Goal: Task Accomplishment & Management: Manage account settings

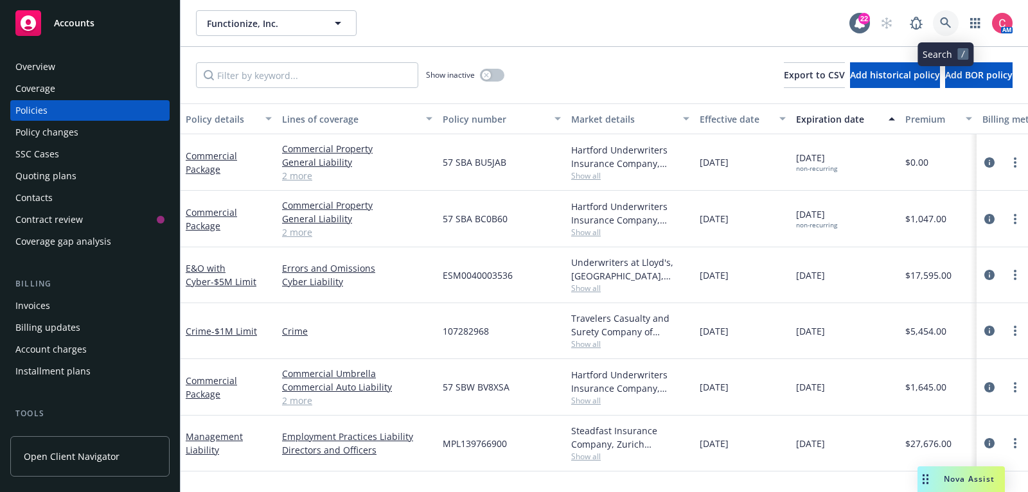
click at [941, 29] on link at bounding box center [946, 23] width 26 height 26
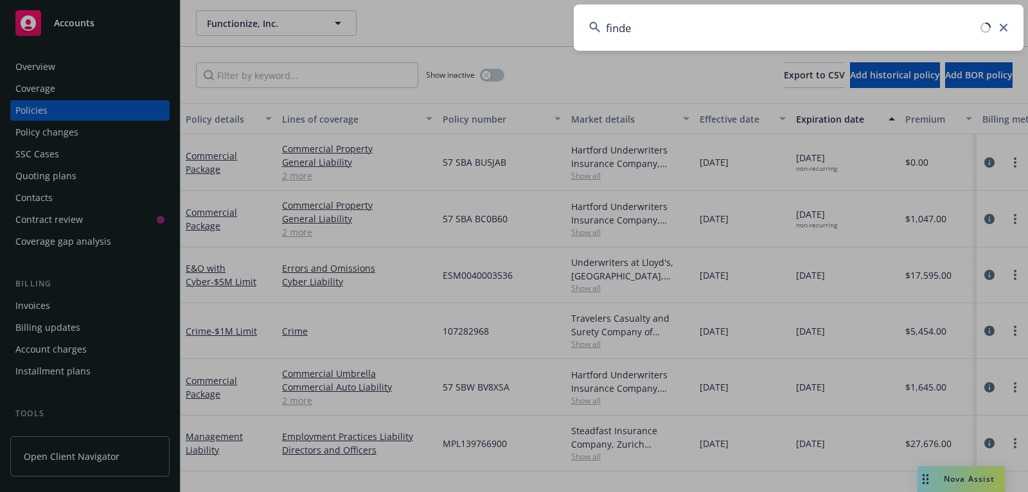
type input "findem"
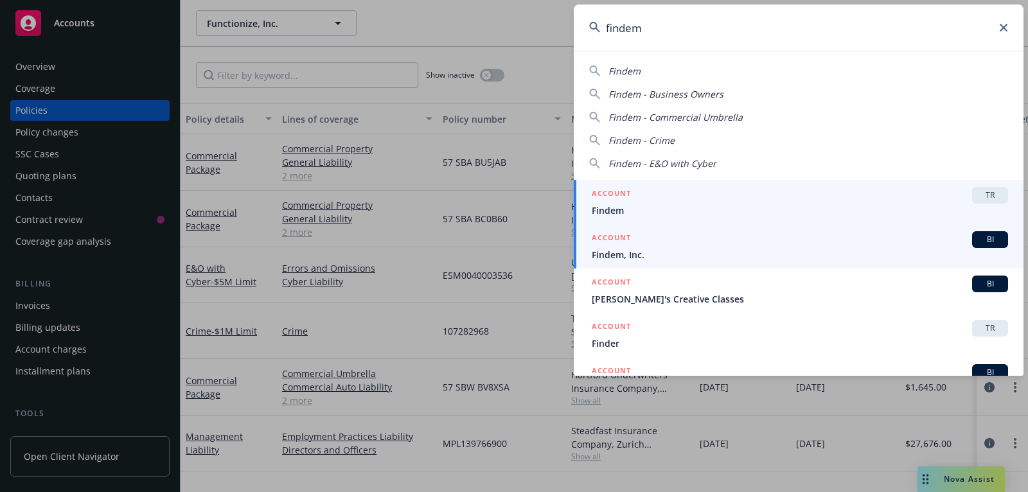
click at [899, 251] on span "Findem, Inc." at bounding box center [800, 254] width 416 height 13
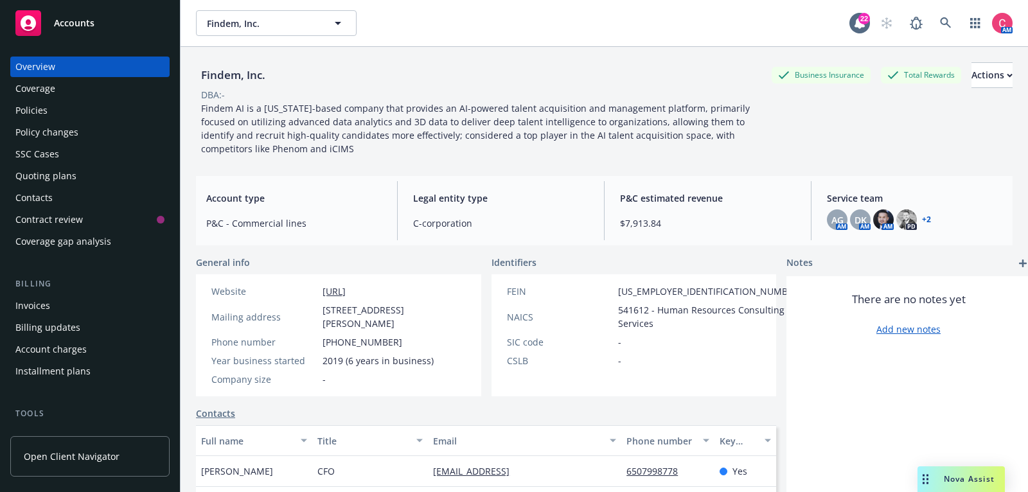
click at [110, 114] on div "Policies" at bounding box center [89, 110] width 149 height 21
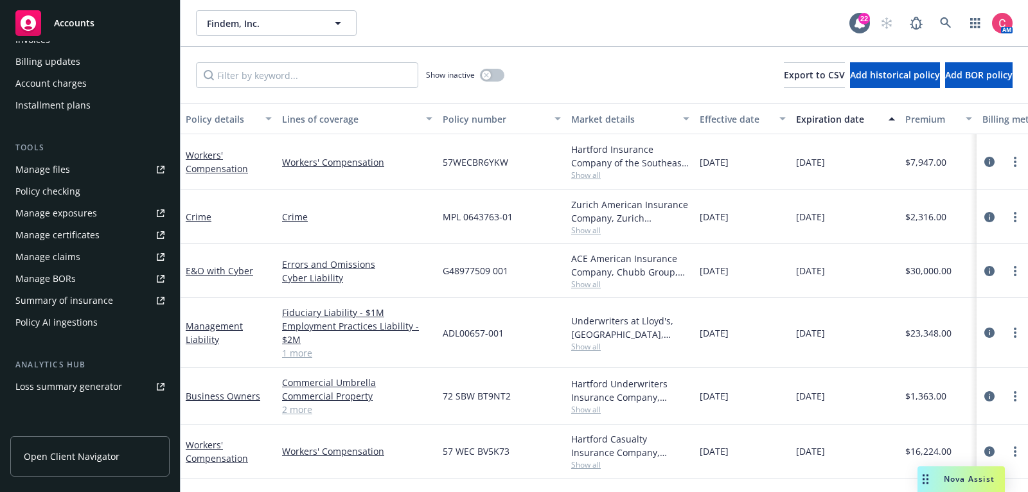
scroll to position [387, 0]
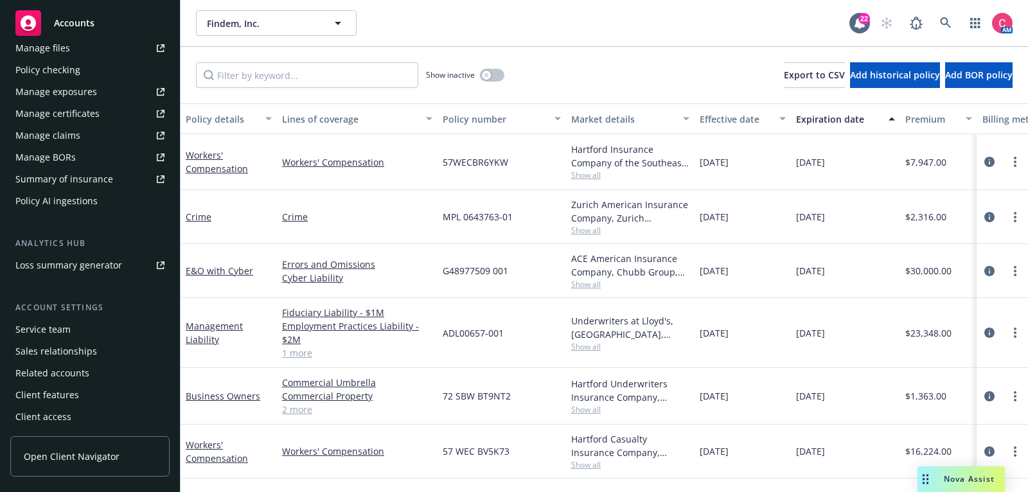
click at [108, 323] on div "Service team" at bounding box center [89, 329] width 149 height 21
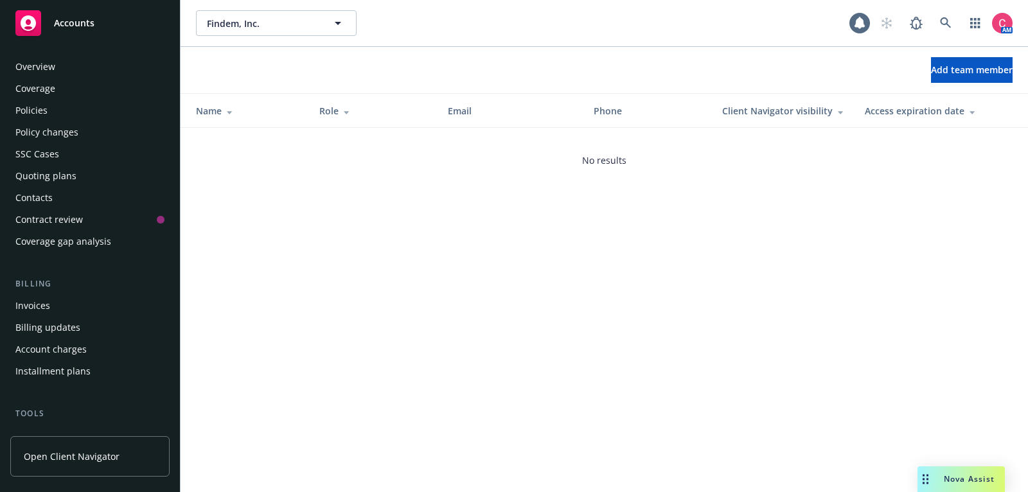
scroll to position [387, 0]
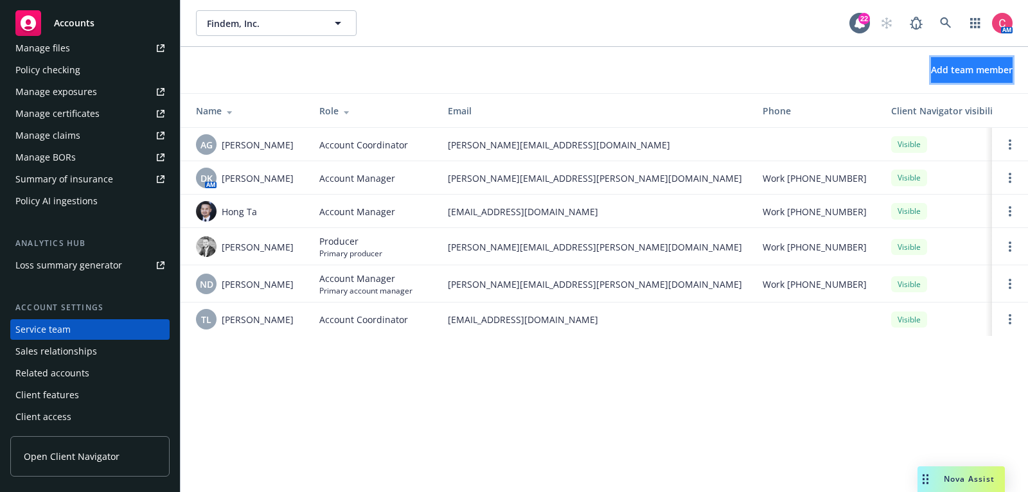
click at [960, 80] on button "Add team member" at bounding box center [972, 70] width 82 height 26
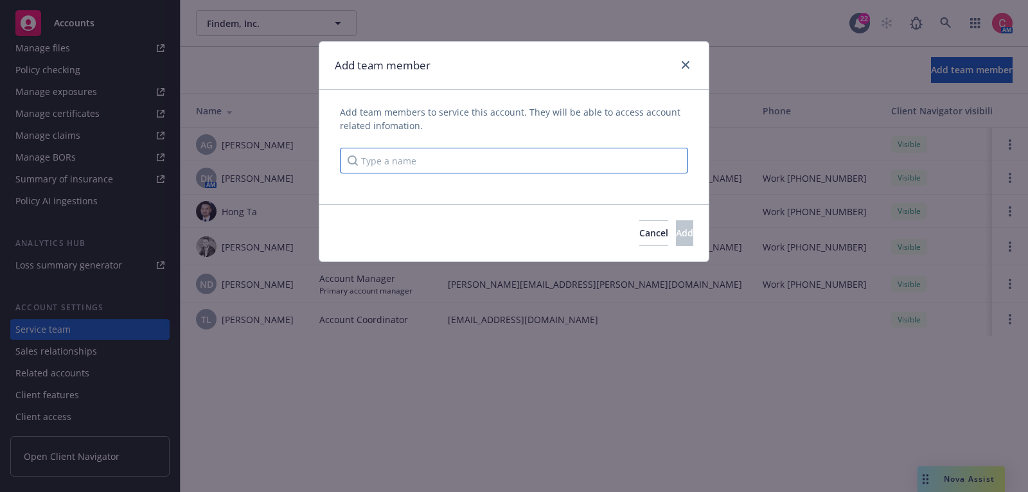
click at [527, 154] on input "Type a name" at bounding box center [514, 161] width 348 height 26
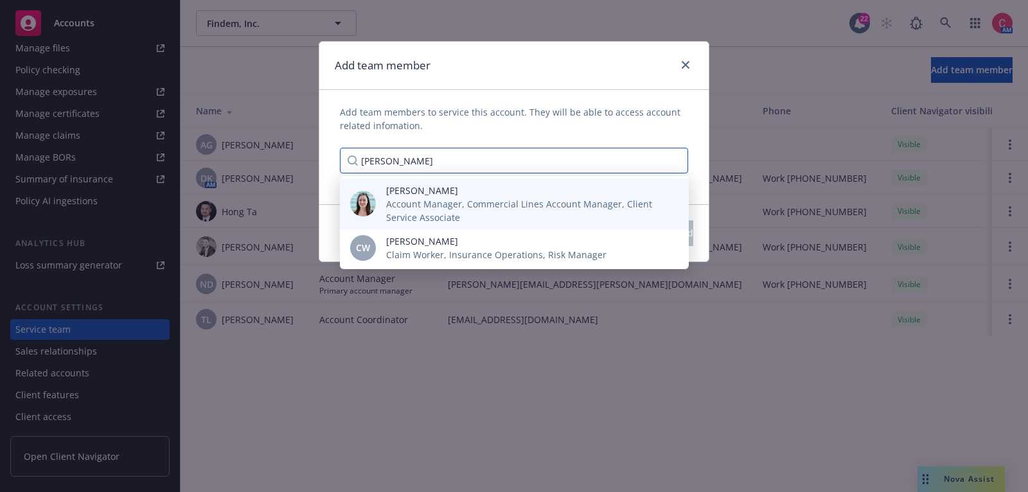
type input "[PERSON_NAME]"
click at [483, 214] on span "Account Manager, Commercial Lines Account Manager, Client Service Associate" at bounding box center [527, 210] width 282 height 27
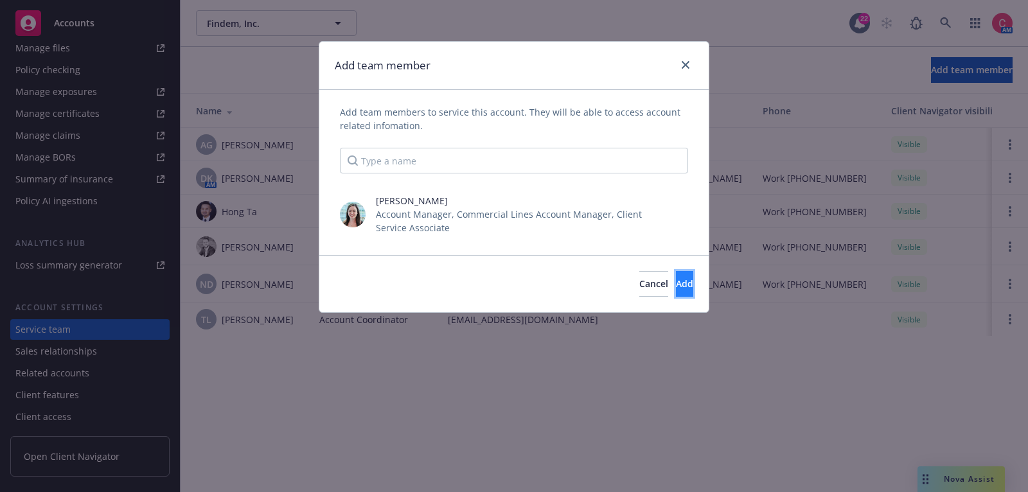
click at [676, 289] on button "Add" at bounding box center [684, 284] width 17 height 26
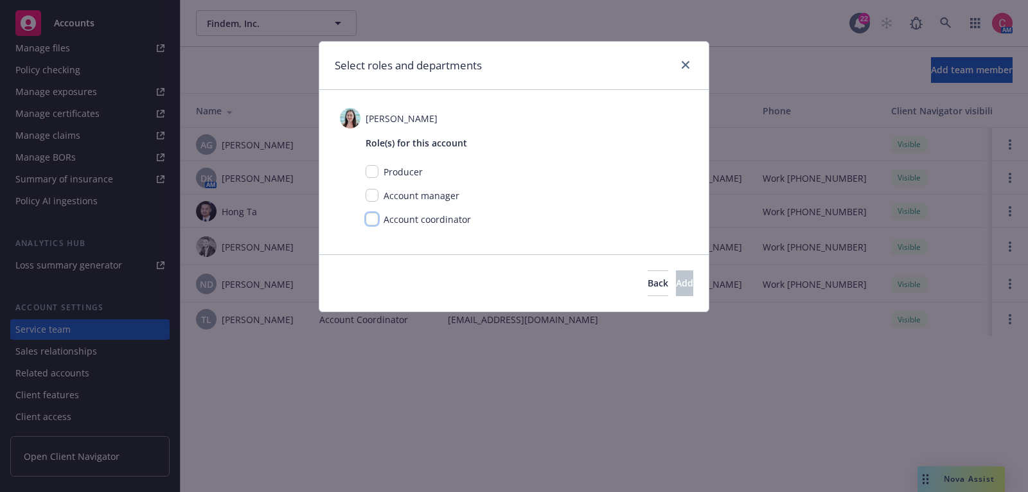
click at [375, 220] on input "checkbox" at bounding box center [372, 219] width 13 height 13
checkbox input "true"
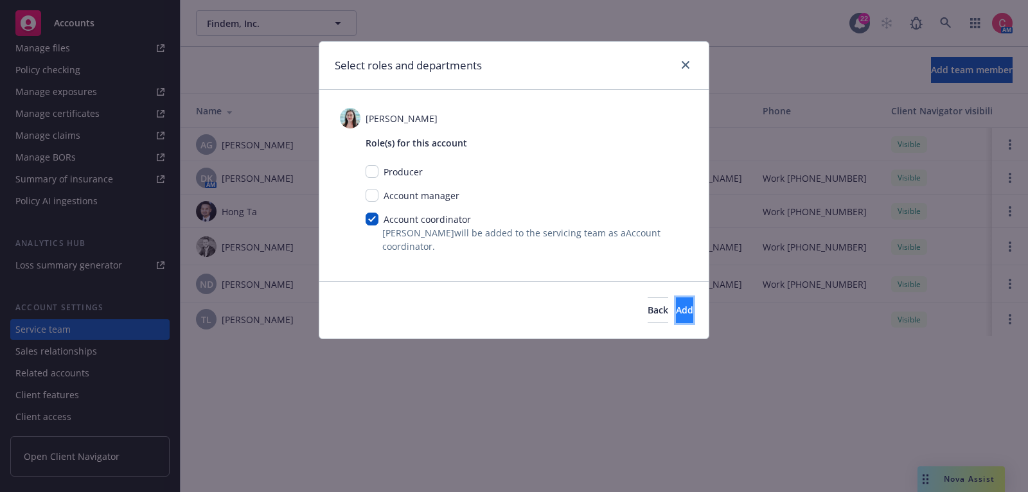
click at [676, 308] on button "Add" at bounding box center [684, 310] width 17 height 26
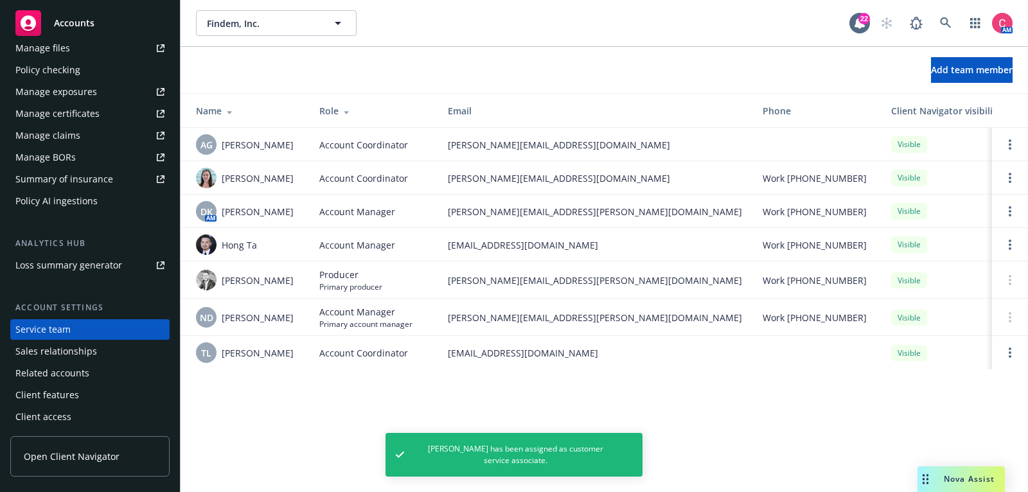
click at [946, 83] on div "Add team member" at bounding box center [604, 70] width 847 height 46
click at [946, 73] on span "Add team member" at bounding box center [972, 70] width 82 height 12
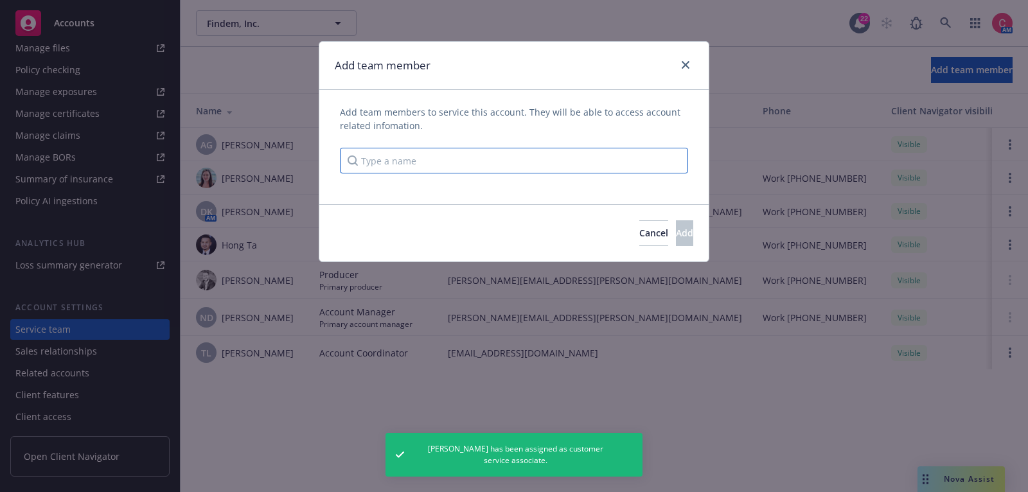
click at [538, 158] on input "Type a name" at bounding box center [514, 161] width 348 height 26
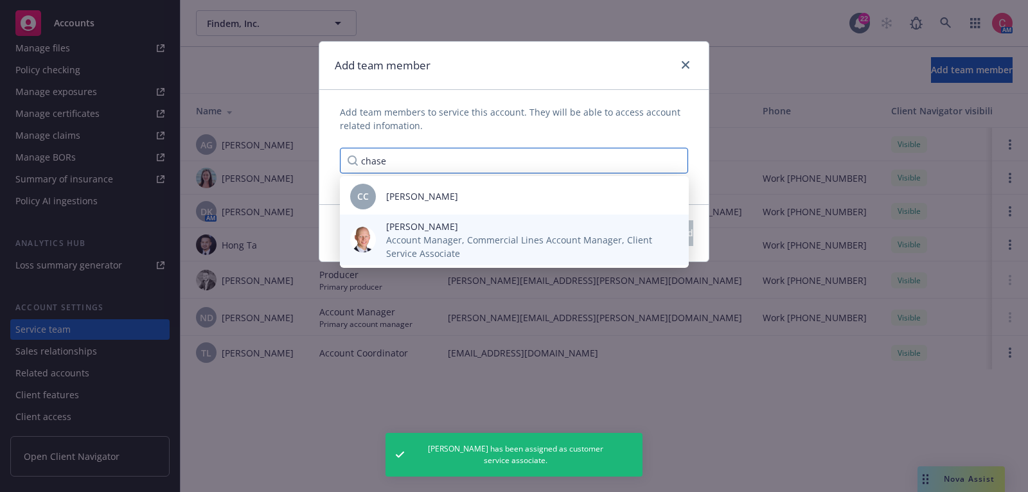
type input "chase"
click at [513, 237] on span "Account Manager, Commercial Lines Account Manager, Client Service Associate" at bounding box center [527, 246] width 282 height 27
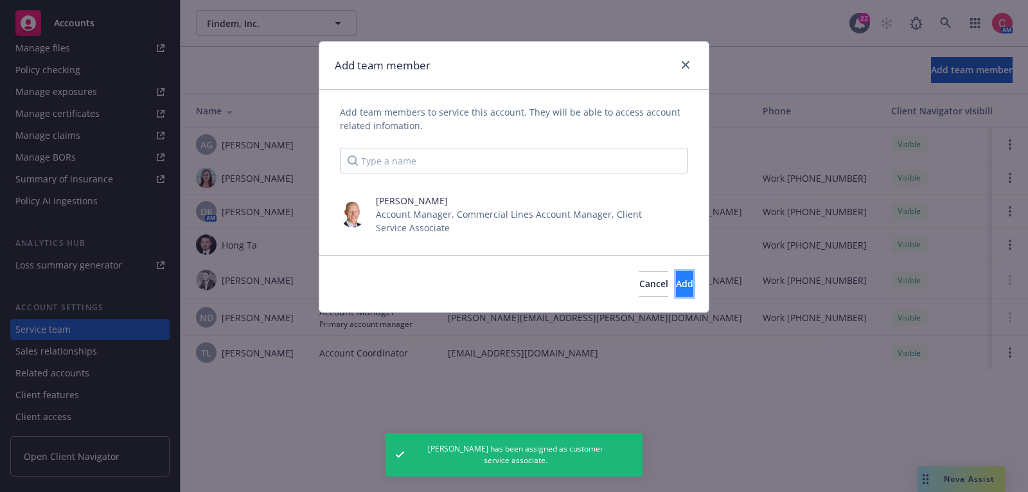
click at [679, 279] on button "Add" at bounding box center [684, 284] width 17 height 26
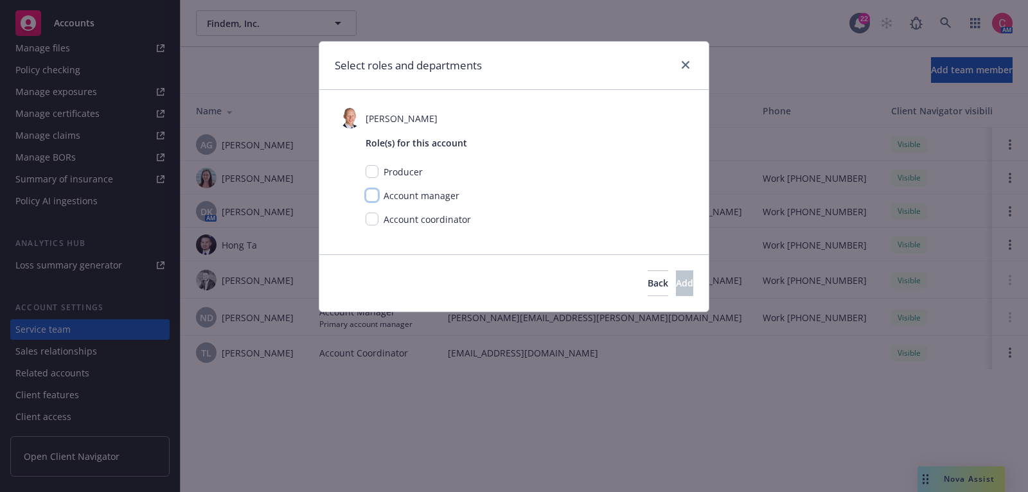
click at [369, 195] on input "checkbox" at bounding box center [372, 195] width 13 height 13
checkbox input "true"
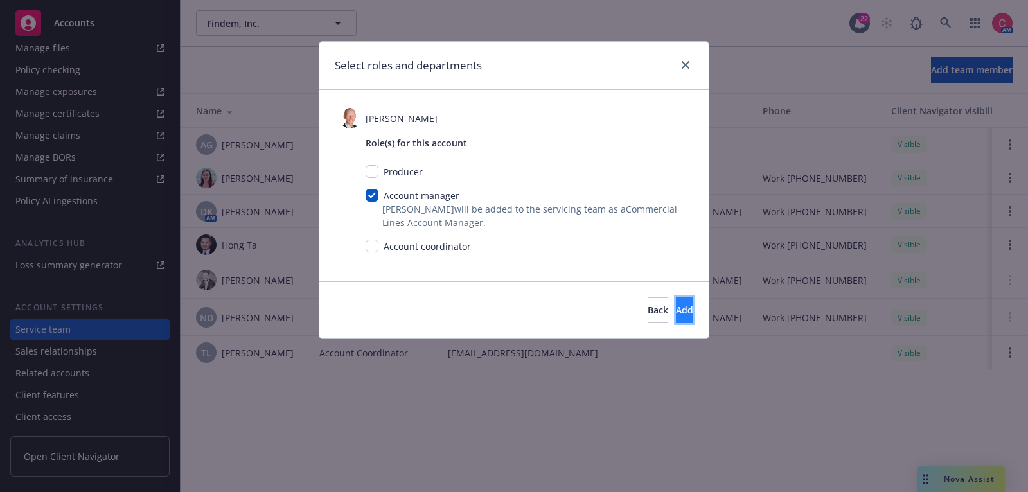
click at [676, 310] on span "Add" at bounding box center [684, 310] width 17 height 12
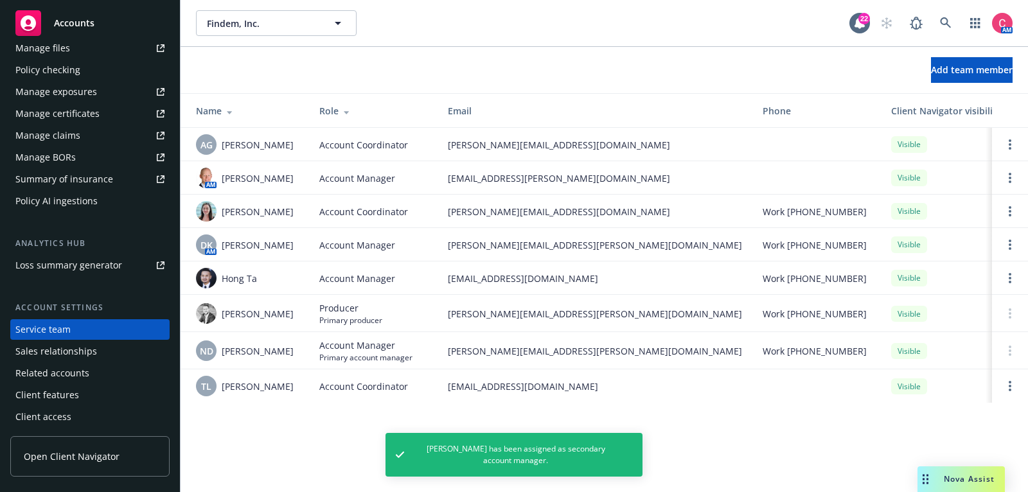
click at [1015, 355] on td at bounding box center [1010, 350] width 36 height 37
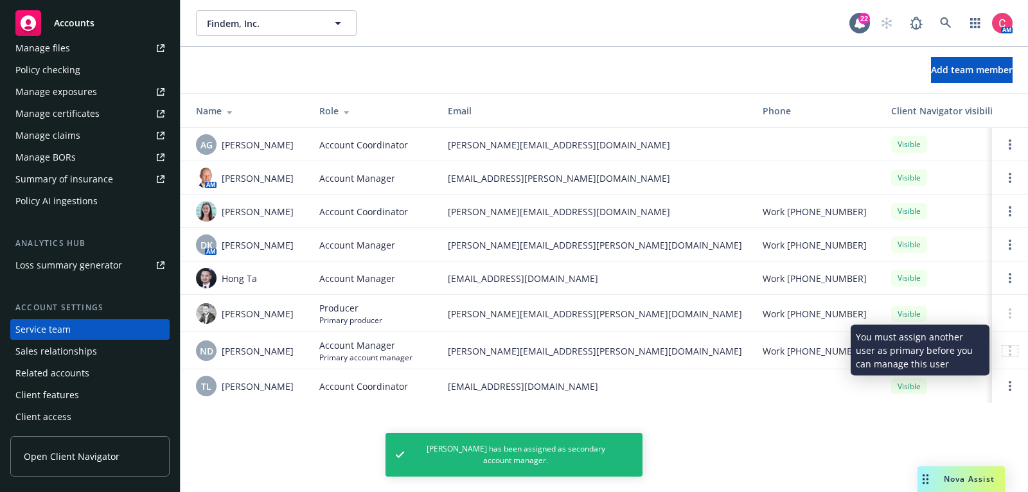
click at [1014, 354] on div at bounding box center [1009, 351] width 15 height 10
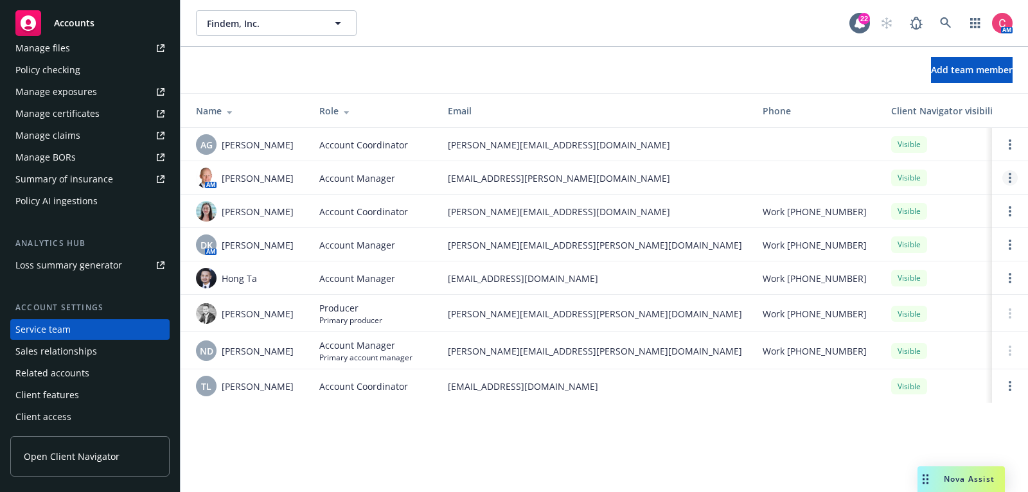
click at [1007, 178] on link "Open options" at bounding box center [1009, 177] width 15 height 15
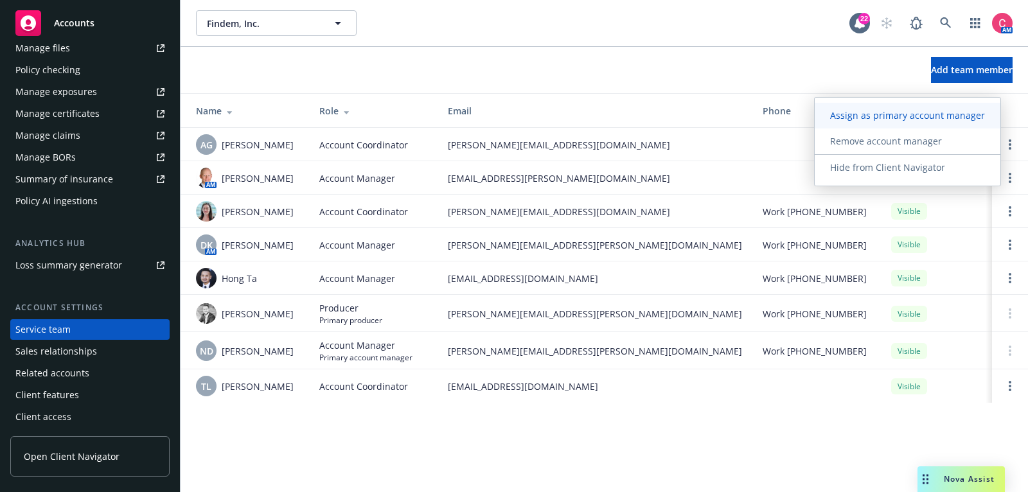
click at [970, 119] on span "Assign as primary account manager" at bounding box center [908, 115] width 186 height 12
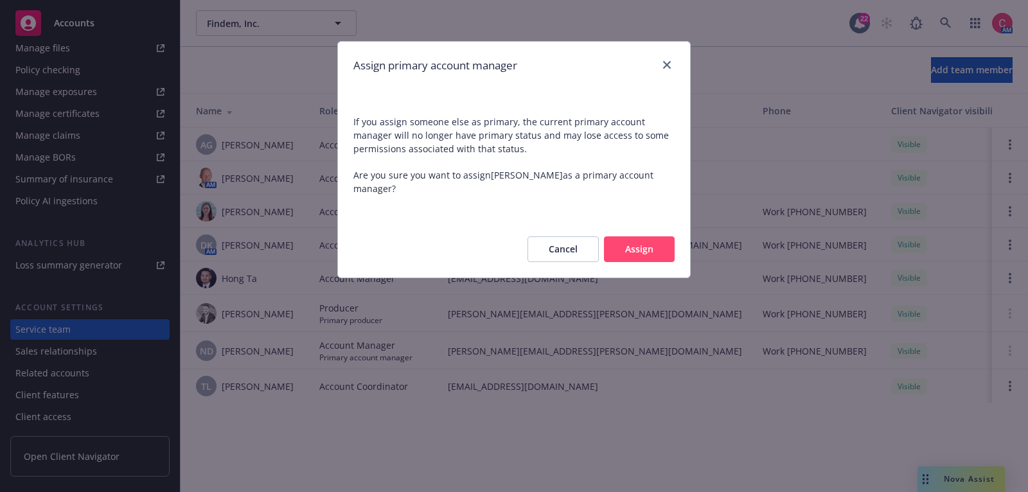
click at [655, 239] on button "Assign" at bounding box center [639, 249] width 71 height 26
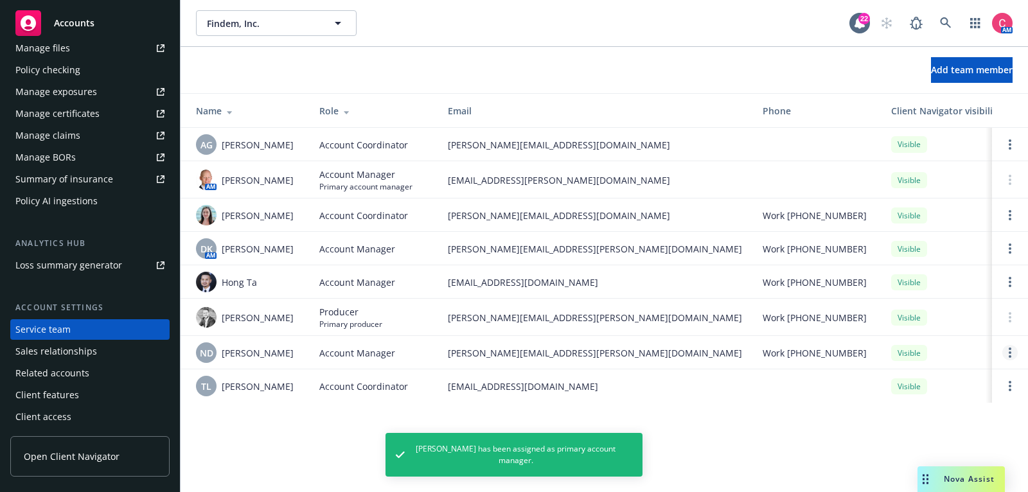
click at [1009, 348] on circle "Open options" at bounding box center [1010, 349] width 3 height 3
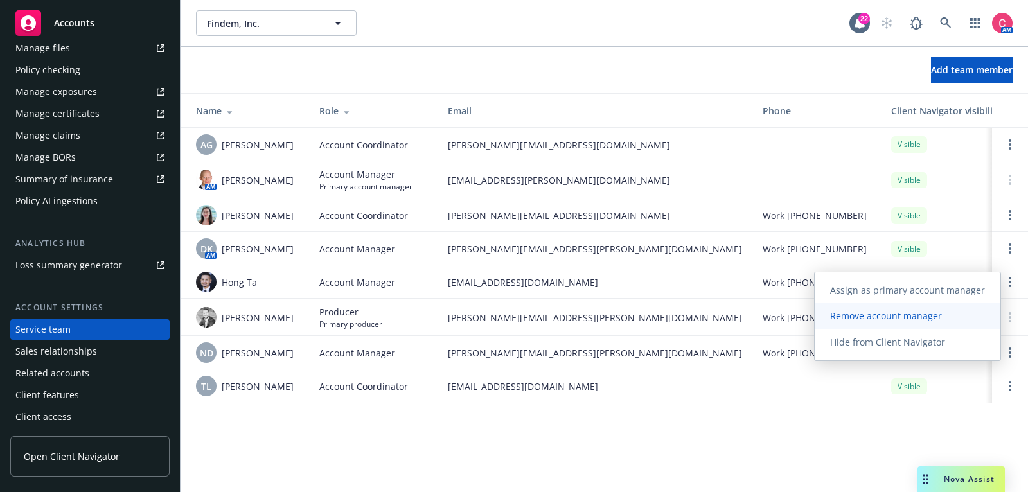
click at [981, 312] on link "Remove account manager" at bounding box center [908, 316] width 186 height 26
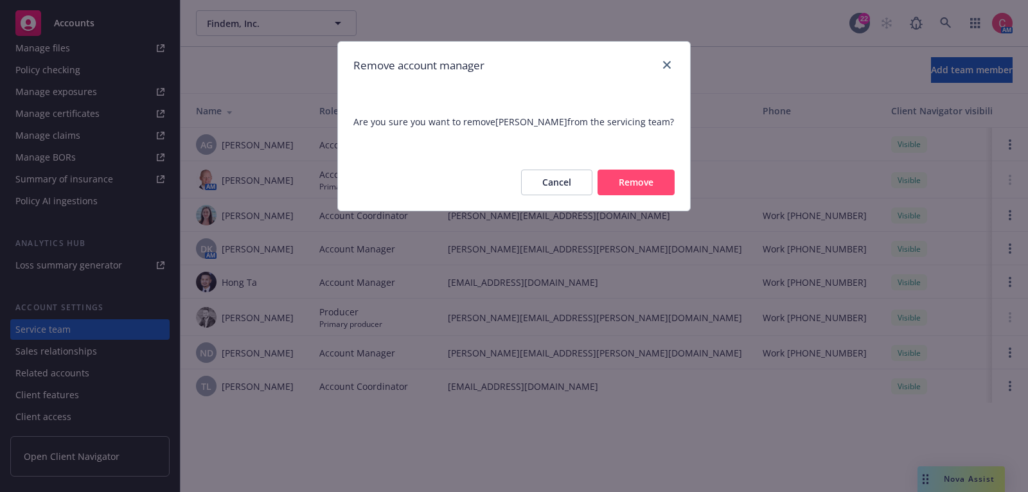
click at [656, 197] on div "Cancel Remove" at bounding box center [514, 182] width 352 height 57
click at [657, 186] on button "Remove" at bounding box center [635, 183] width 77 height 26
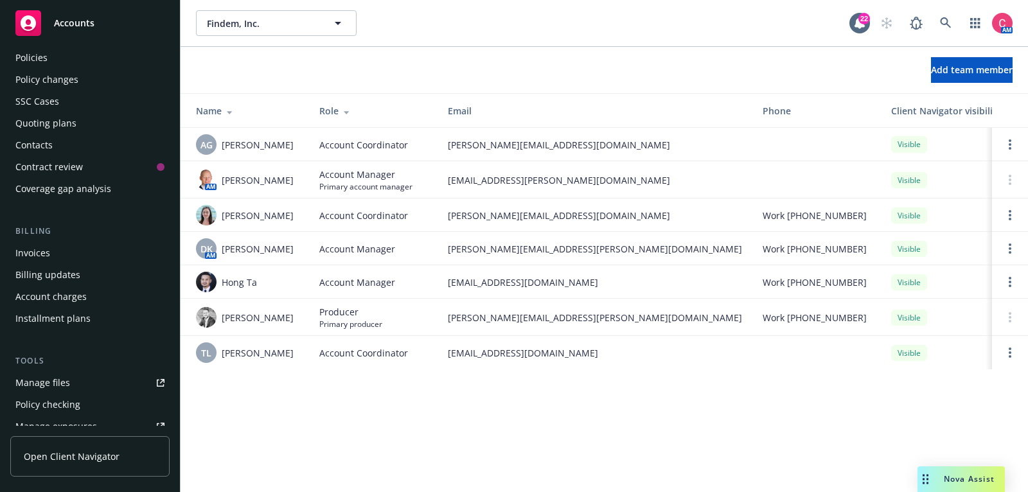
scroll to position [0, 0]
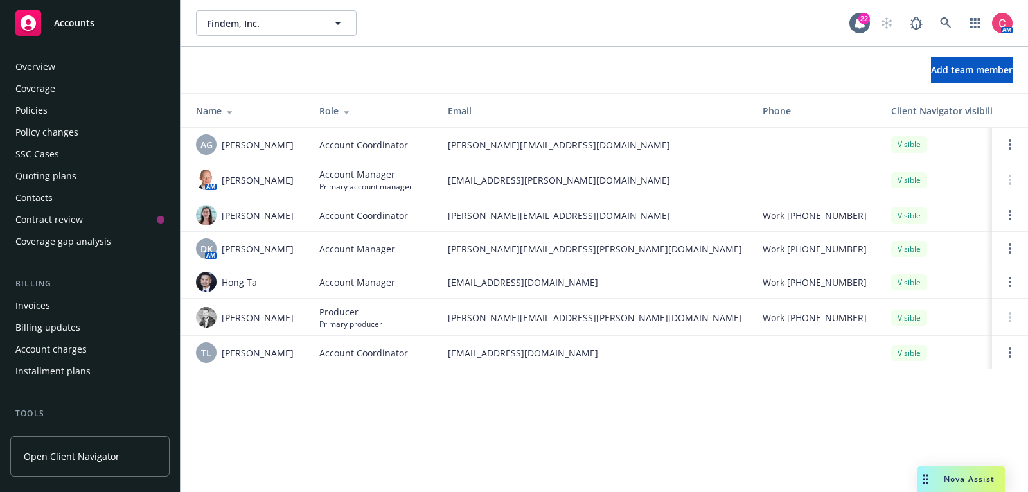
click at [71, 101] on div "Policies" at bounding box center [89, 110] width 149 height 21
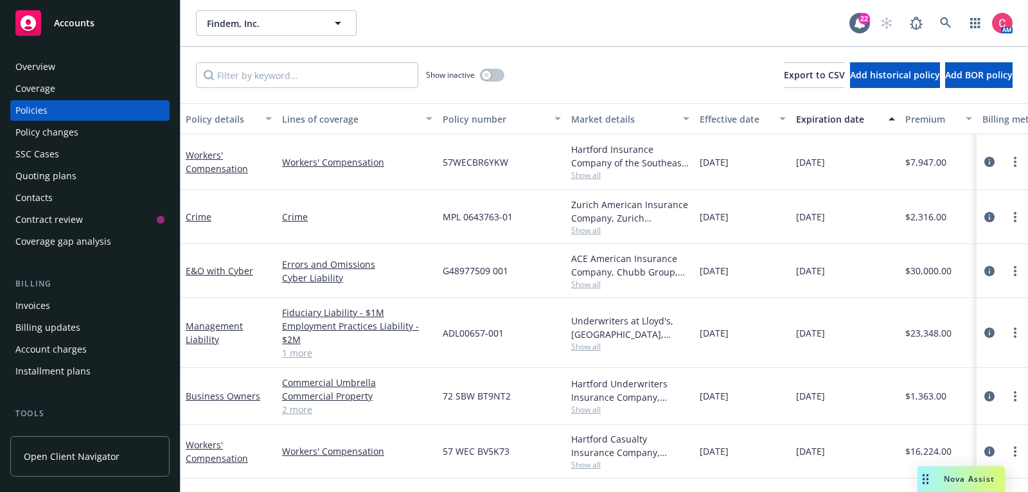
scroll to position [387, 0]
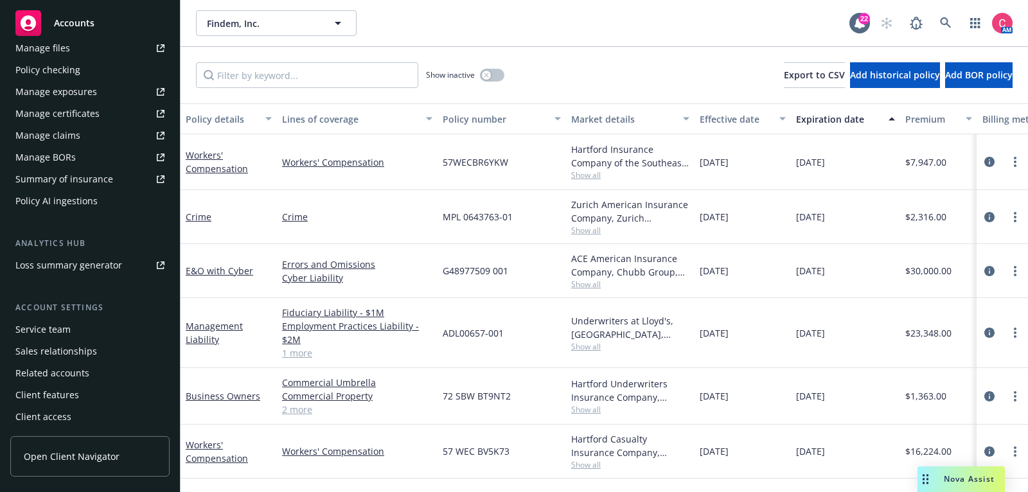
click at [87, 337] on div "Service team" at bounding box center [89, 329] width 149 height 21
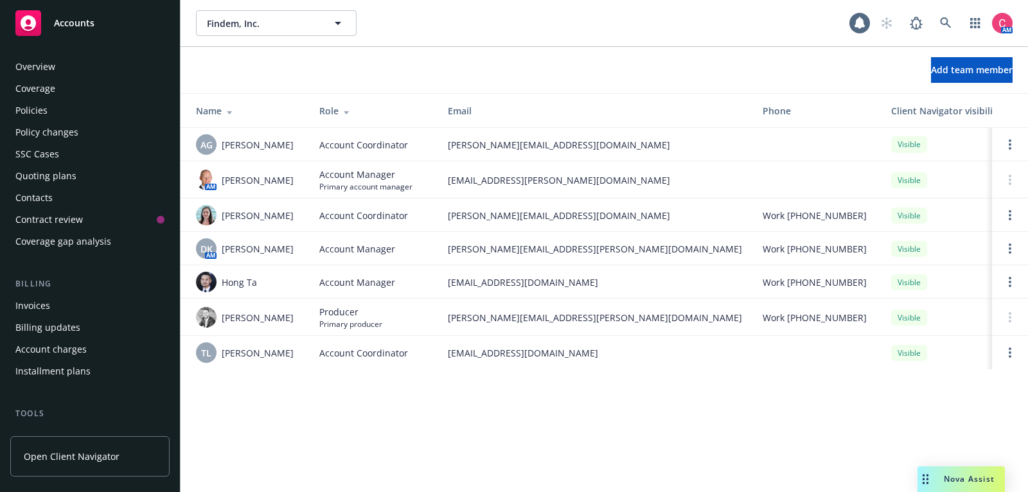
scroll to position [387, 0]
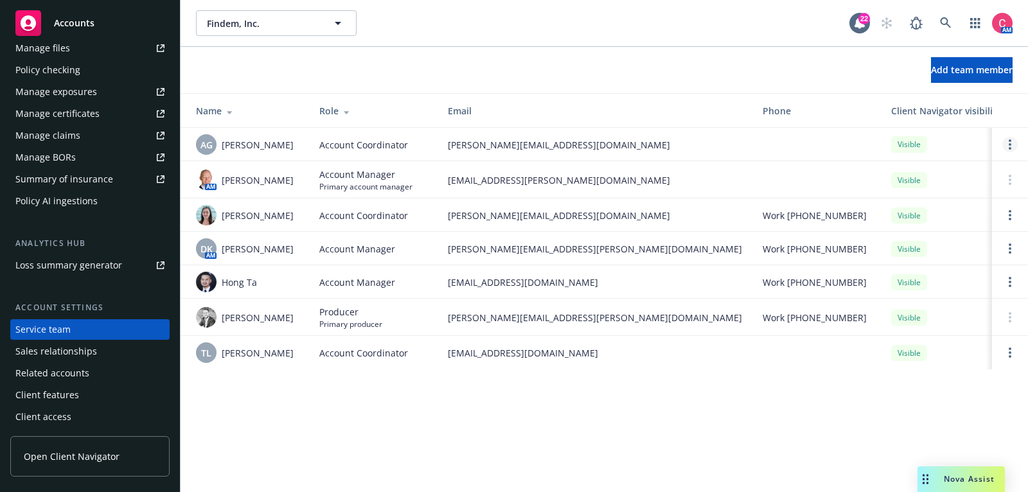
click at [1012, 148] on link "Open options" at bounding box center [1009, 144] width 15 height 15
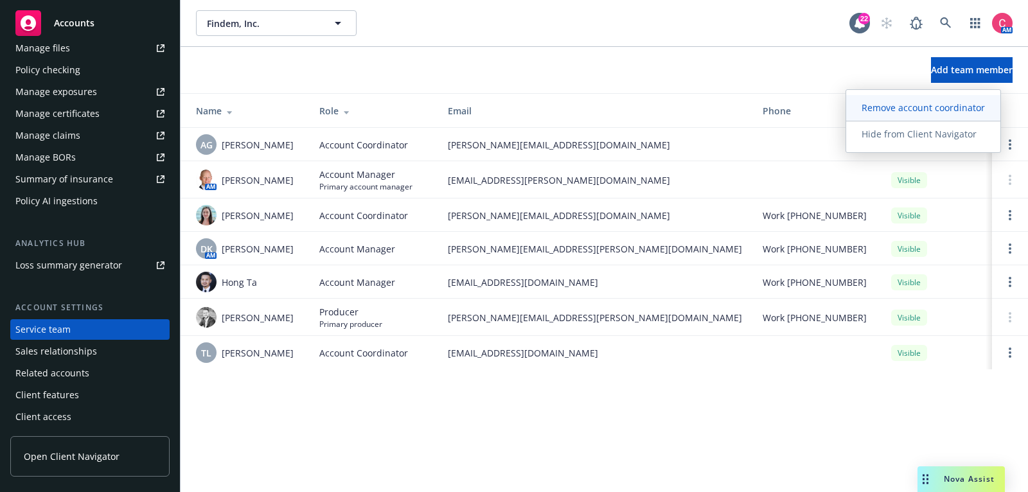
click at [973, 107] on span "Remove account coordinator" at bounding box center [923, 108] width 154 height 12
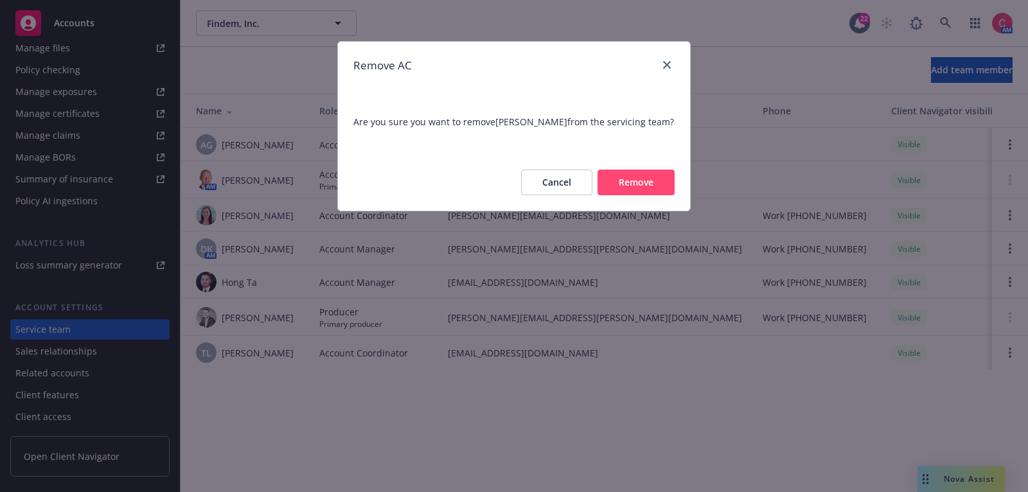
click at [674, 181] on button "Remove" at bounding box center [635, 183] width 77 height 26
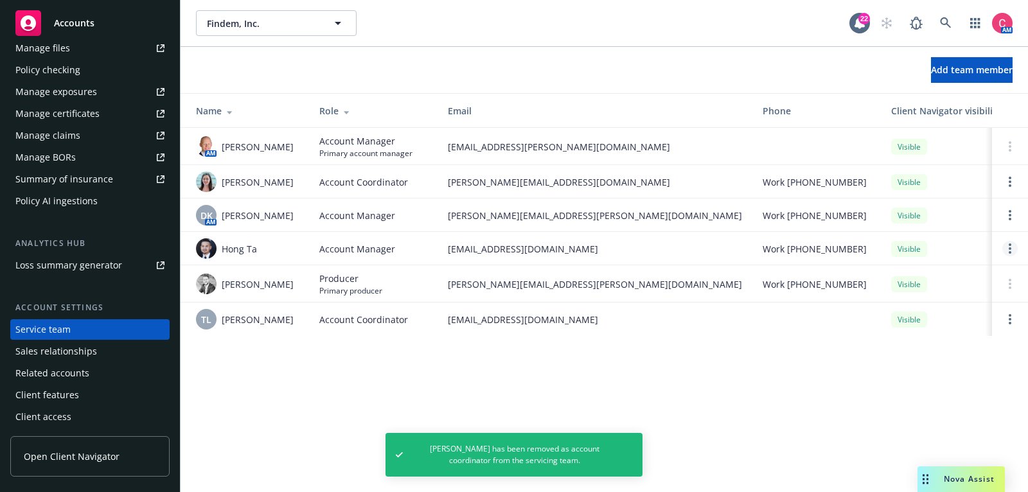
click at [1011, 249] on icon "Open options" at bounding box center [1010, 248] width 3 height 10
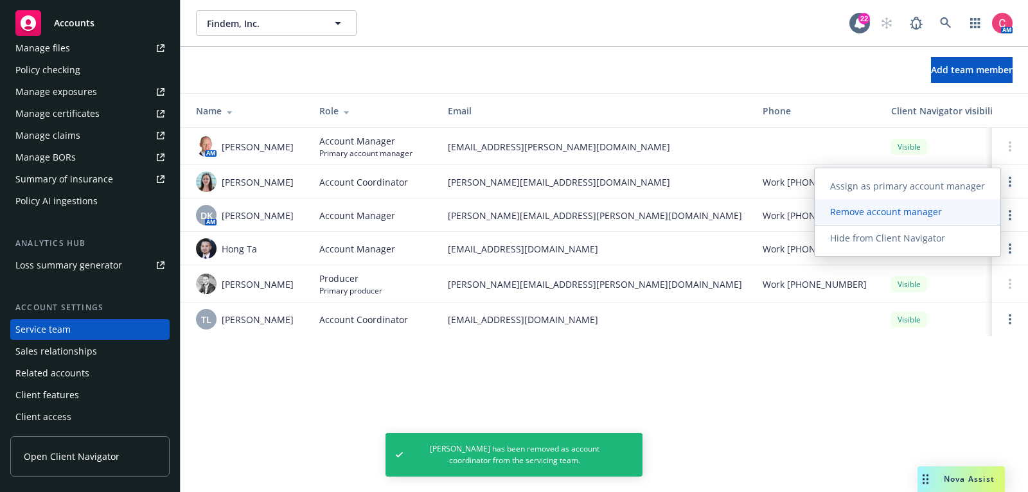
click at [936, 218] on link "Remove account manager" at bounding box center [908, 212] width 186 height 26
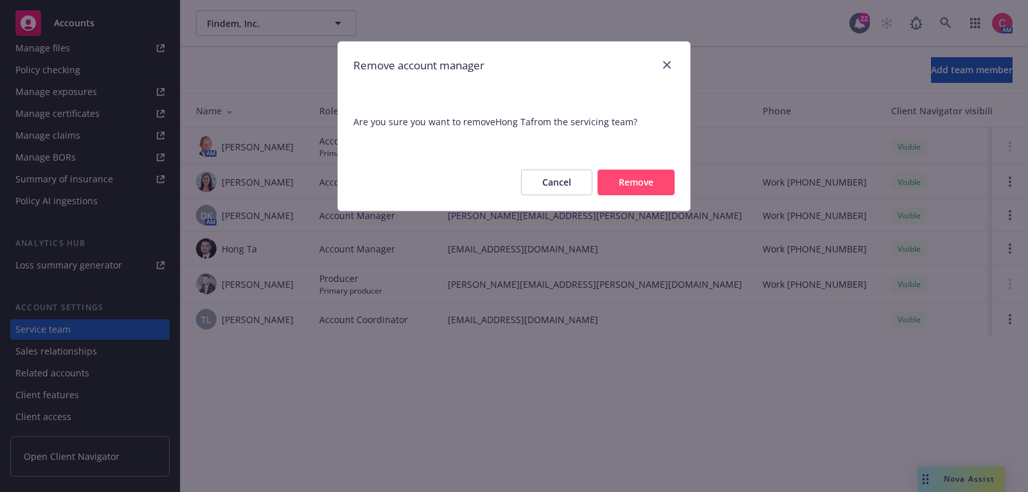
click at [653, 164] on div "Cancel Remove" at bounding box center [514, 182] width 352 height 57
click at [652, 176] on button "Remove" at bounding box center [635, 183] width 77 height 26
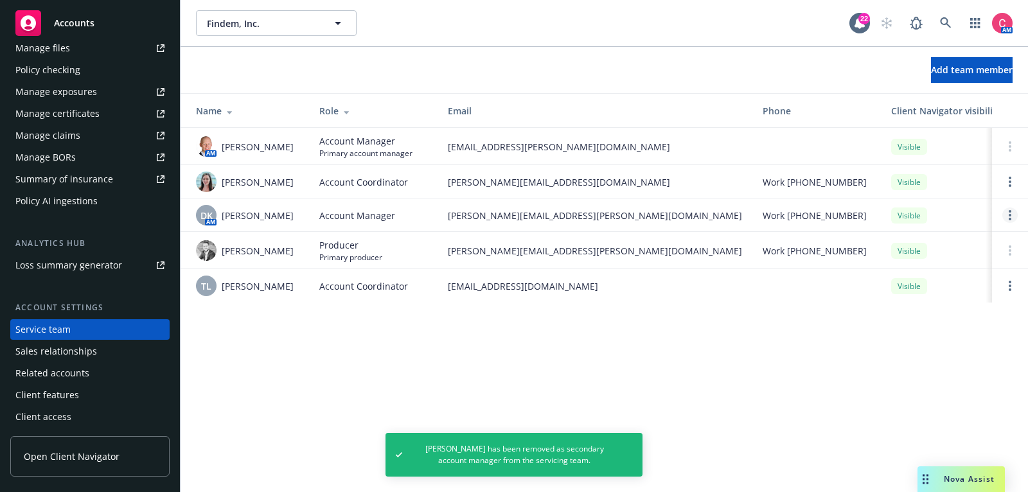
click at [1005, 211] on link "Open options" at bounding box center [1009, 215] width 15 height 15
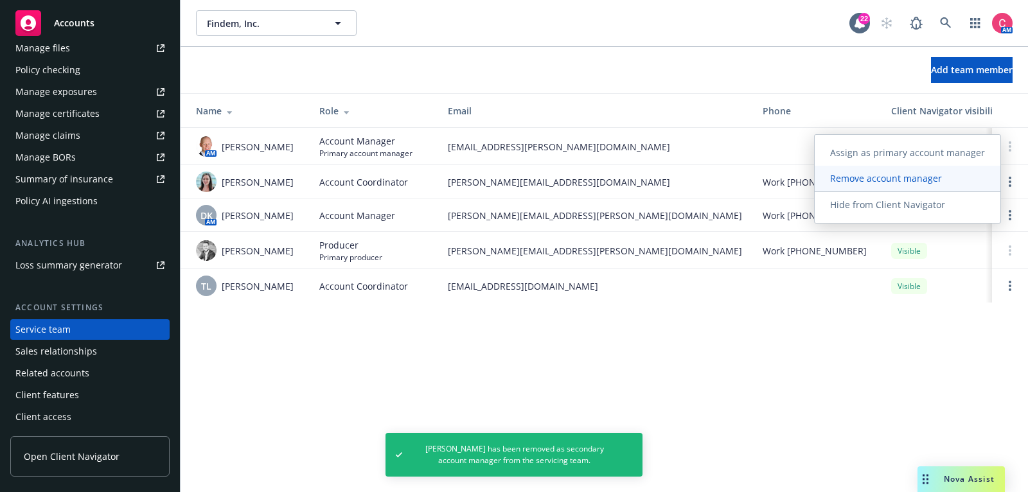
click at [963, 184] on link "Remove account manager" at bounding box center [908, 179] width 186 height 26
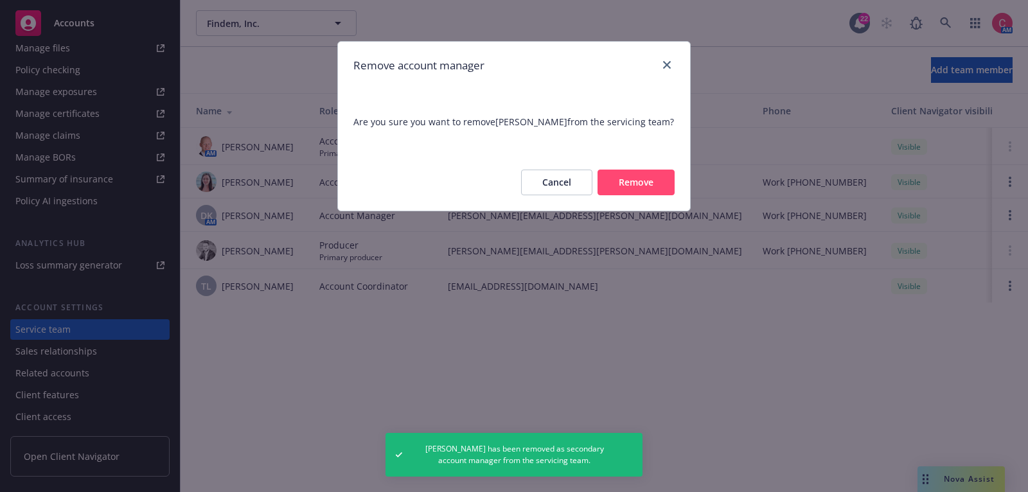
click at [653, 182] on button "Remove" at bounding box center [635, 183] width 77 height 26
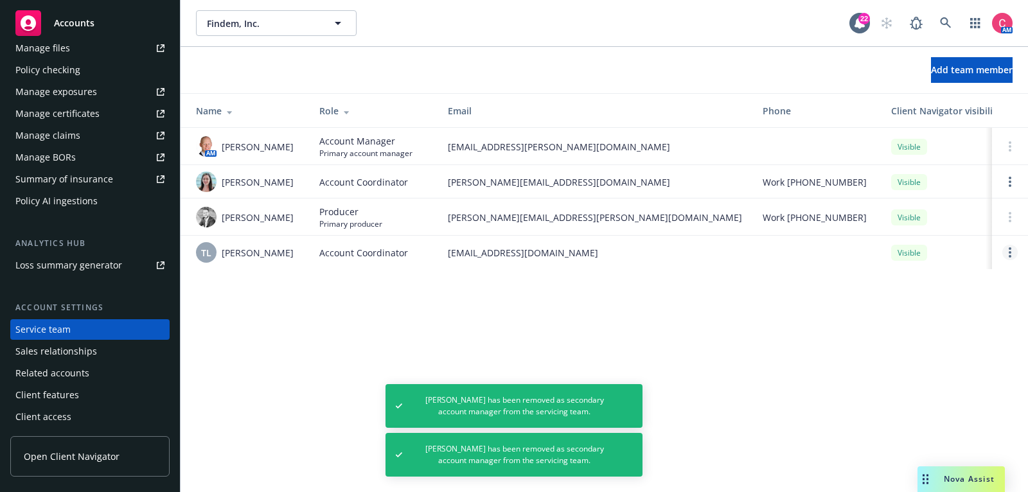
click at [1009, 251] on icon "Open options" at bounding box center [1010, 252] width 3 height 10
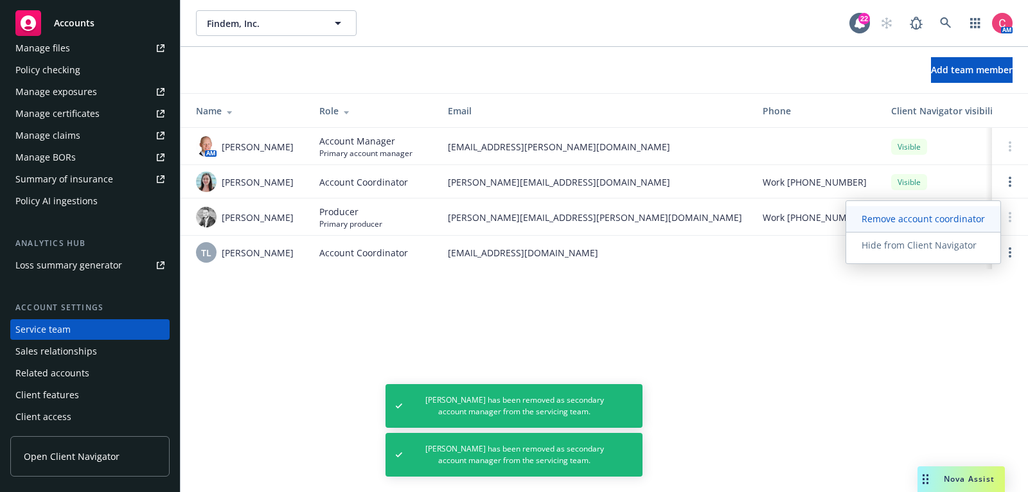
click at [900, 224] on span "Remove account coordinator" at bounding box center [923, 219] width 154 height 12
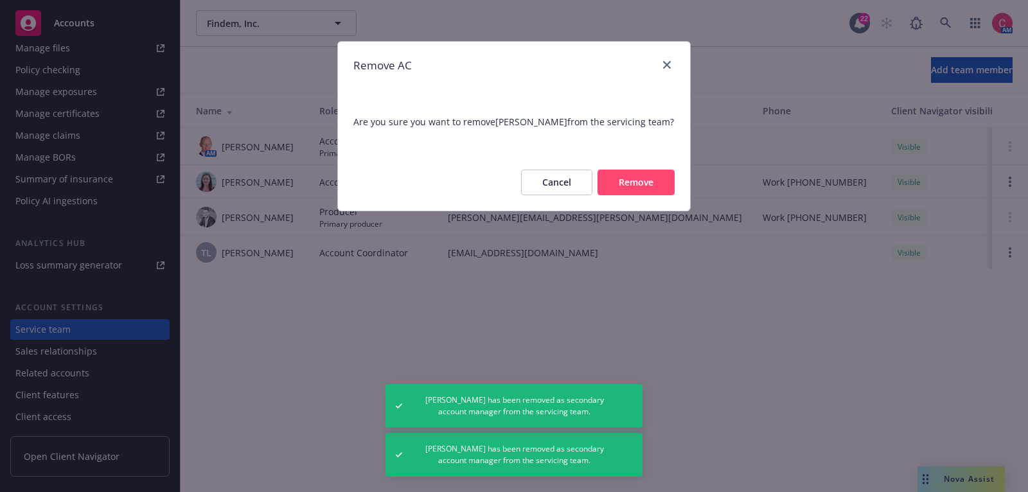
click at [660, 194] on button "Remove" at bounding box center [635, 183] width 77 height 26
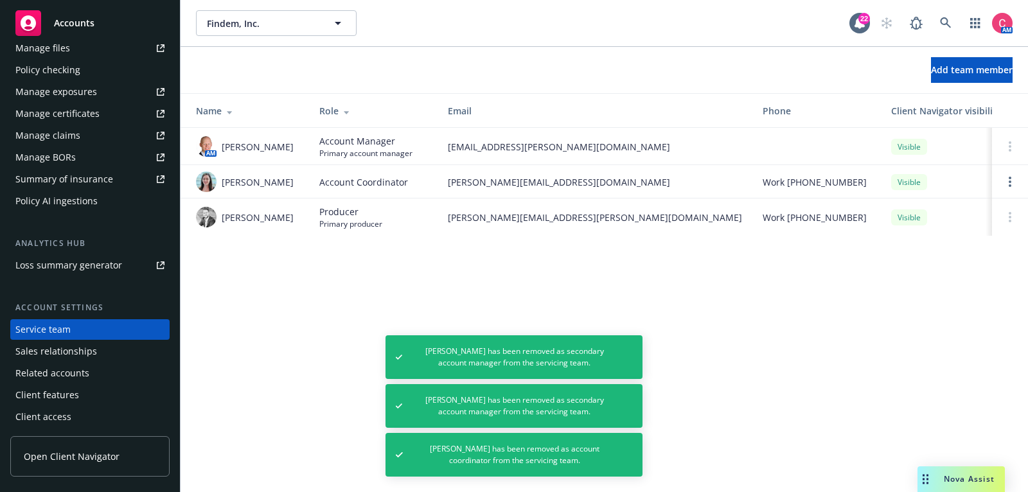
scroll to position [0, 0]
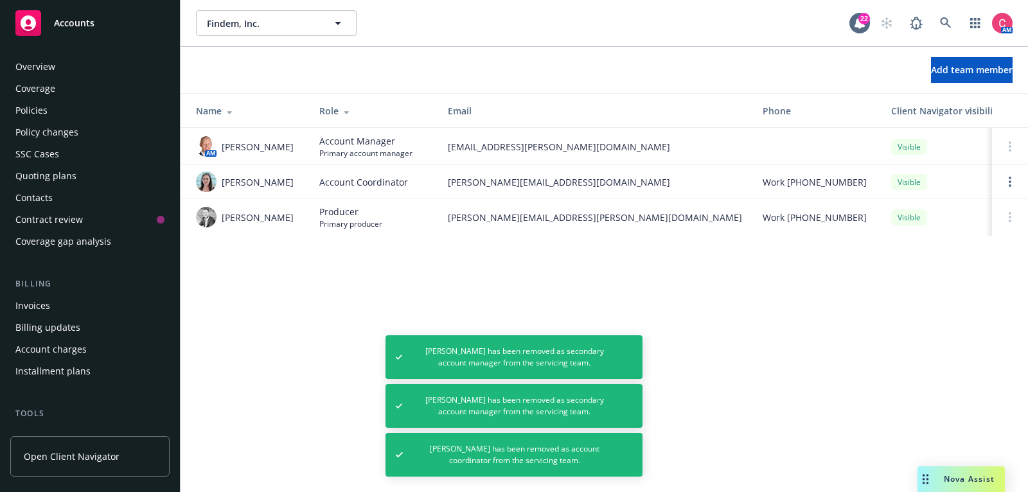
click at [85, 112] on div "Policies" at bounding box center [89, 110] width 149 height 21
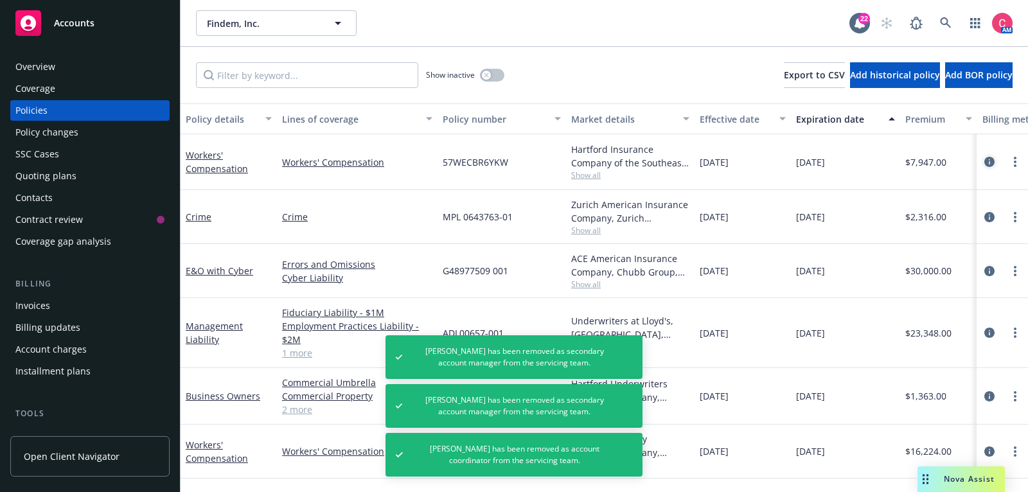
click at [988, 161] on icon "circleInformation" at bounding box center [989, 162] width 10 height 10
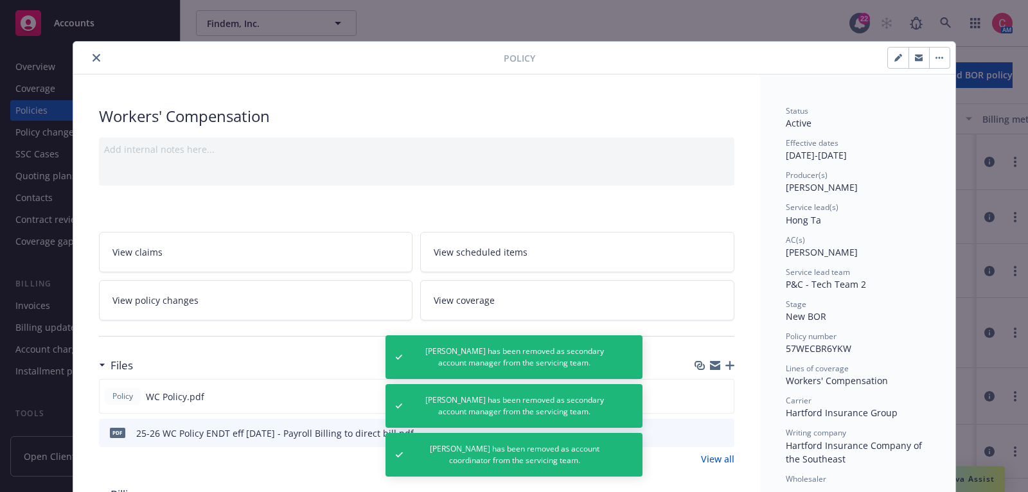
click at [907, 58] on button "button" at bounding box center [898, 58] width 21 height 21
select select "NEW_BOR"
select select "12"
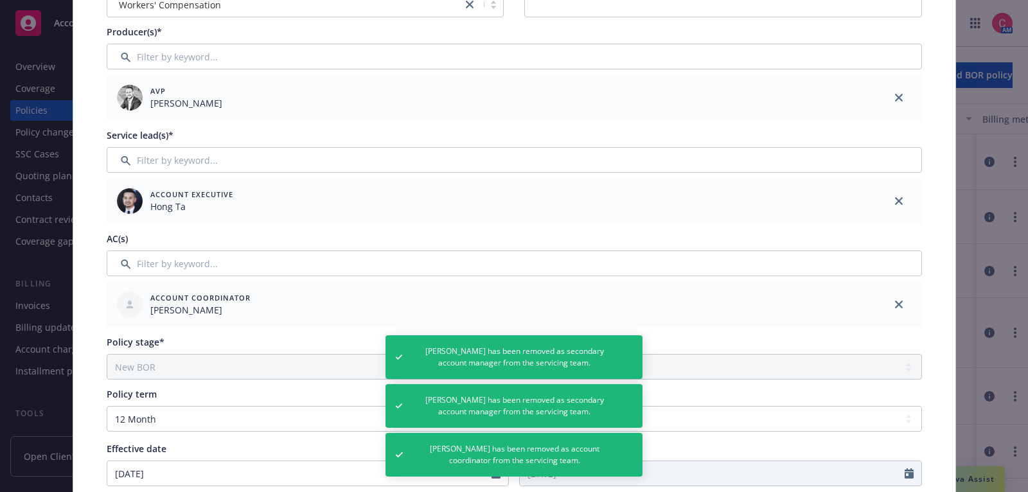
scroll to position [217, 0]
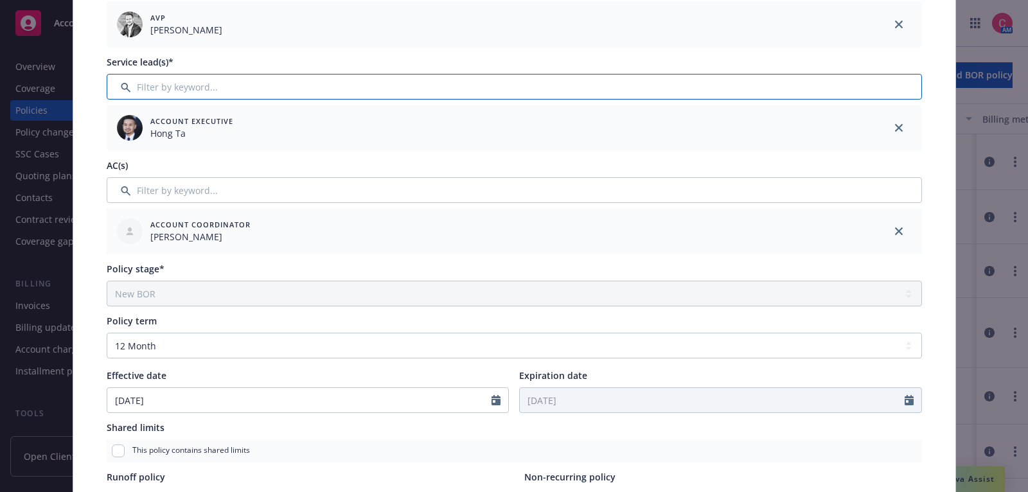
click at [809, 81] on input "Filter by keyword..." at bounding box center [514, 87] width 815 height 26
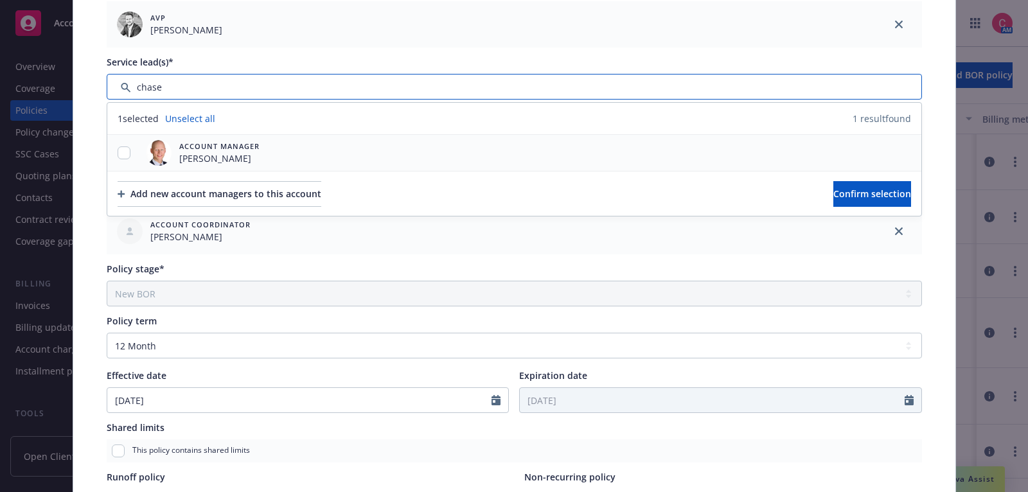
type input "chase"
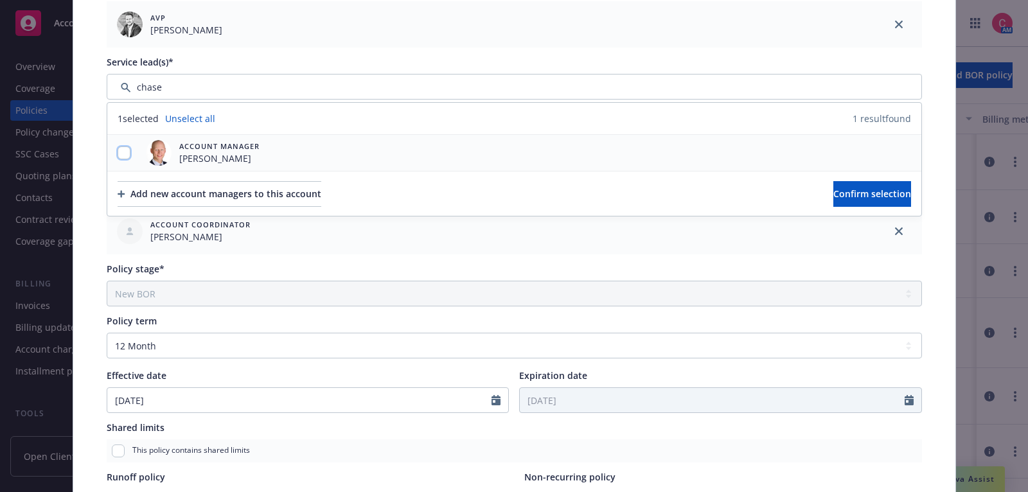
click at [126, 146] on input "checkbox" at bounding box center [124, 152] width 13 height 13
checkbox input "true"
click at [866, 190] on span "Confirm selection" at bounding box center [872, 194] width 78 height 12
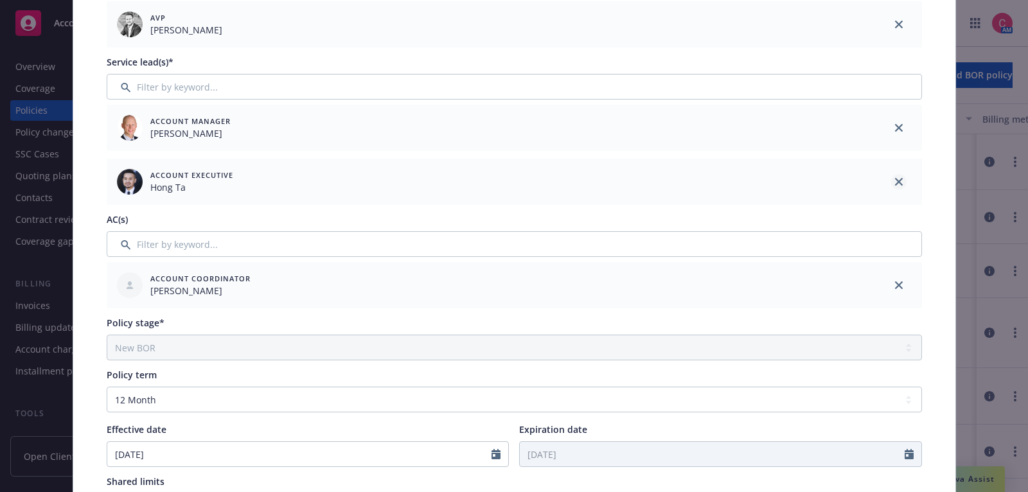
click at [902, 180] on icon "close" at bounding box center [899, 182] width 8 height 8
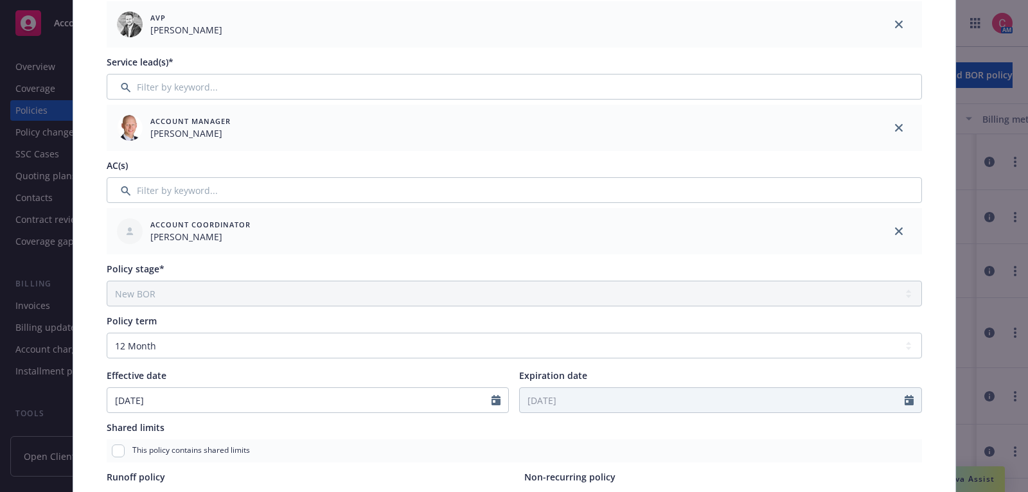
scroll to position [260, 0]
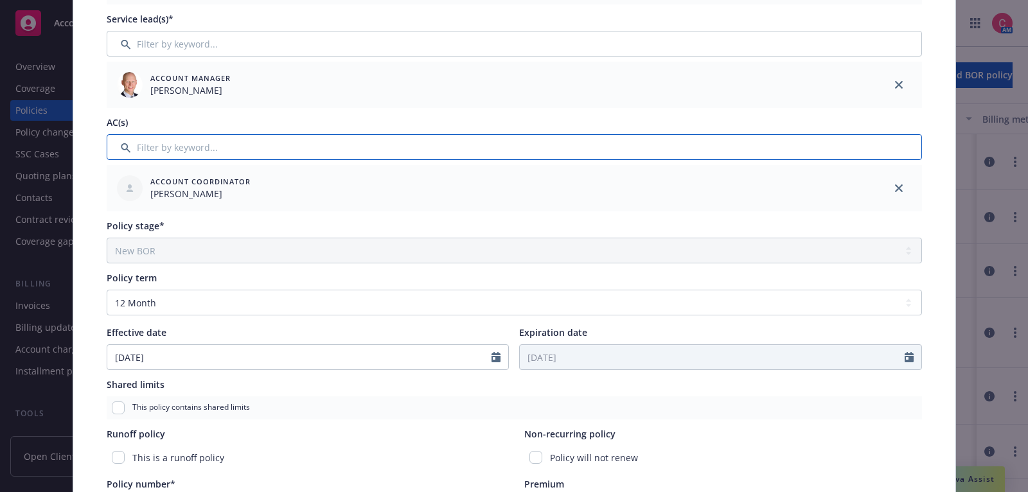
click at [685, 148] on input "Filter by keyword..." at bounding box center [514, 147] width 815 height 26
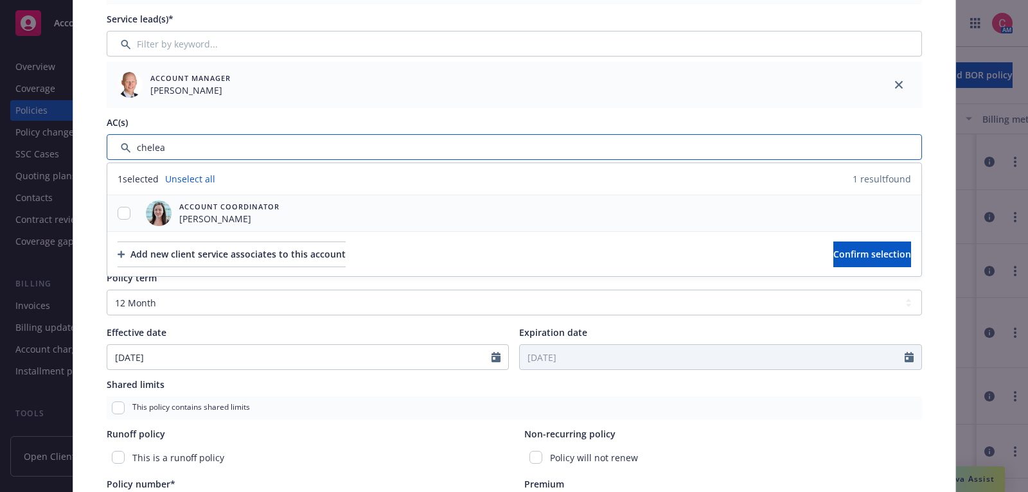
type input "chelea"
click at [123, 209] on input "checkbox" at bounding box center [124, 213] width 13 height 13
checkbox input "true"
click at [861, 256] on span "Confirm selection" at bounding box center [872, 254] width 78 height 12
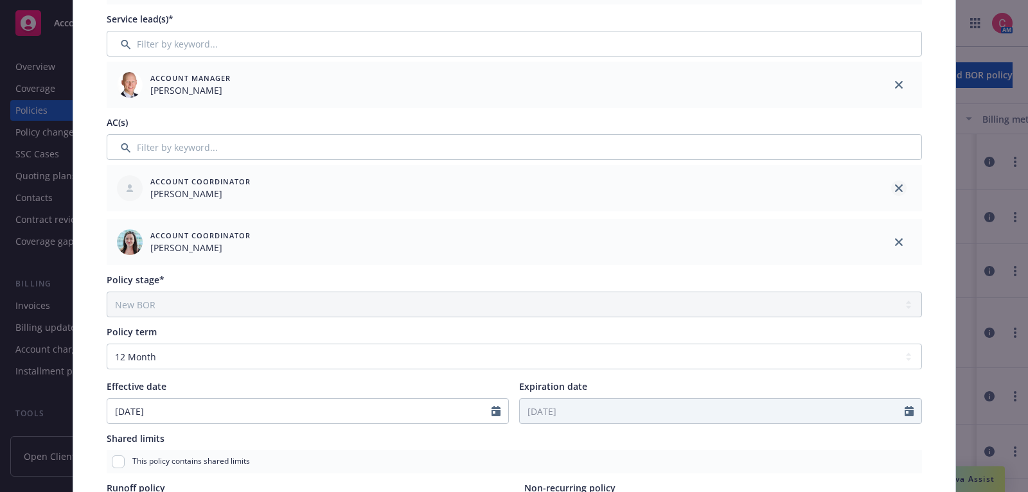
click at [898, 182] on link "close" at bounding box center [898, 188] width 15 height 15
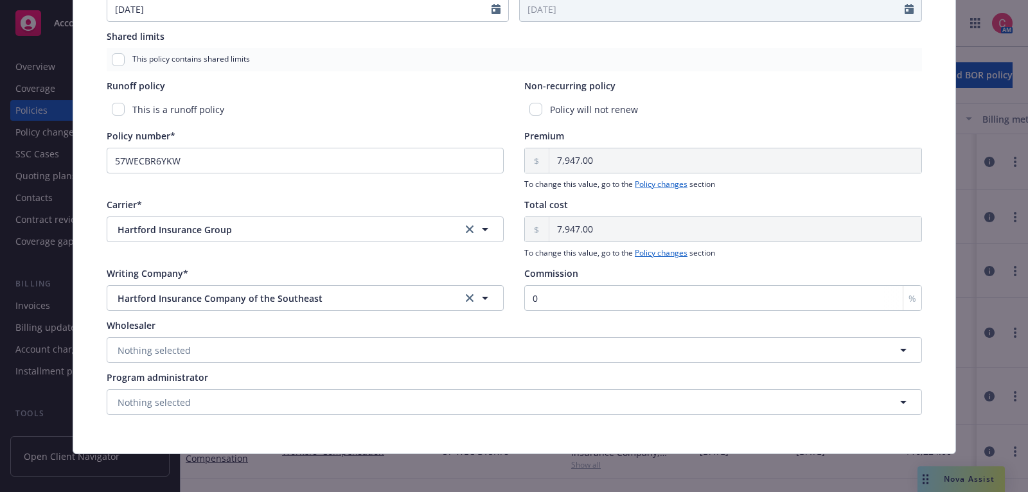
scroll to position [0, 0]
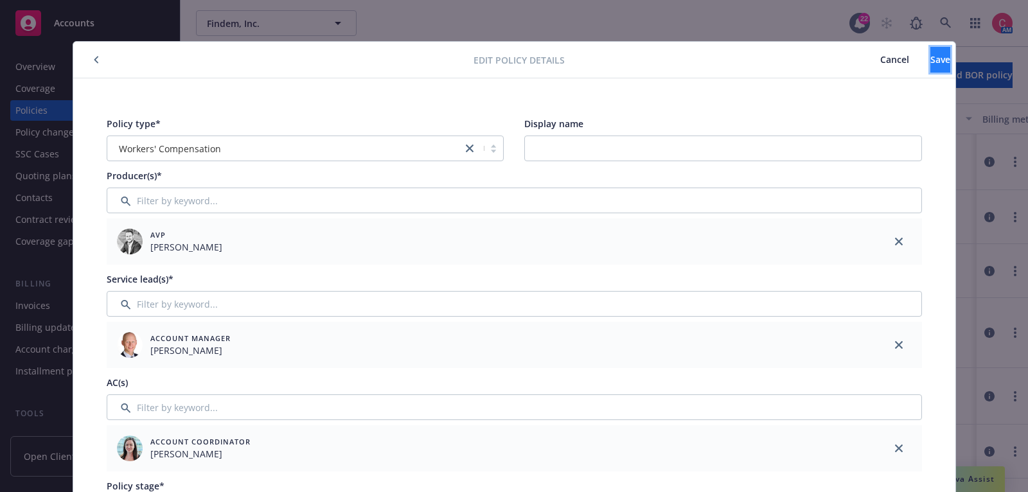
click at [930, 57] on button "Save" at bounding box center [940, 60] width 20 height 26
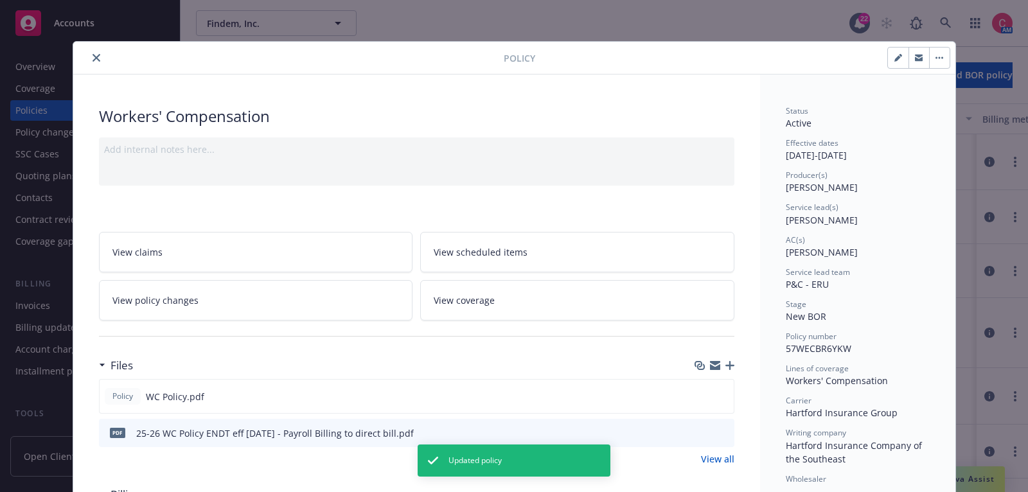
click at [98, 58] on icon "close" at bounding box center [97, 58] width 8 height 8
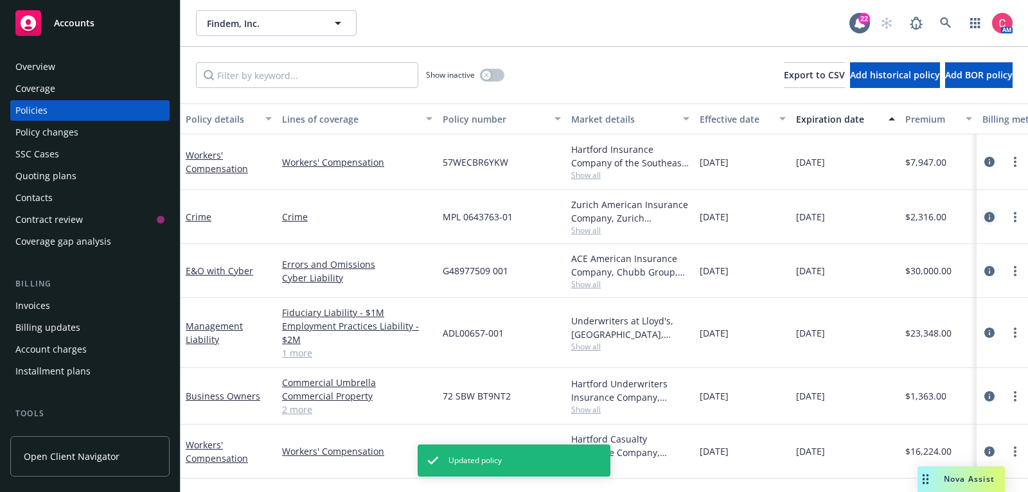
click at [987, 222] on link "circleInformation" at bounding box center [989, 216] width 15 height 15
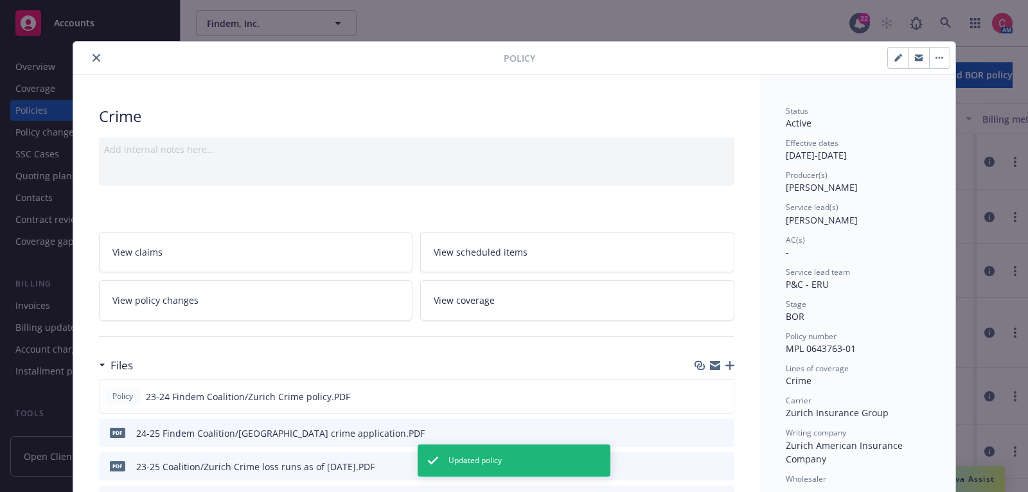
click at [895, 55] on icon "button" at bounding box center [898, 58] width 8 height 8
select select "BOR"
select select "12"
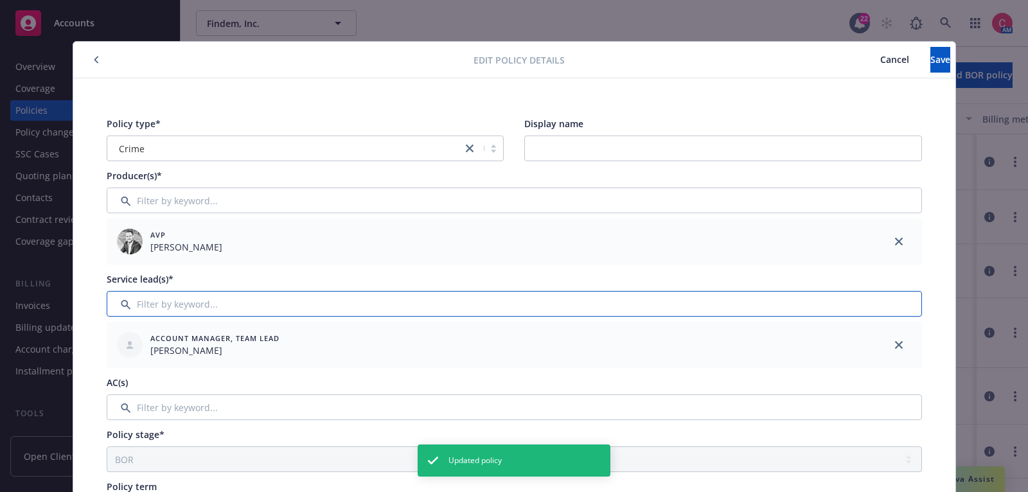
click at [718, 307] on input "Filter by keyword..." at bounding box center [514, 304] width 815 height 26
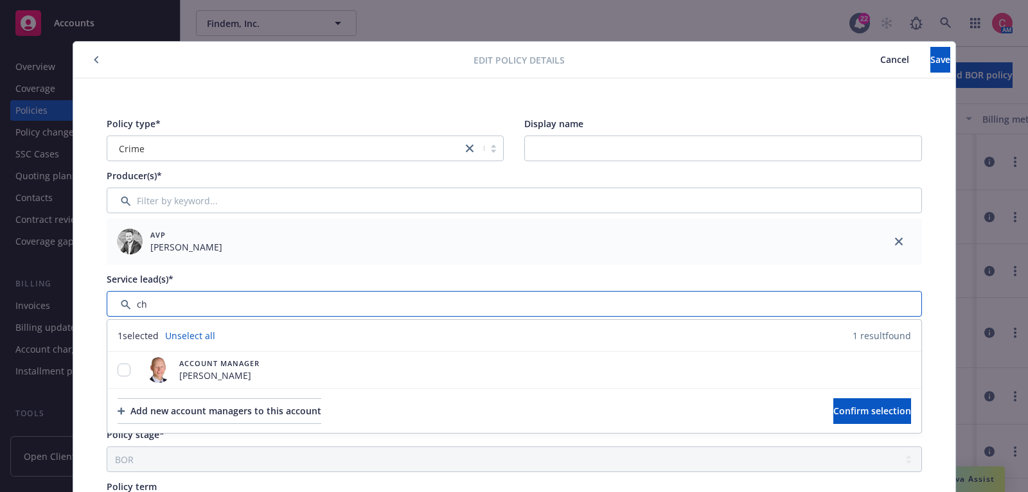
type input "c"
type input "chase"
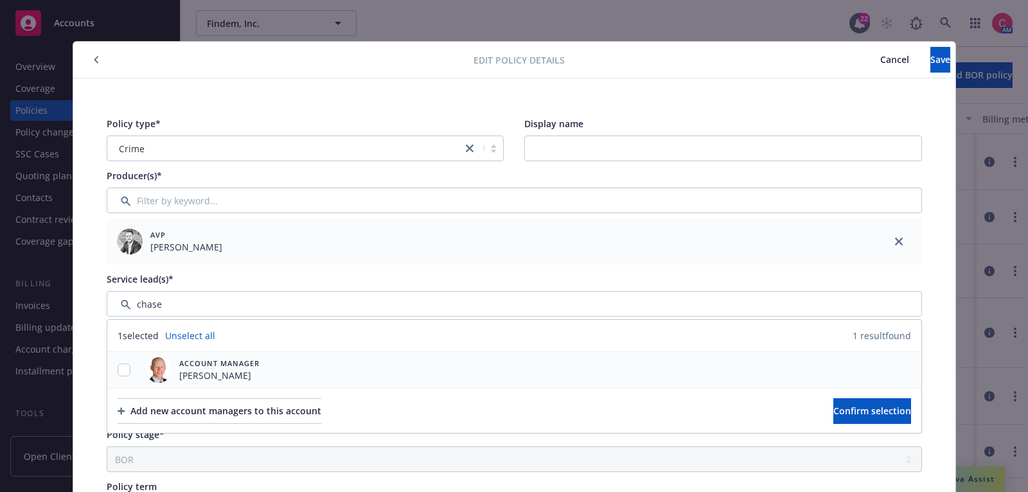
click at [130, 369] on div at bounding box center [123, 370] width 33 height 13
click at [122, 367] on input "checkbox" at bounding box center [124, 370] width 13 height 13
checkbox input "true"
click at [849, 419] on button "Confirm selection" at bounding box center [872, 411] width 78 height 26
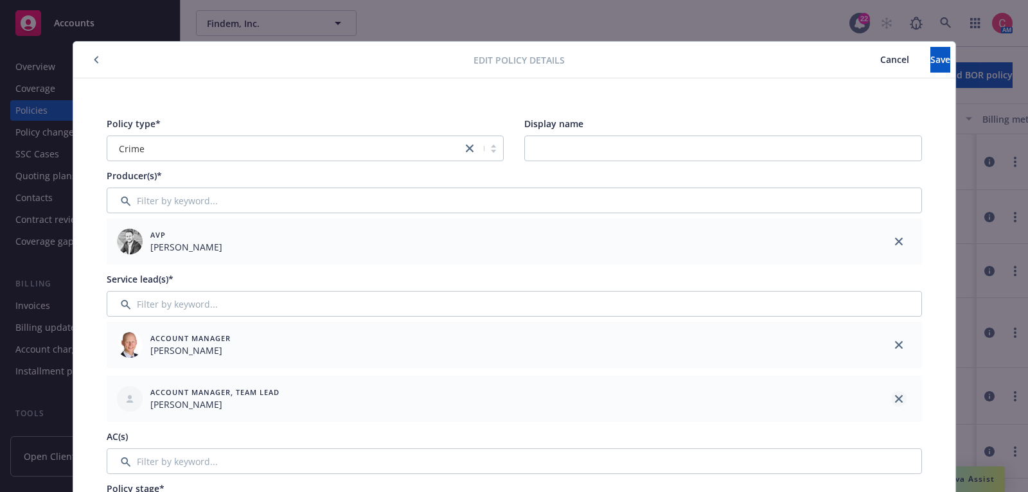
click at [901, 401] on icon "close" at bounding box center [899, 399] width 8 height 8
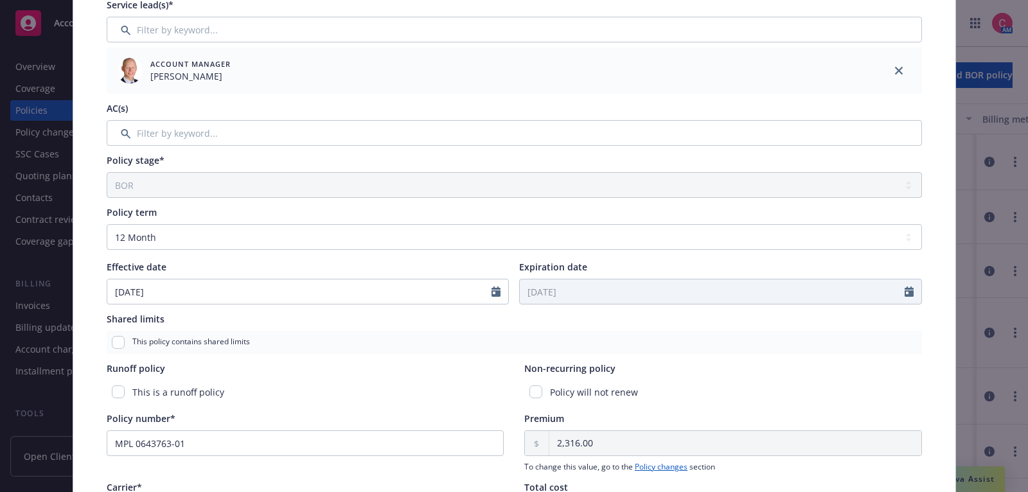
scroll to position [284, 0]
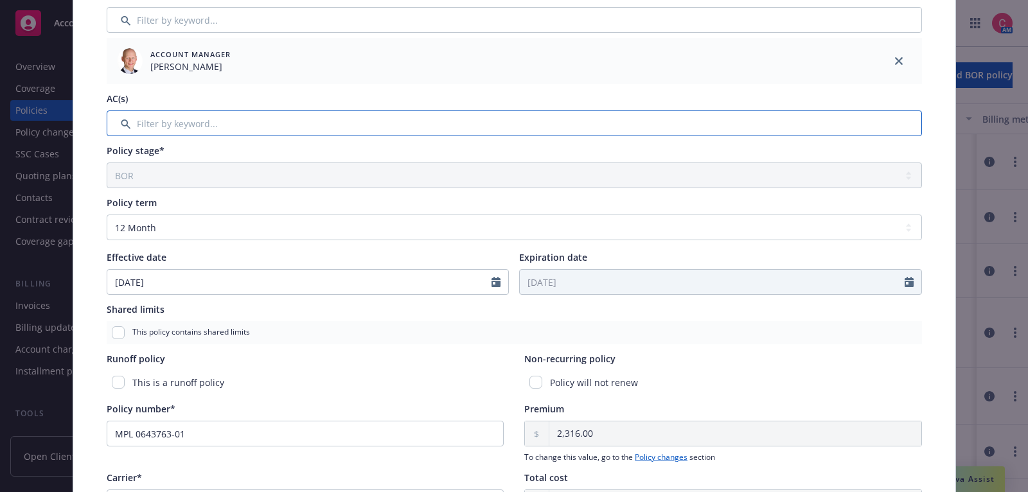
click at [690, 132] on input "Filter by keyword..." at bounding box center [514, 124] width 815 height 26
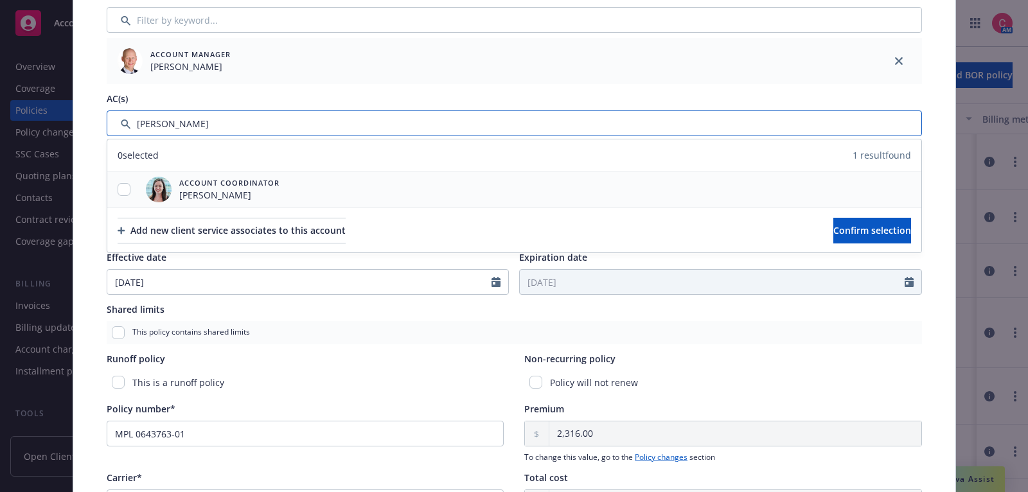
type input "[PERSON_NAME]"
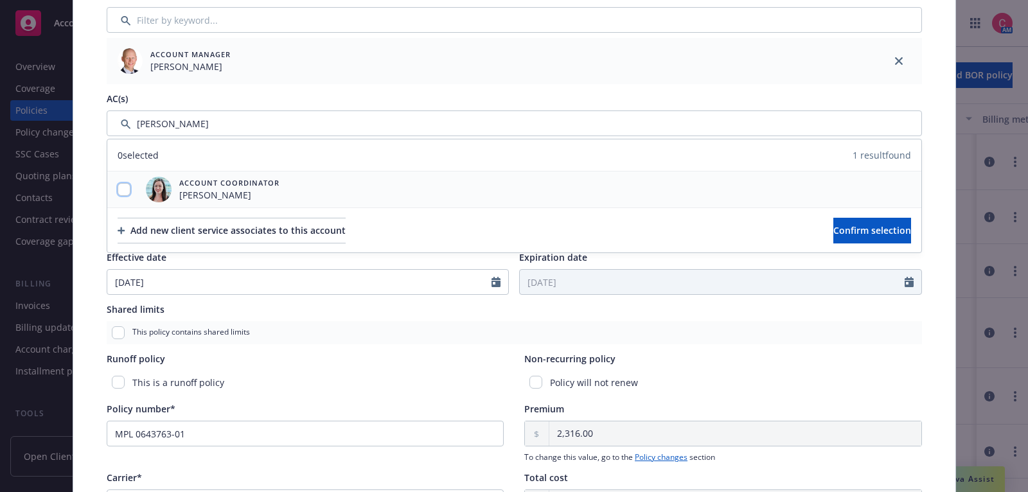
click at [123, 192] on input "checkbox" at bounding box center [124, 189] width 13 height 13
checkbox input "true"
click at [874, 218] on button "Confirm selection" at bounding box center [872, 231] width 78 height 26
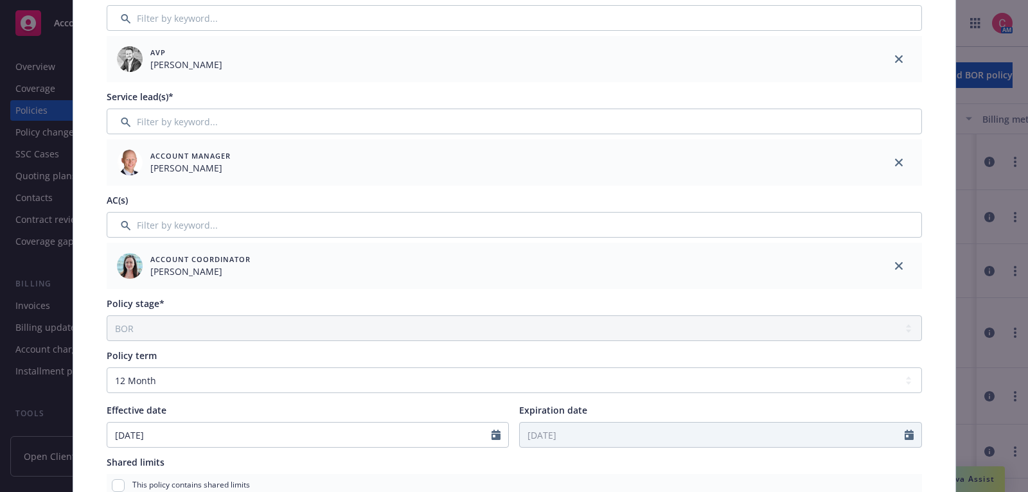
scroll to position [0, 0]
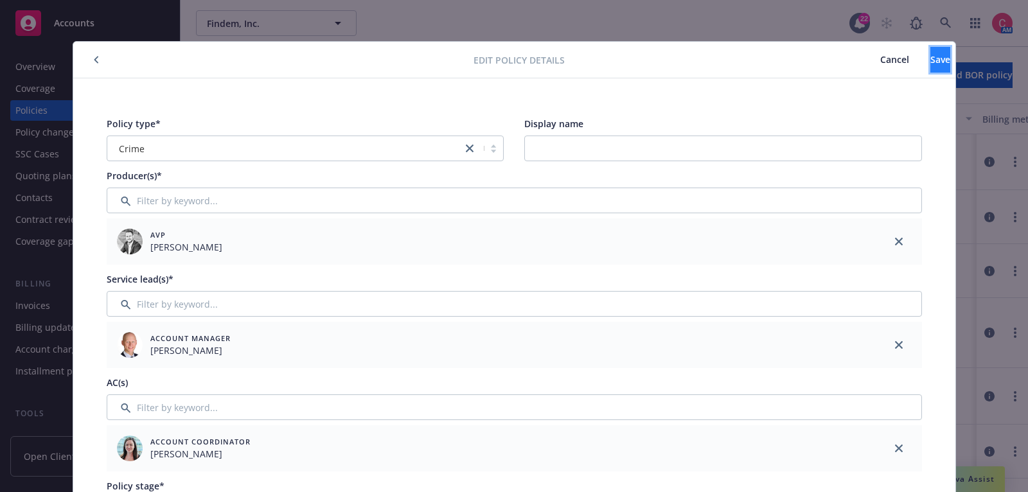
click at [930, 72] on button "Save" at bounding box center [940, 60] width 20 height 26
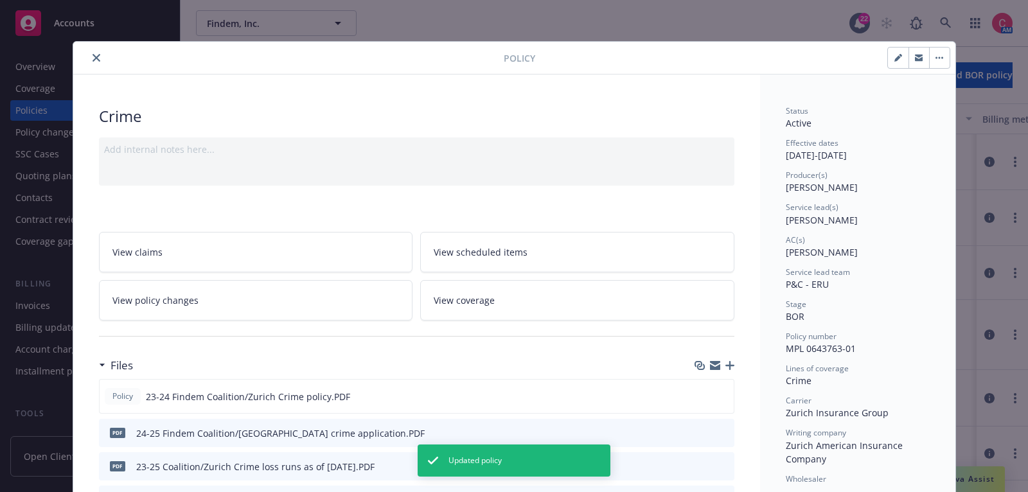
click at [94, 54] on icon "close" at bounding box center [97, 58] width 8 height 8
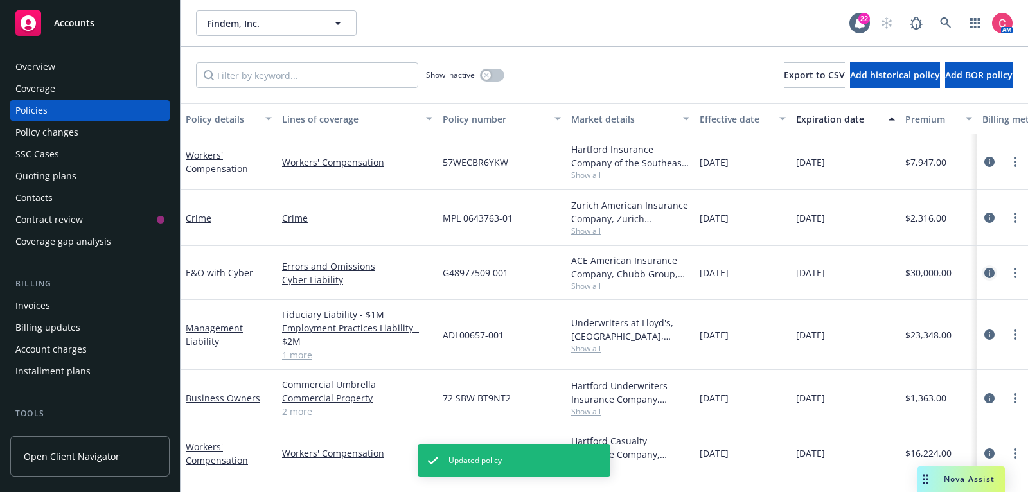
click at [988, 276] on icon "circleInformation" at bounding box center [989, 273] width 10 height 10
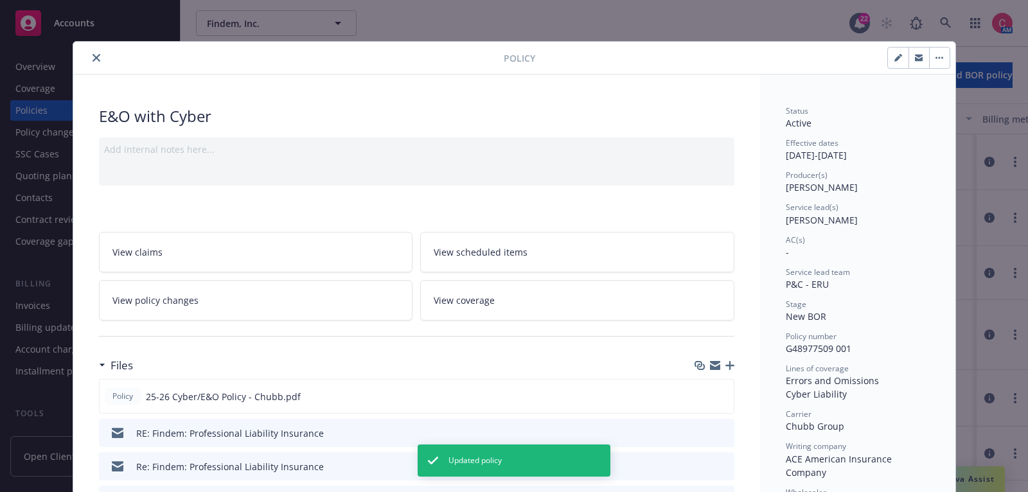
click at [896, 60] on icon "button" at bounding box center [897, 58] width 6 height 6
select select "NEW_BOR"
select select "12"
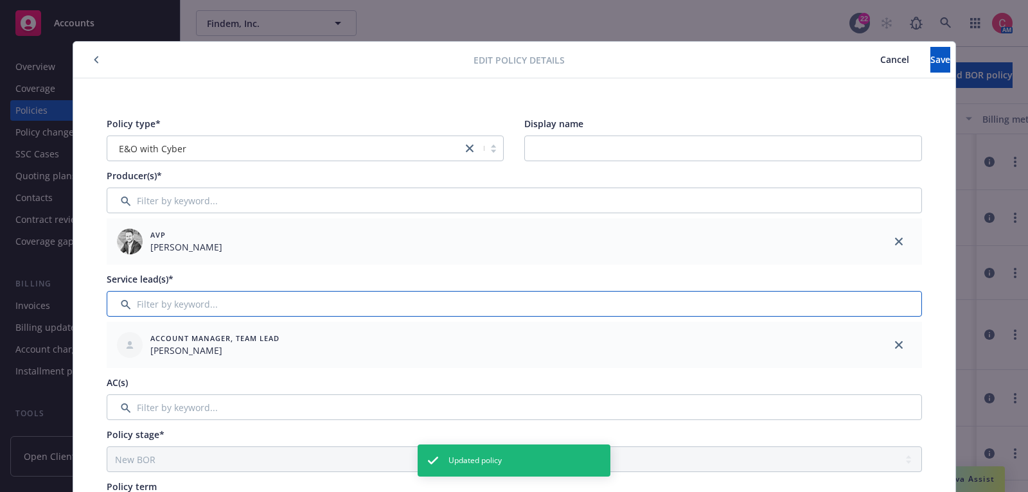
click at [647, 305] on input "Filter by keyword..." at bounding box center [514, 304] width 815 height 26
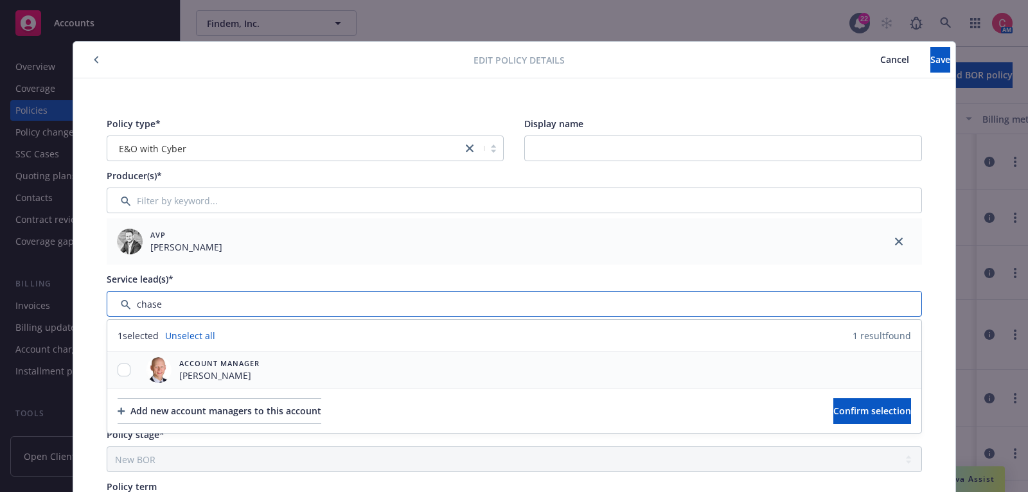
type input "chase"
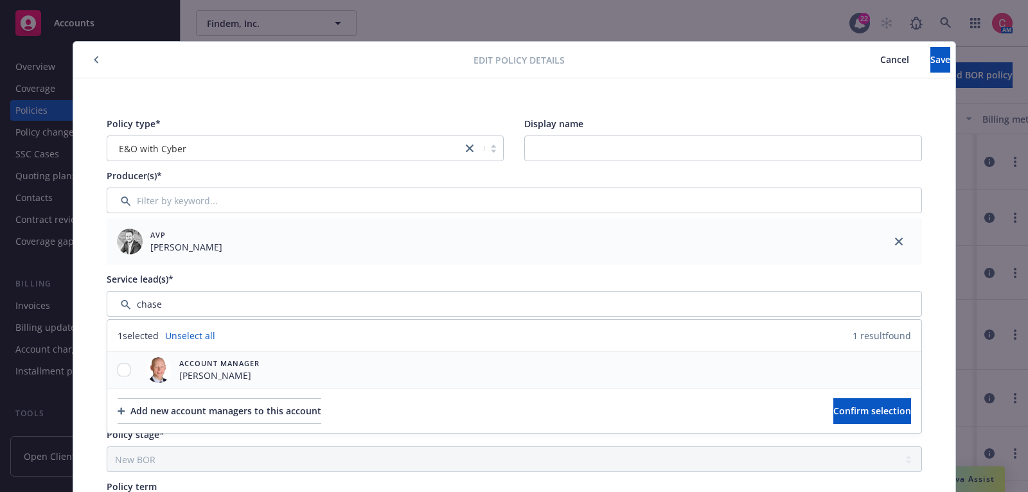
click at [129, 373] on div at bounding box center [123, 370] width 33 height 13
click at [123, 375] on input "checkbox" at bounding box center [124, 370] width 13 height 13
checkbox input "true"
click at [840, 396] on div "Add new account managers to this account Confirm selection" at bounding box center [514, 410] width 814 height 45
click at [840, 413] on span "Confirm selection" at bounding box center [872, 411] width 78 height 12
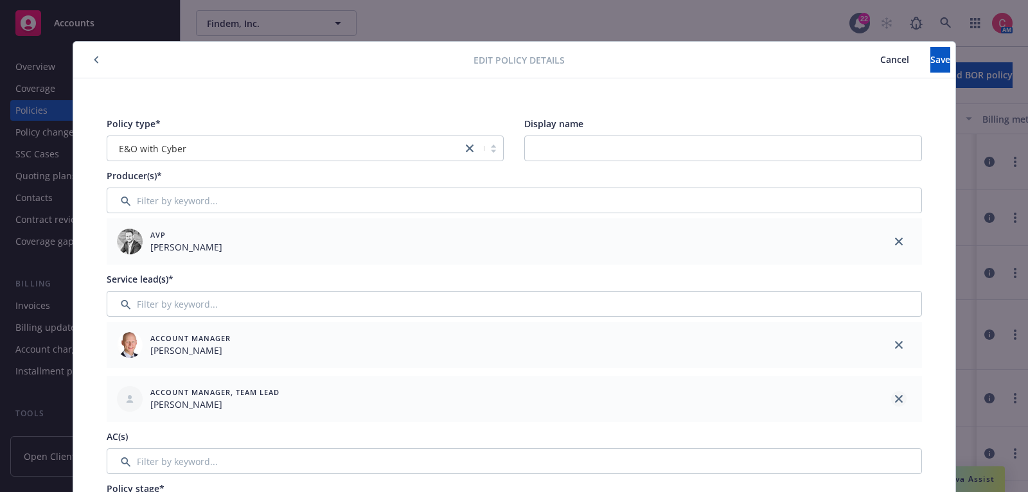
click at [904, 400] on link "close" at bounding box center [898, 398] width 15 height 15
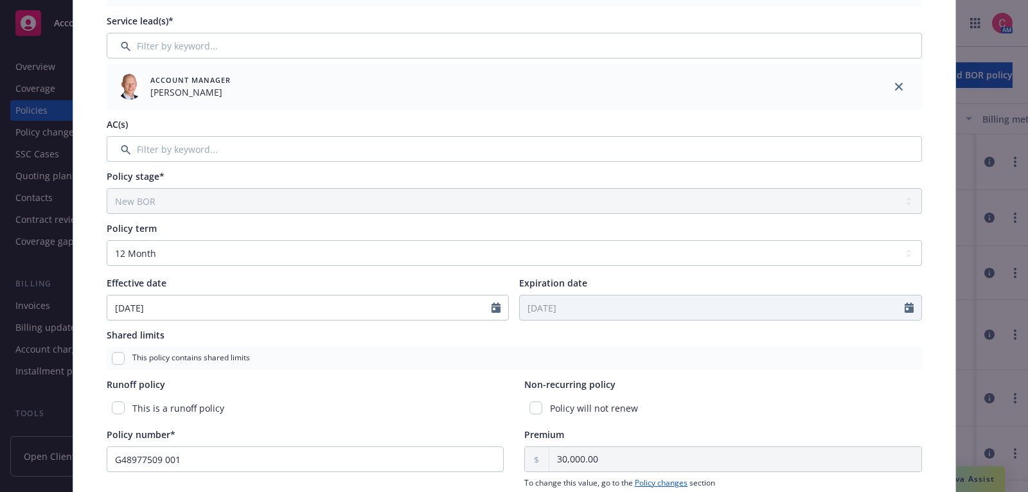
scroll to position [279, 0]
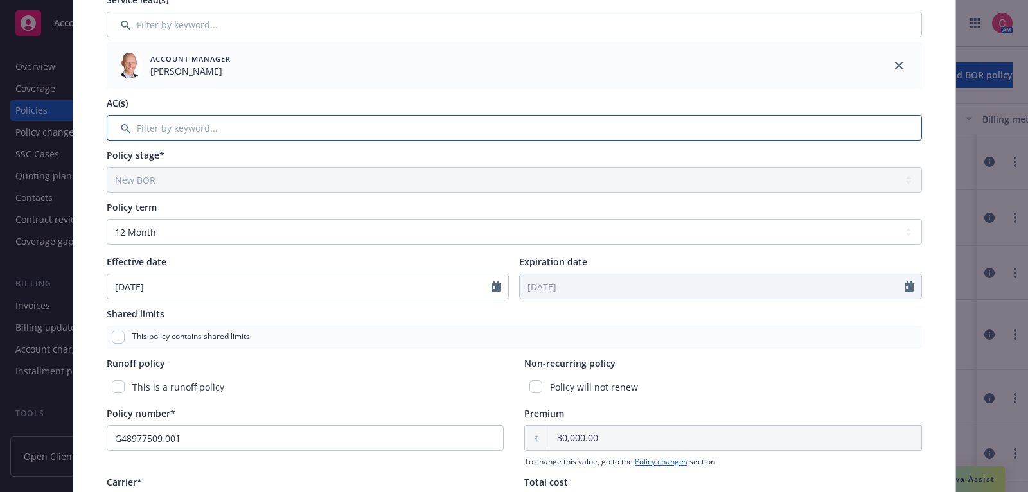
click at [673, 128] on input "Filter by keyword..." at bounding box center [514, 128] width 815 height 26
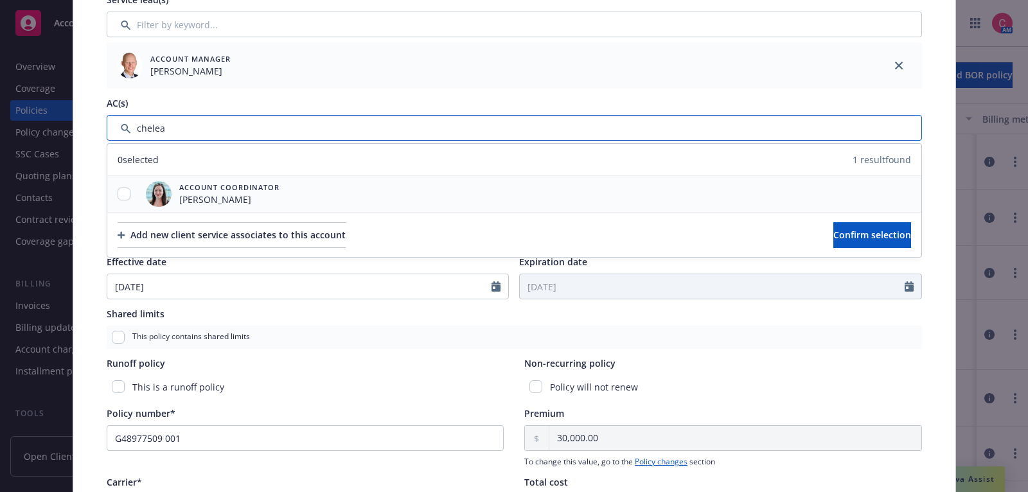
type input "chelea"
click at [127, 191] on input "checkbox" at bounding box center [124, 194] width 13 height 13
checkbox input "true"
click at [851, 229] on span "Confirm selection" at bounding box center [872, 235] width 78 height 12
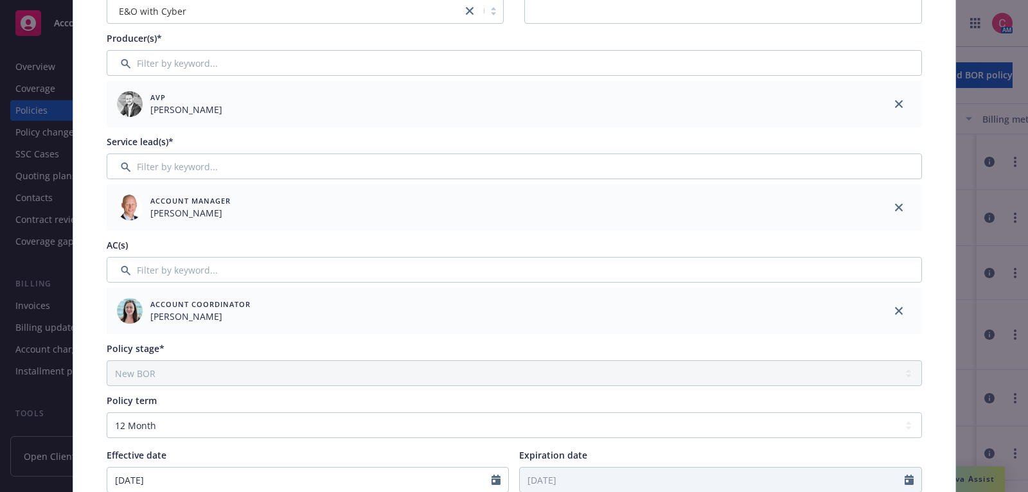
scroll to position [0, 0]
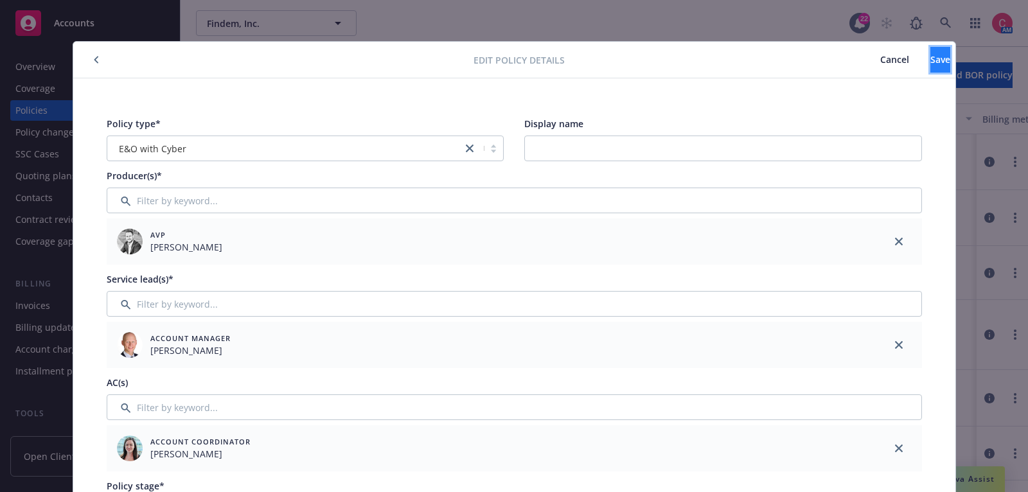
click at [930, 63] on button "Save" at bounding box center [940, 60] width 20 height 26
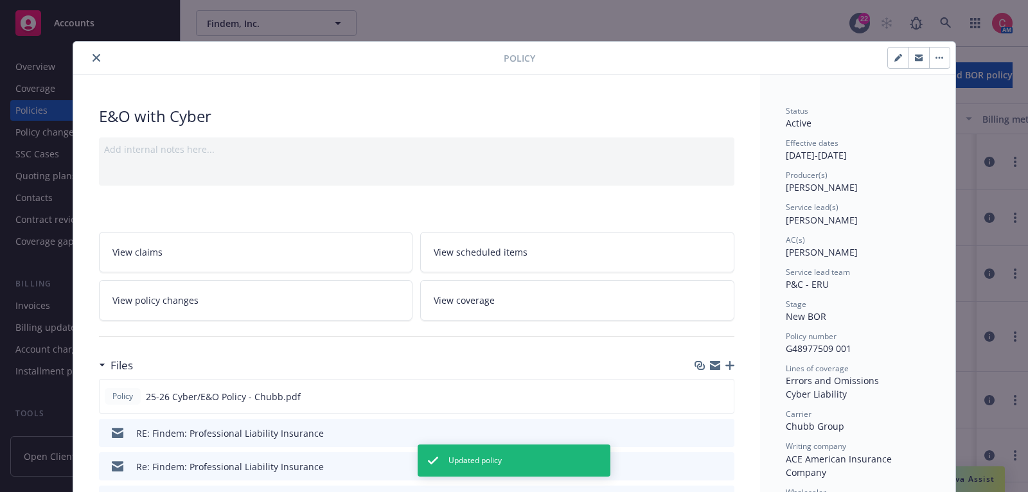
click at [91, 60] on button "close" at bounding box center [96, 57] width 15 height 15
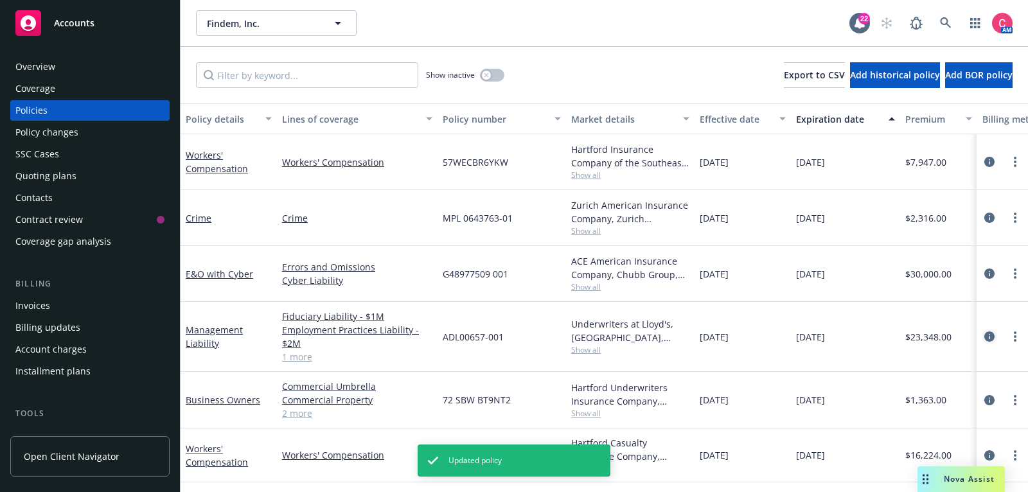
click at [993, 334] on icon "circleInformation" at bounding box center [989, 337] width 10 height 10
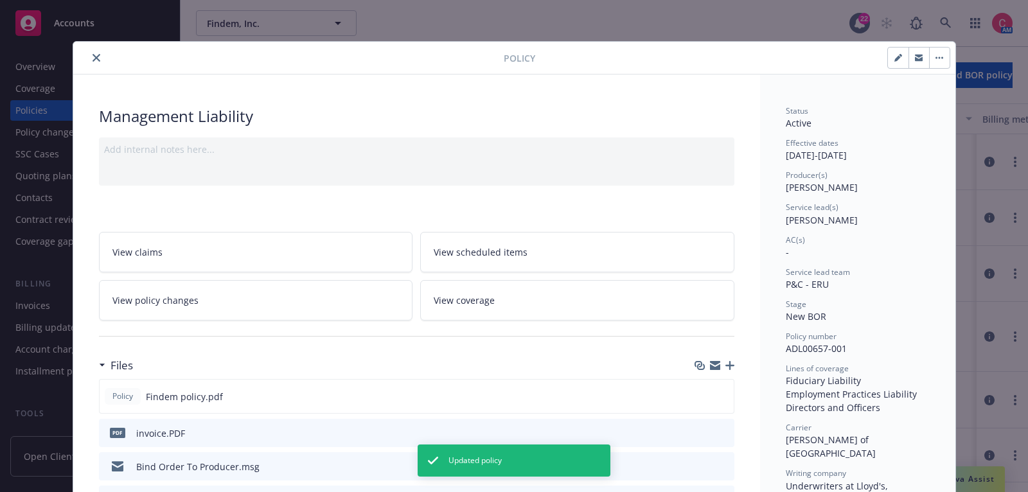
click at [884, 62] on div at bounding box center [742, 58] width 415 height 22
click at [891, 62] on button "button" at bounding box center [898, 58] width 21 height 21
select select "NEW_BOR"
select select "other"
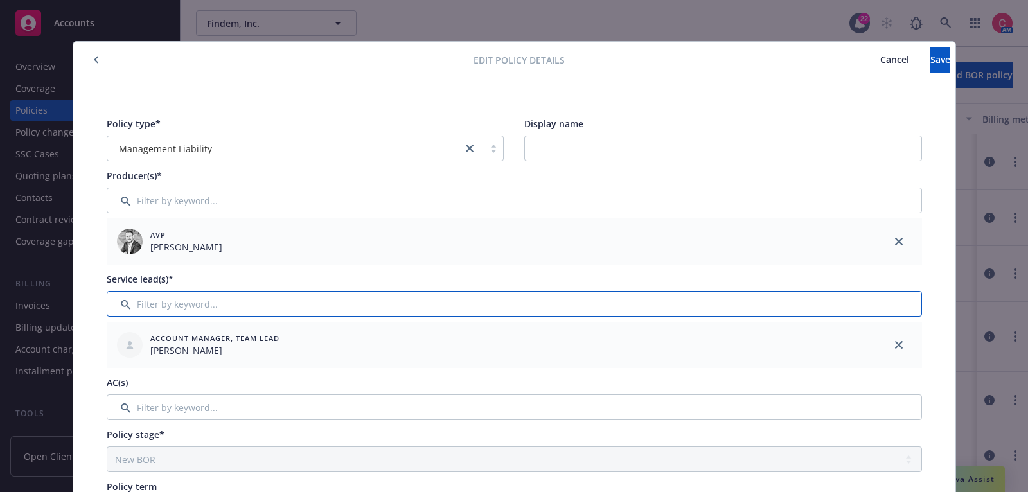
click at [731, 315] on input "Filter by keyword..." at bounding box center [514, 304] width 815 height 26
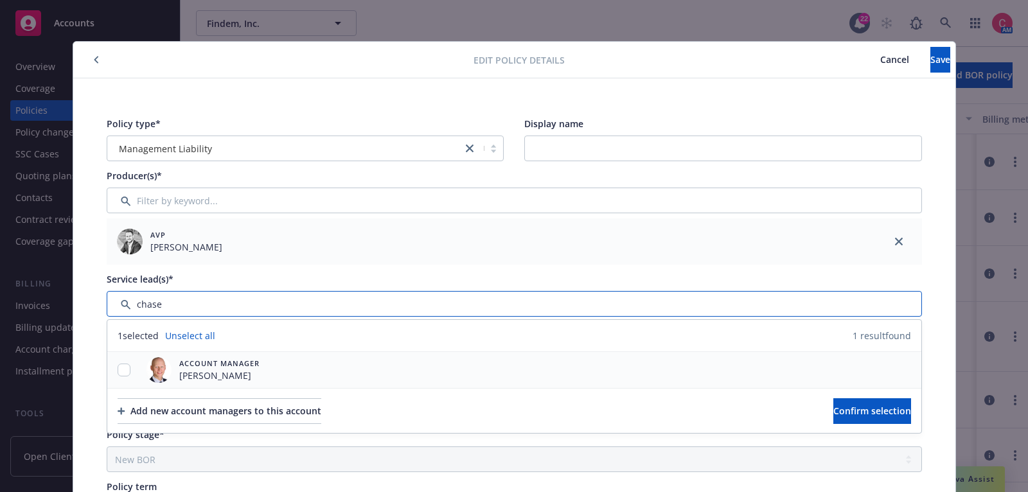
type input "chase"
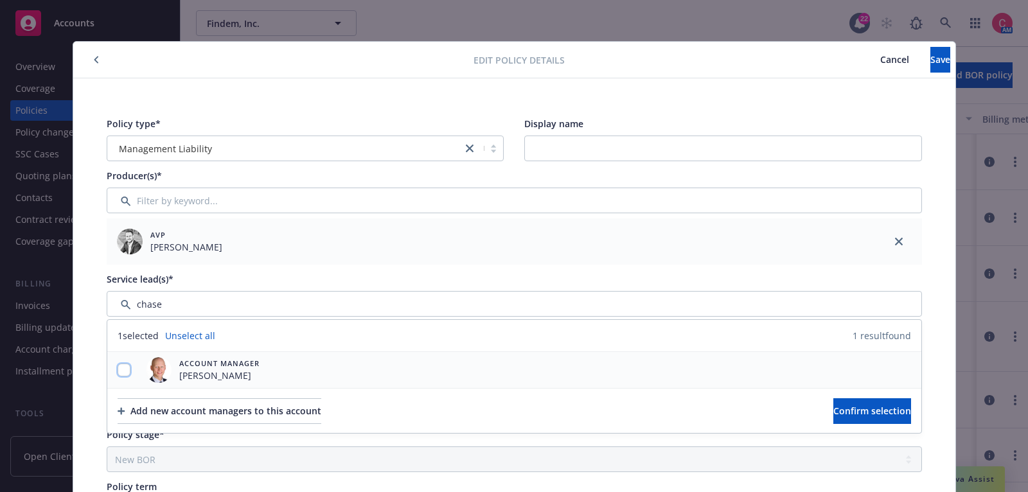
click at [127, 364] on input "checkbox" at bounding box center [124, 370] width 13 height 13
checkbox input "true"
click at [833, 417] on button "Confirm selection" at bounding box center [872, 411] width 78 height 26
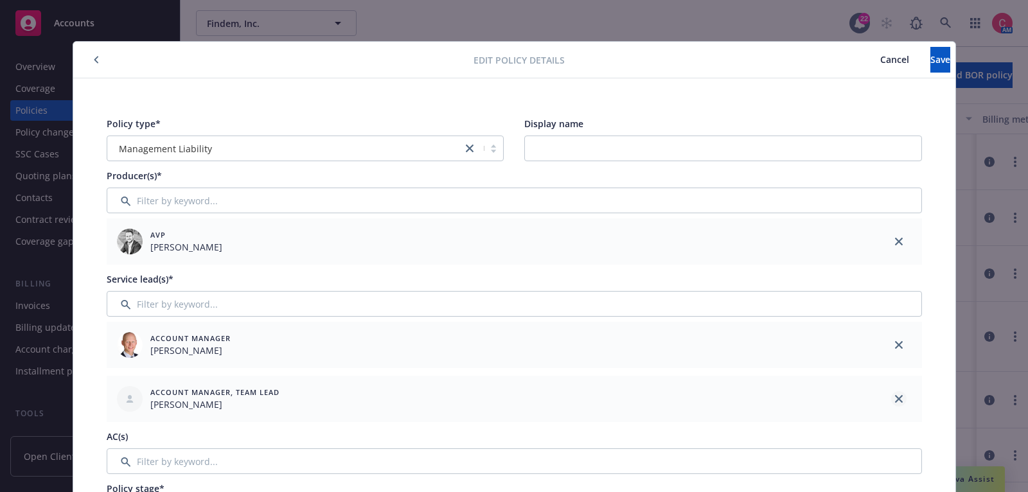
click at [896, 396] on icon "close" at bounding box center [899, 399] width 8 height 8
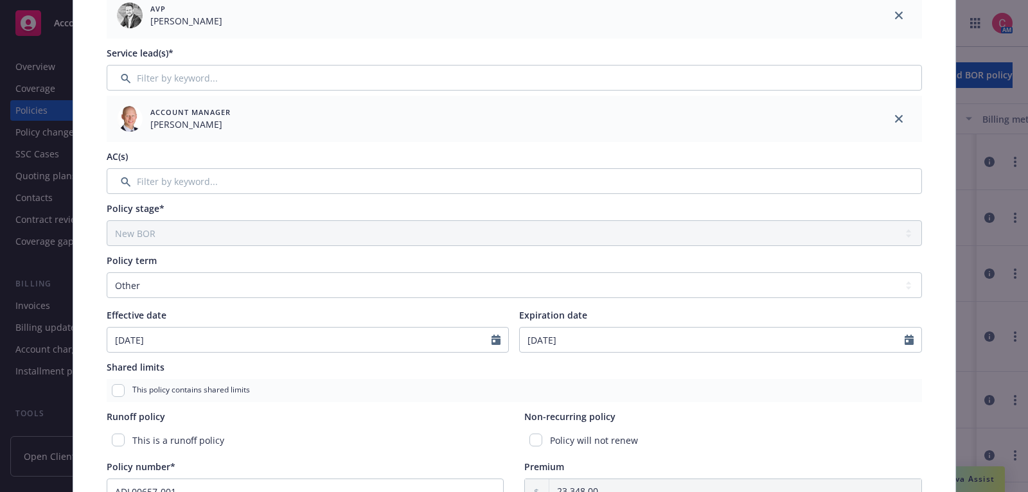
scroll to position [323, 0]
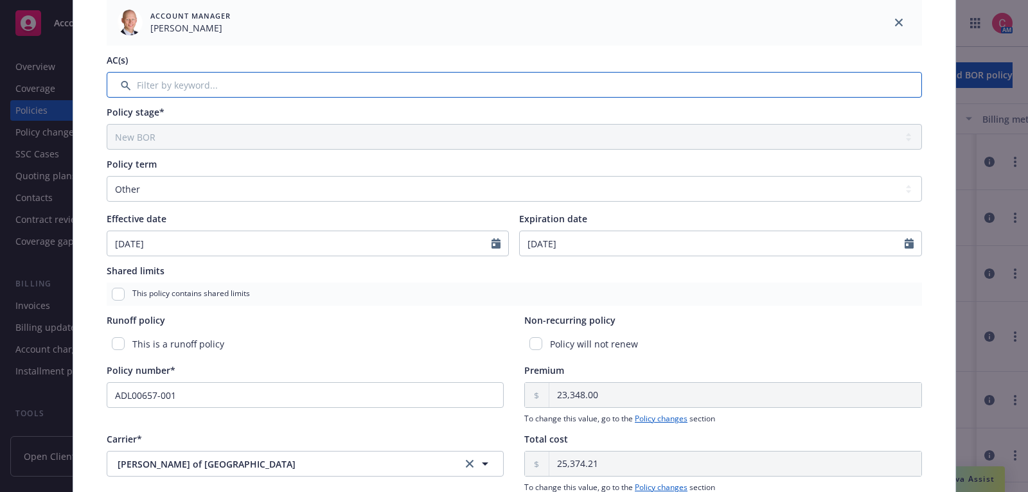
click at [707, 92] on input "Filter by keyword..." at bounding box center [514, 85] width 815 height 26
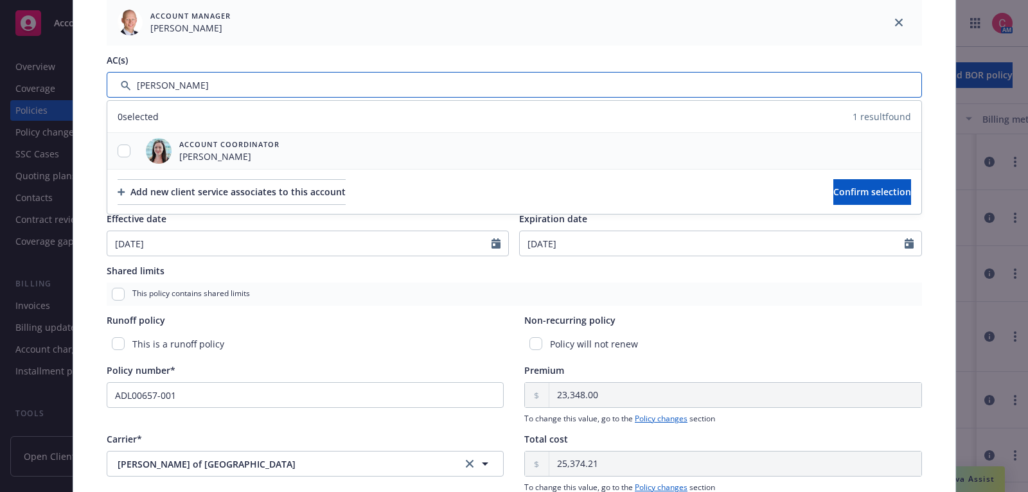
type input "[PERSON_NAME]"
click at [129, 149] on input "checkbox" at bounding box center [124, 151] width 13 height 13
checkbox input "true"
click at [833, 201] on button "Confirm selection" at bounding box center [872, 192] width 78 height 26
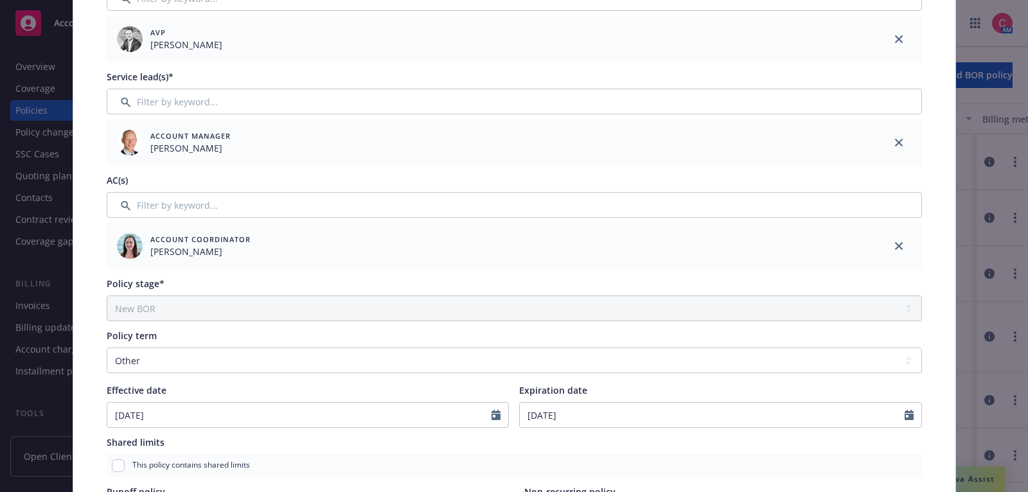
scroll to position [0, 0]
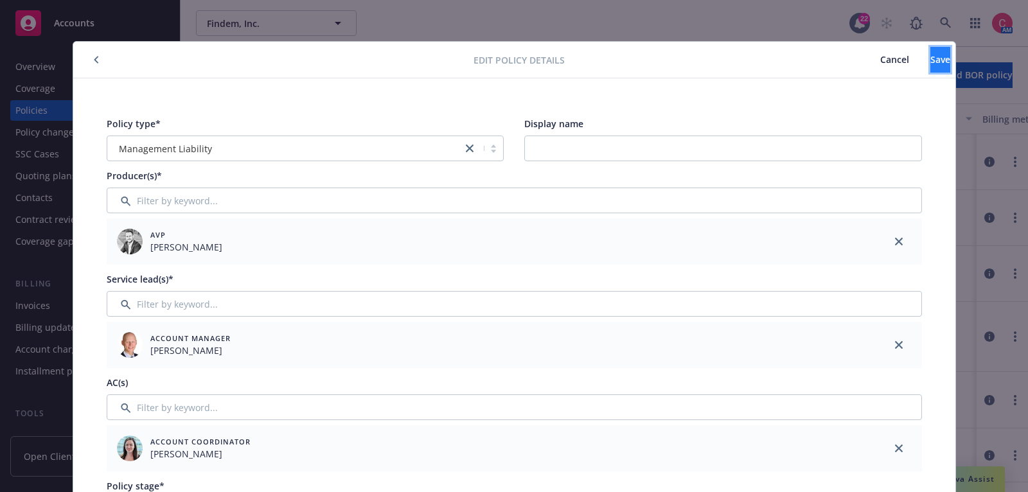
click at [930, 67] on button "Save" at bounding box center [940, 60] width 20 height 26
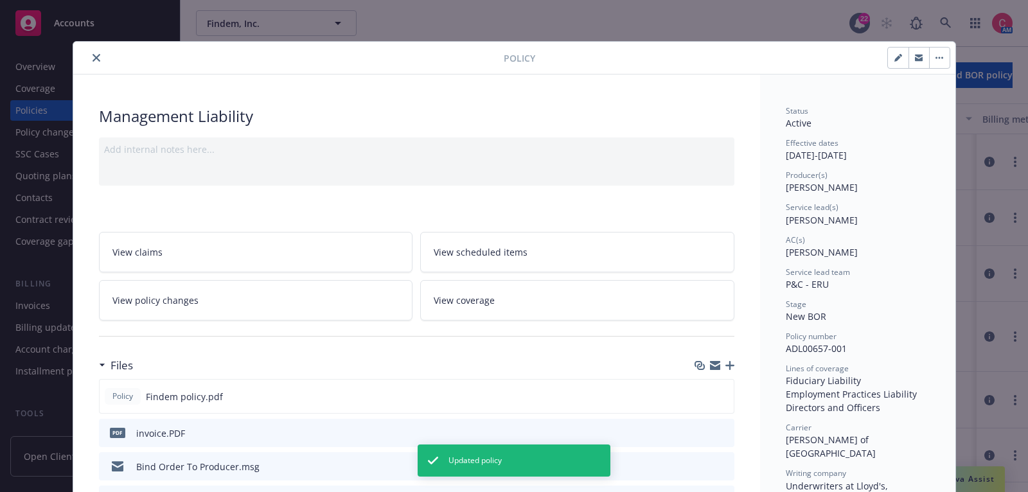
click at [94, 60] on icon "close" at bounding box center [97, 58] width 8 height 8
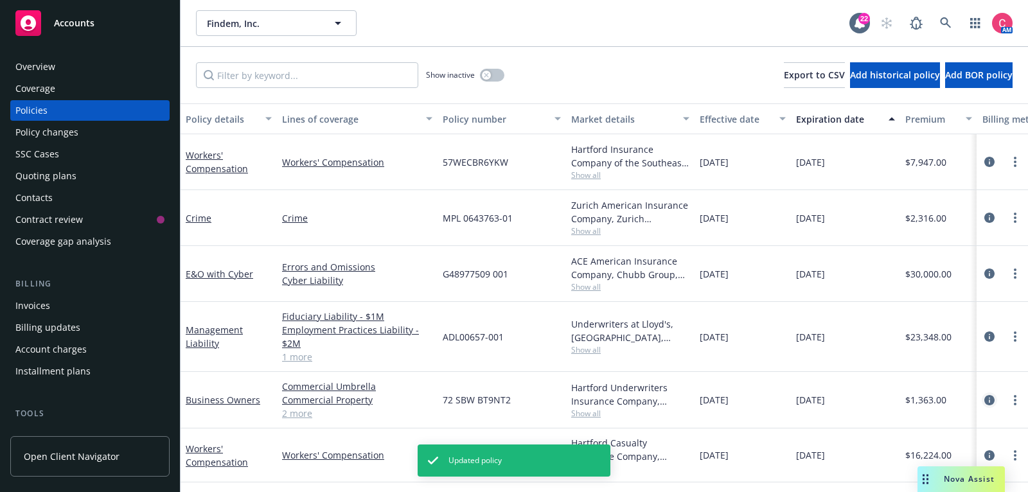
click at [991, 395] on icon "circleInformation" at bounding box center [989, 400] width 10 height 10
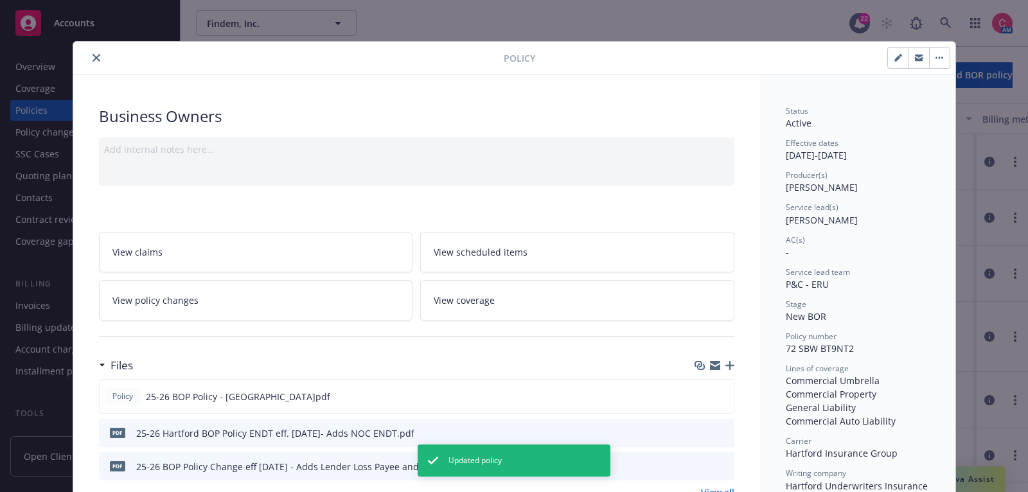
click at [898, 64] on button "button" at bounding box center [898, 58] width 21 height 21
select select "NEW_BOR"
select select "12"
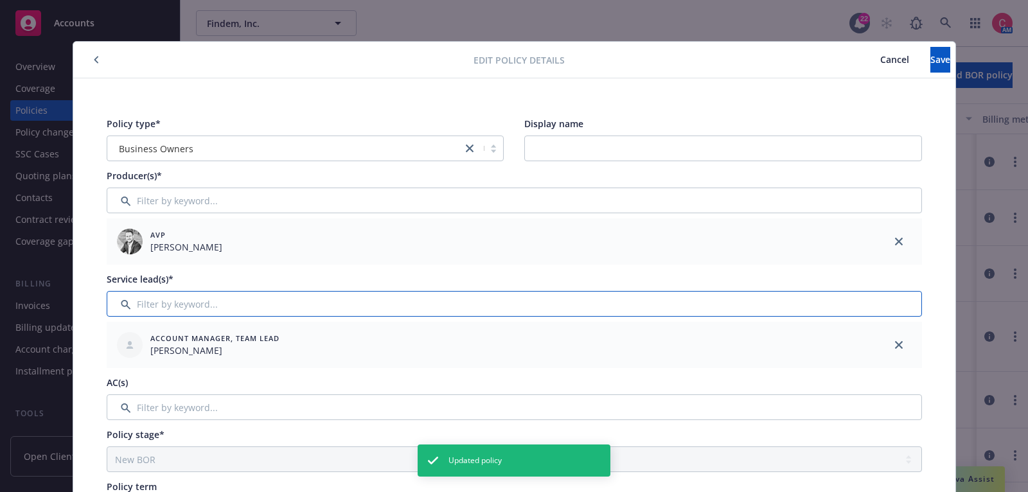
click at [495, 308] on input "Filter by keyword..." at bounding box center [514, 304] width 815 height 26
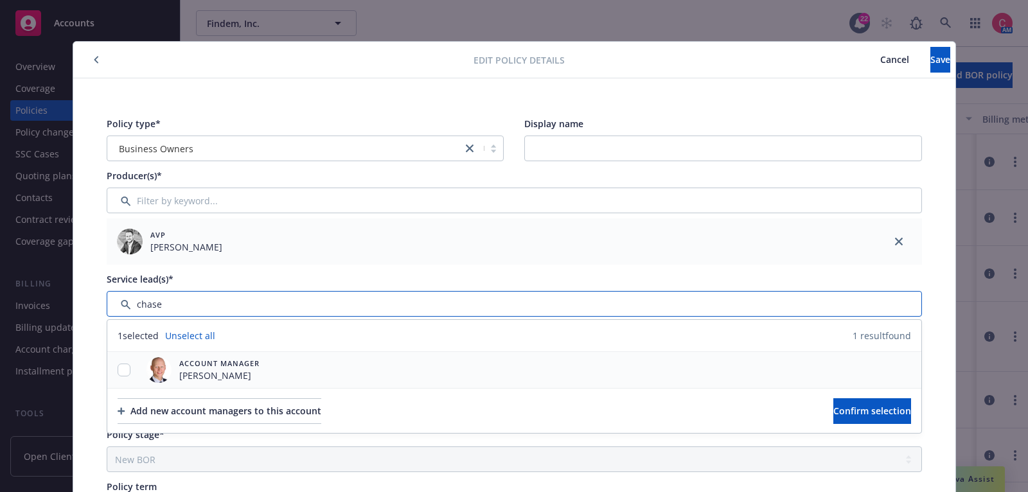
type input "chase"
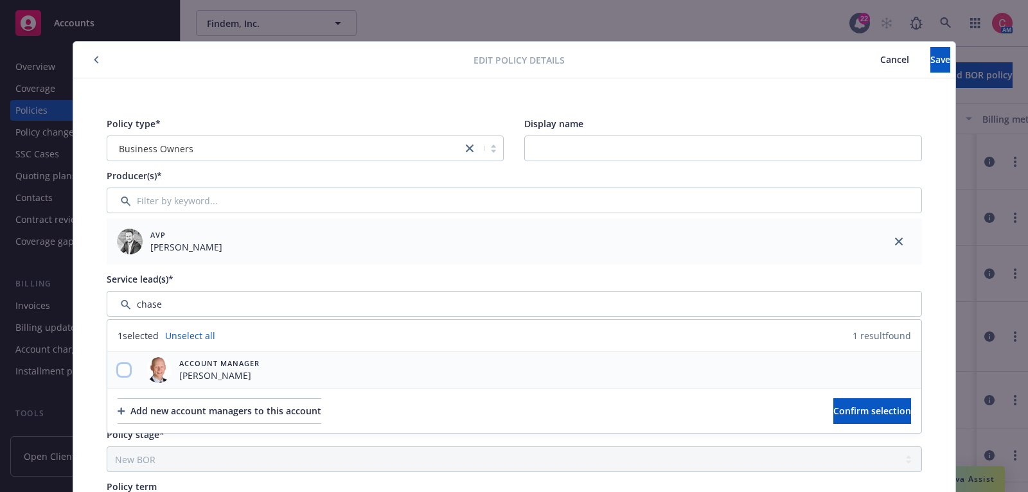
click at [121, 372] on input "checkbox" at bounding box center [124, 370] width 13 height 13
checkbox input "true"
click at [843, 412] on span "Confirm selection" at bounding box center [872, 411] width 78 height 12
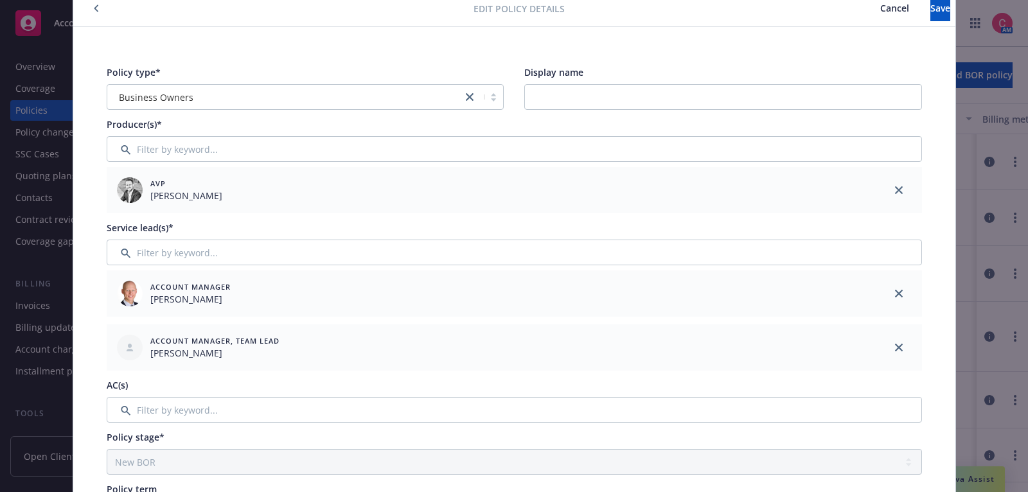
scroll to position [72, 0]
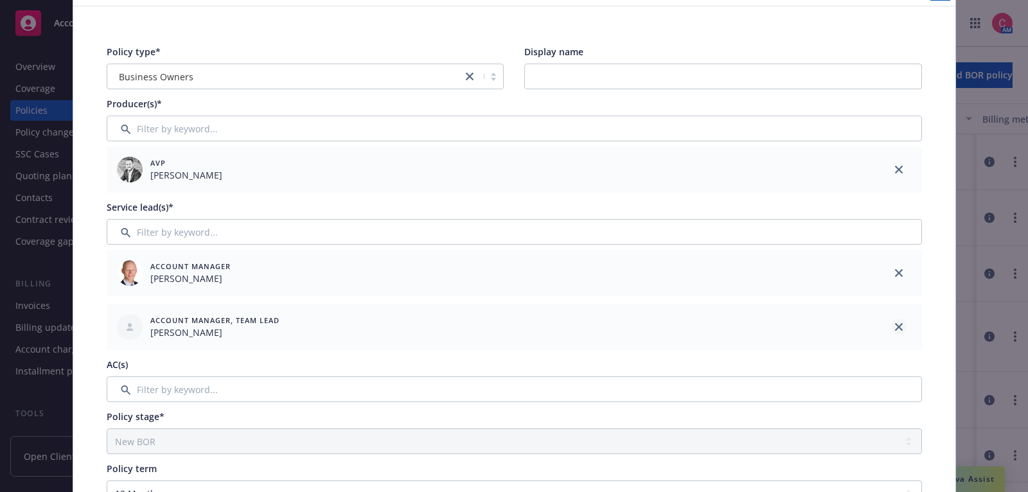
click at [901, 329] on icon "close" at bounding box center [899, 327] width 8 height 8
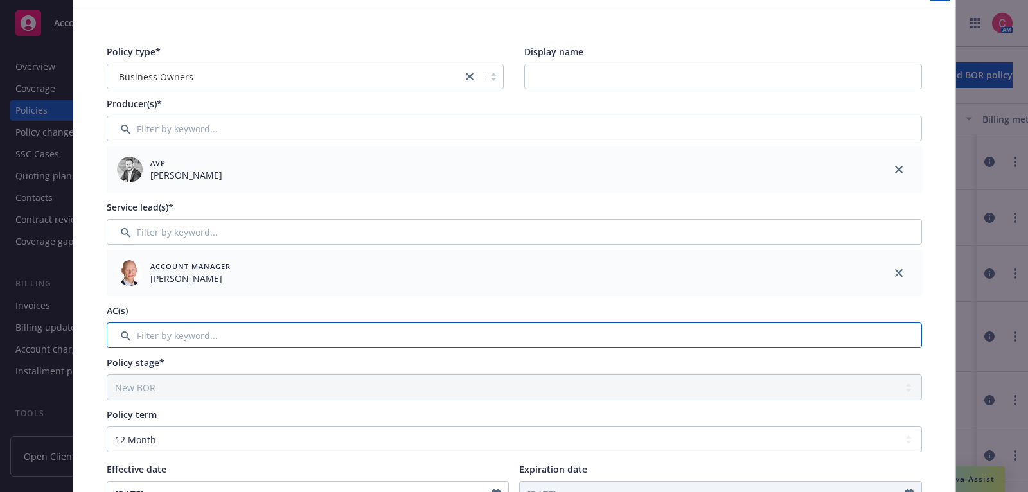
click at [847, 333] on input "Filter by keyword..." at bounding box center [514, 336] width 815 height 26
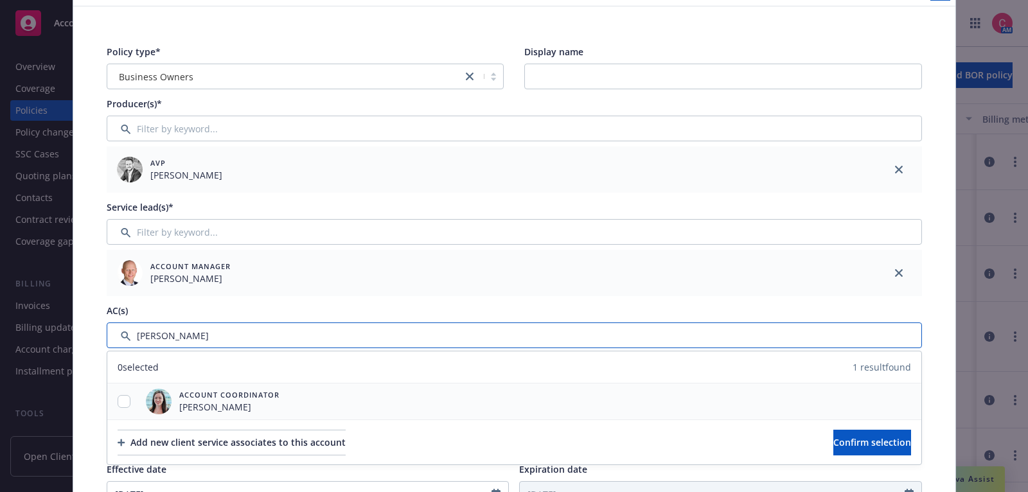
type input "[PERSON_NAME]"
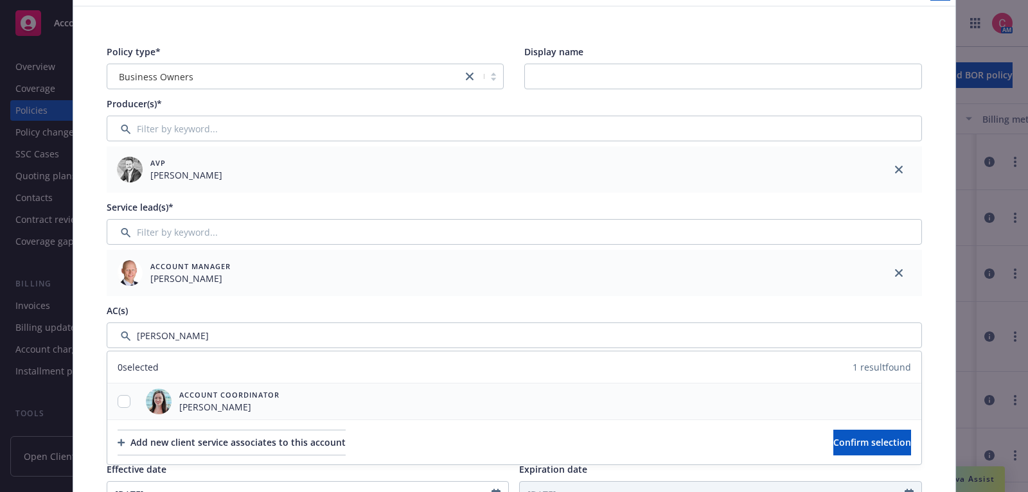
click at [122, 393] on div at bounding box center [123, 402] width 33 height 36
click at [125, 404] on input "checkbox" at bounding box center [124, 401] width 13 height 13
checkbox input "true"
click at [844, 436] on span "Confirm selection" at bounding box center [872, 442] width 78 height 12
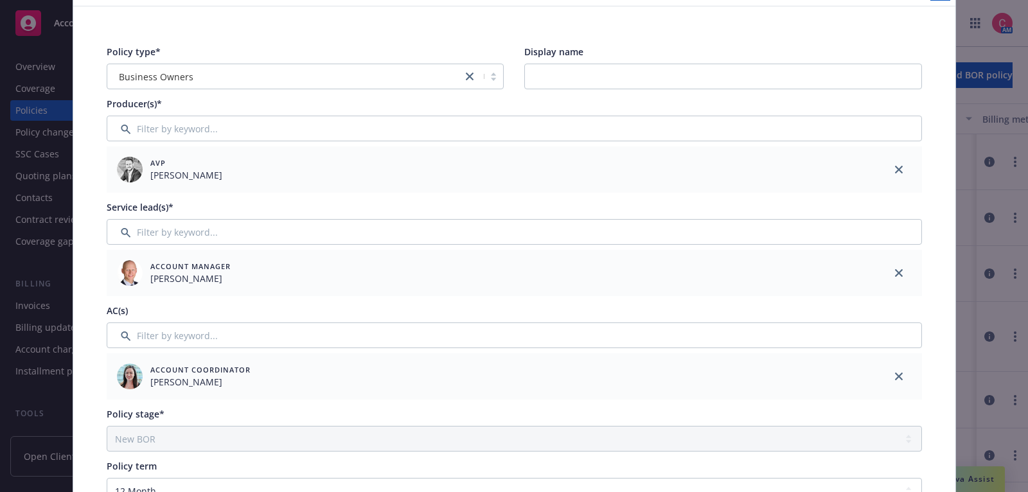
scroll to position [0, 0]
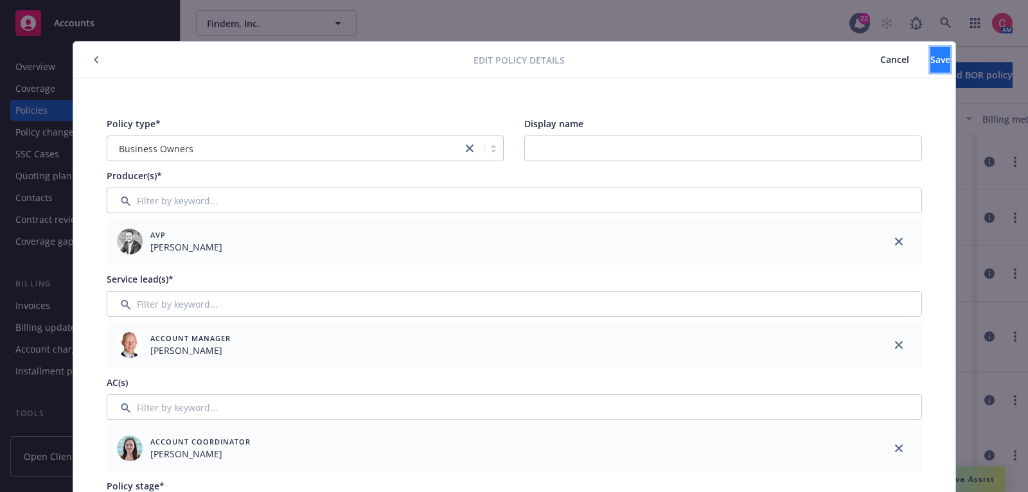
click at [930, 68] on button "Save" at bounding box center [940, 60] width 20 height 26
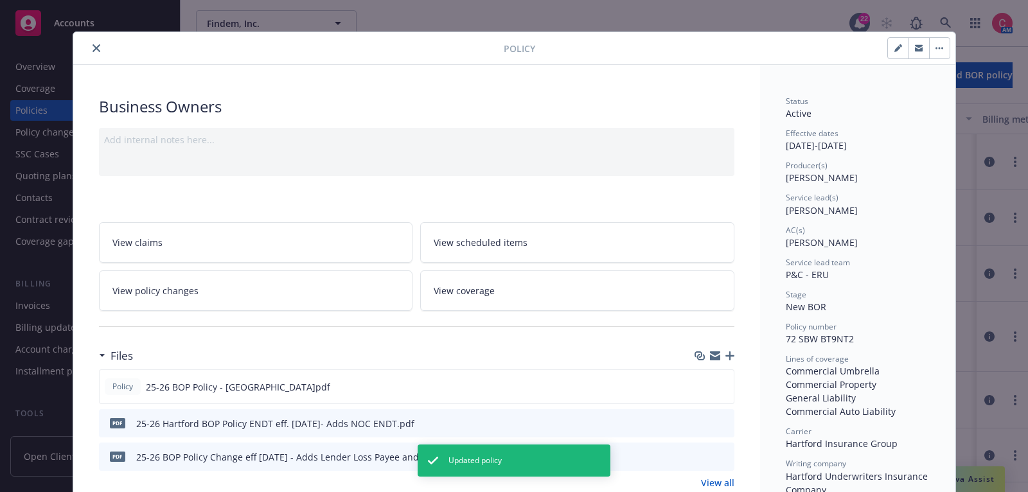
scroll to position [12, 0]
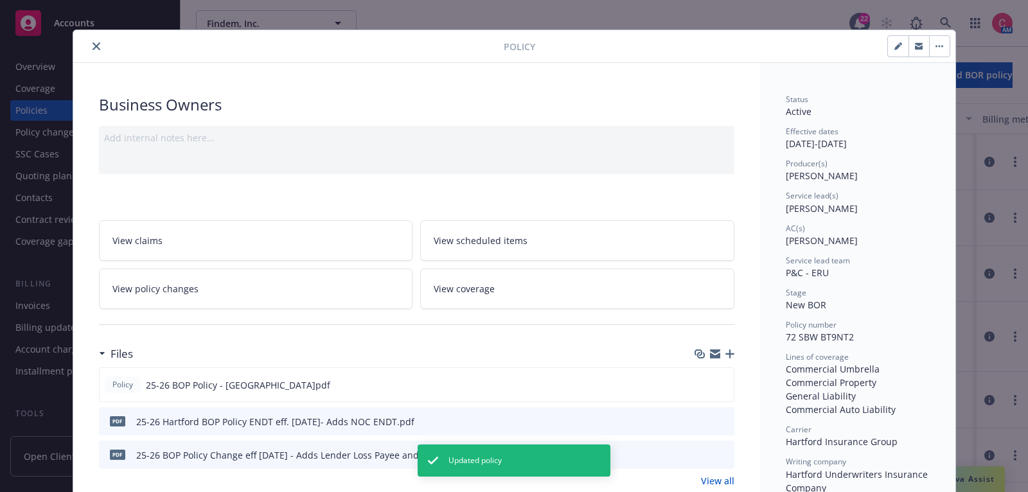
click at [98, 50] on button "close" at bounding box center [96, 46] width 15 height 15
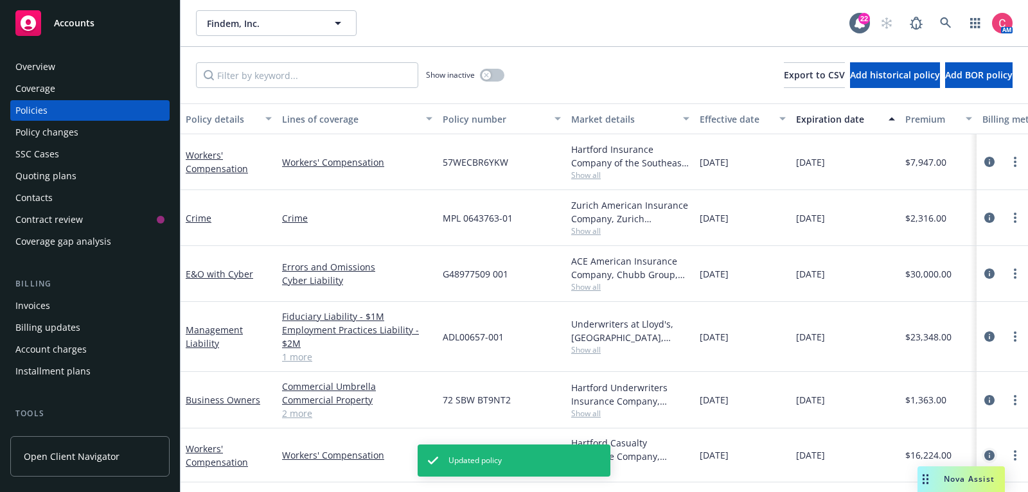
click at [994, 450] on icon "circleInformation" at bounding box center [989, 455] width 10 height 10
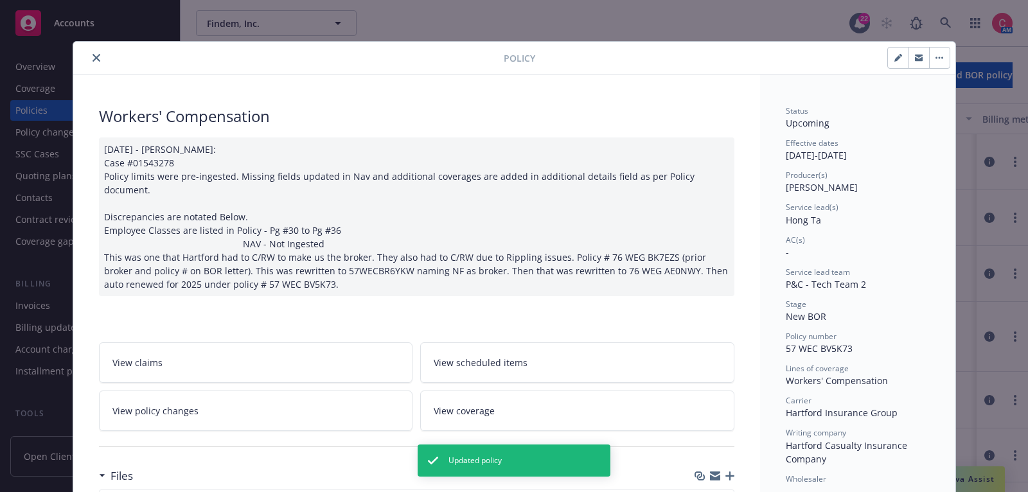
click at [891, 66] on button "button" at bounding box center [898, 58] width 21 height 21
select select "NEW_BOR"
select select "12"
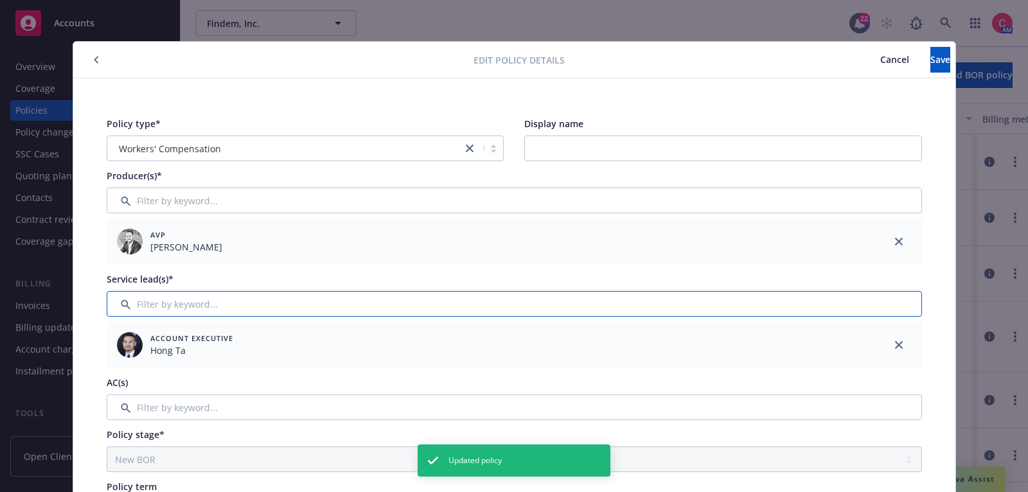
click at [570, 314] on input "Filter by keyword..." at bounding box center [514, 304] width 815 height 26
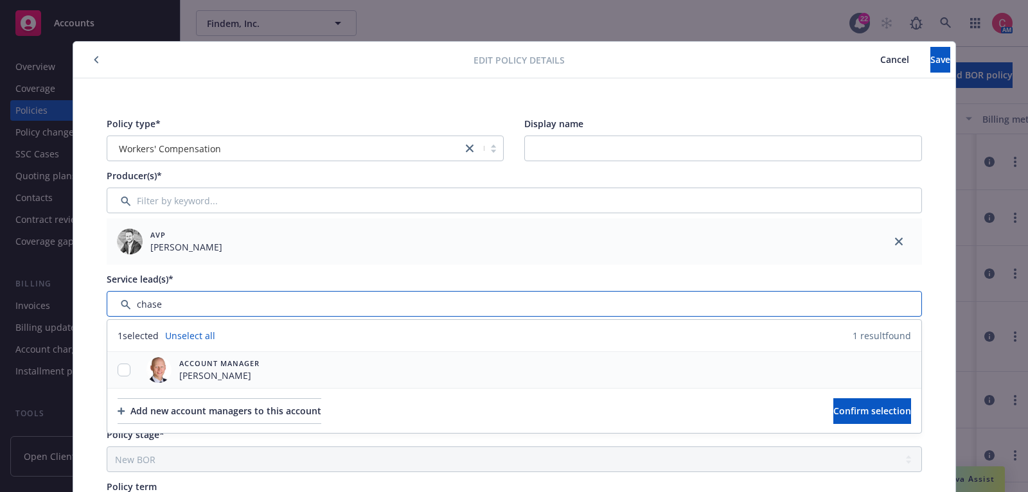
type input "chase"
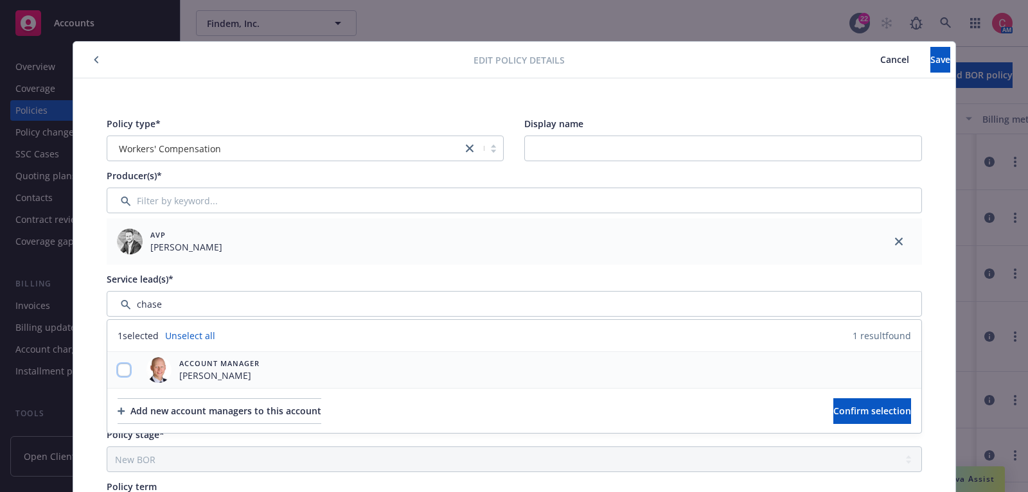
click at [121, 364] on input "checkbox" at bounding box center [124, 370] width 13 height 13
checkbox input "true"
click at [852, 409] on span "Confirm selection" at bounding box center [872, 411] width 78 height 12
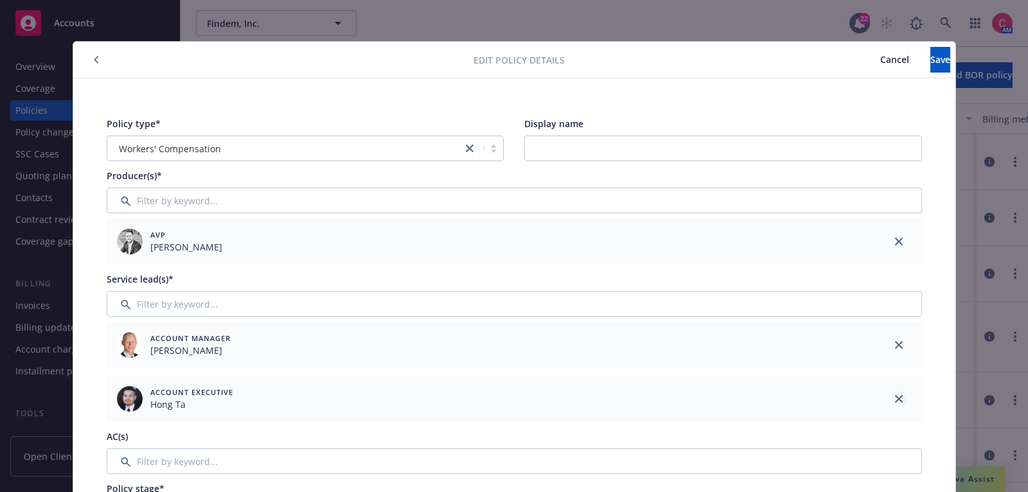
click at [899, 396] on icon "close" at bounding box center [899, 399] width 8 height 8
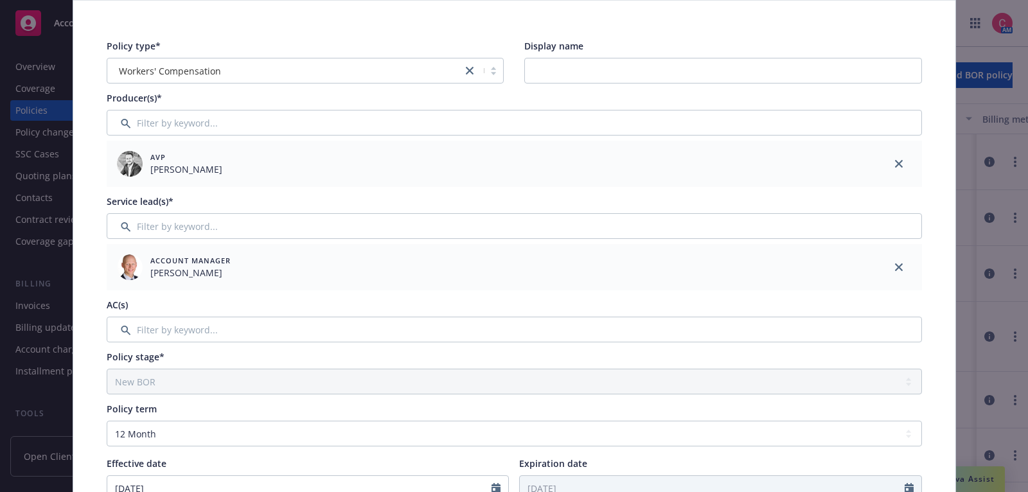
scroll to position [103, 0]
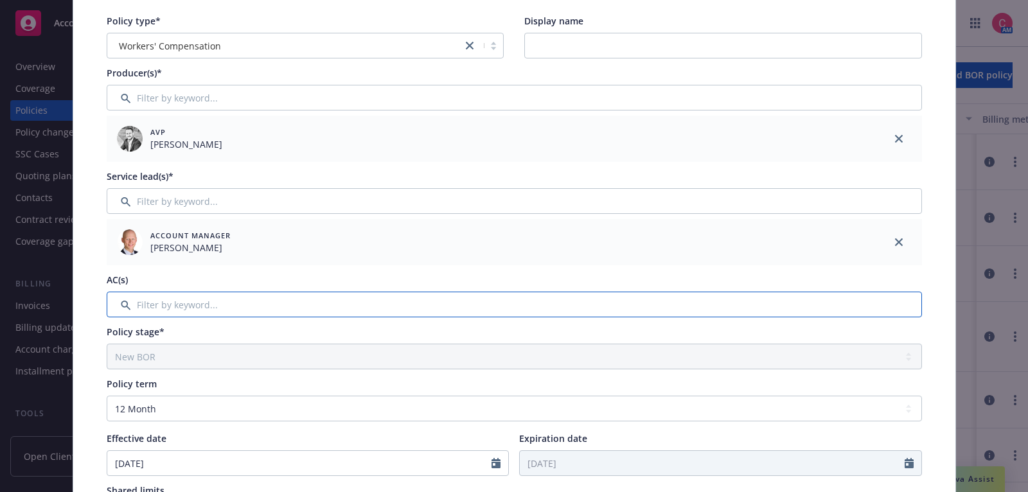
click at [792, 299] on input "Filter by keyword..." at bounding box center [514, 305] width 815 height 26
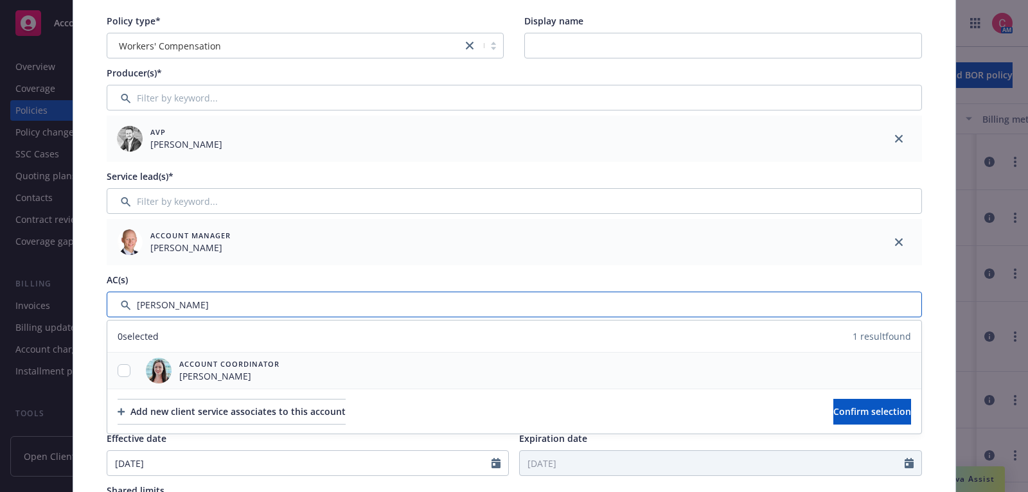
type input "[PERSON_NAME]"
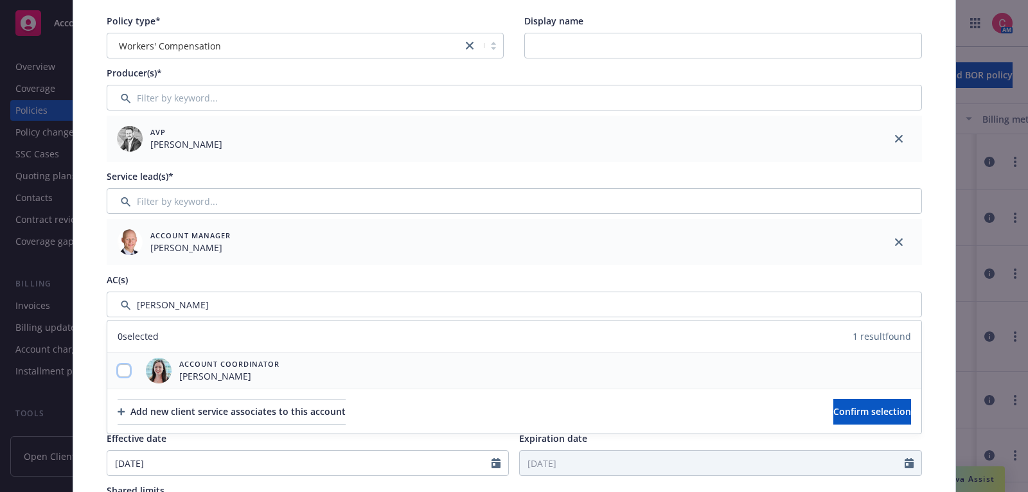
click at [126, 367] on input "checkbox" at bounding box center [124, 370] width 13 height 13
checkbox input "true"
click at [861, 411] on span "Confirm selection" at bounding box center [872, 411] width 78 height 12
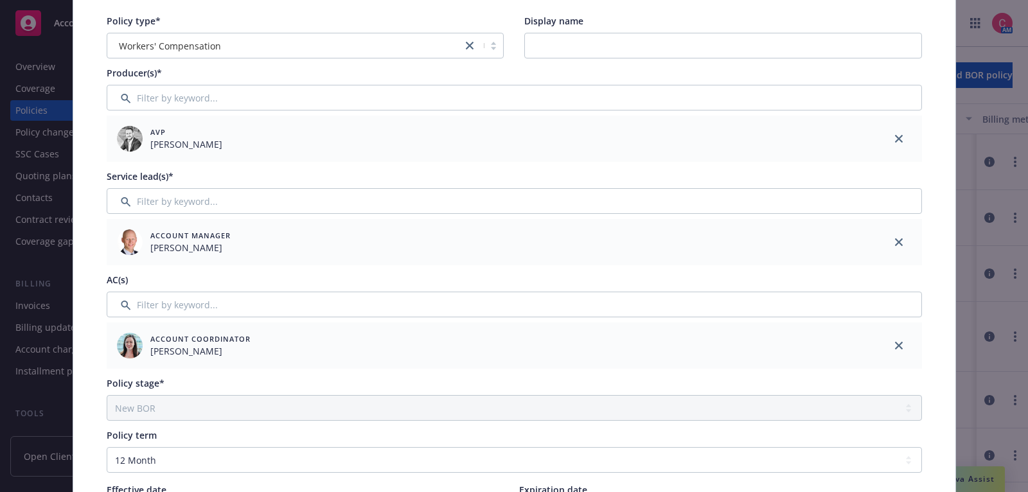
scroll to position [0, 0]
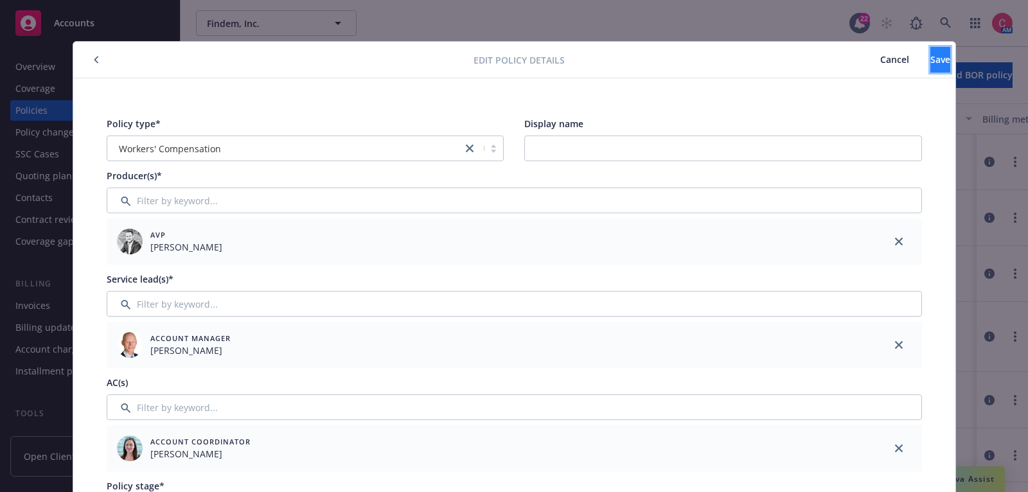
click at [930, 62] on span "Save" at bounding box center [940, 59] width 20 height 12
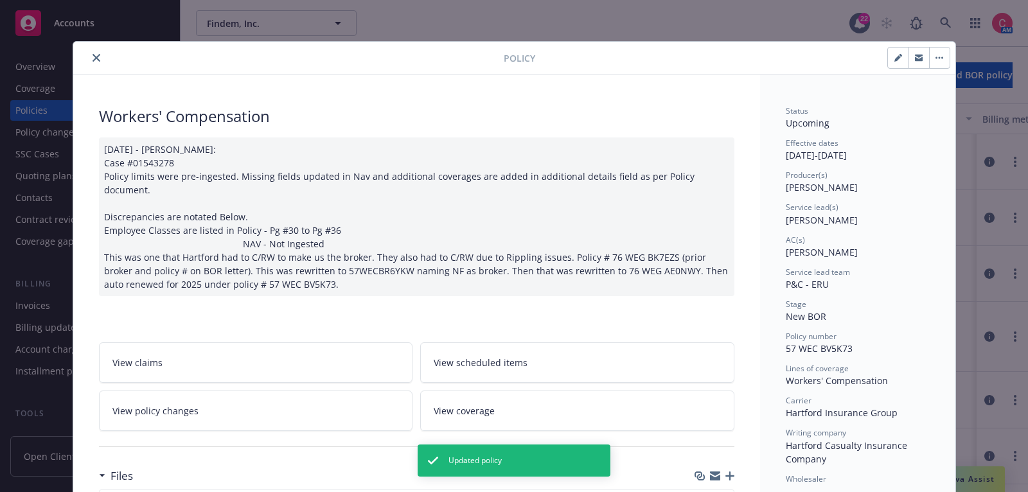
click at [99, 59] on icon "close" at bounding box center [97, 58] width 8 height 8
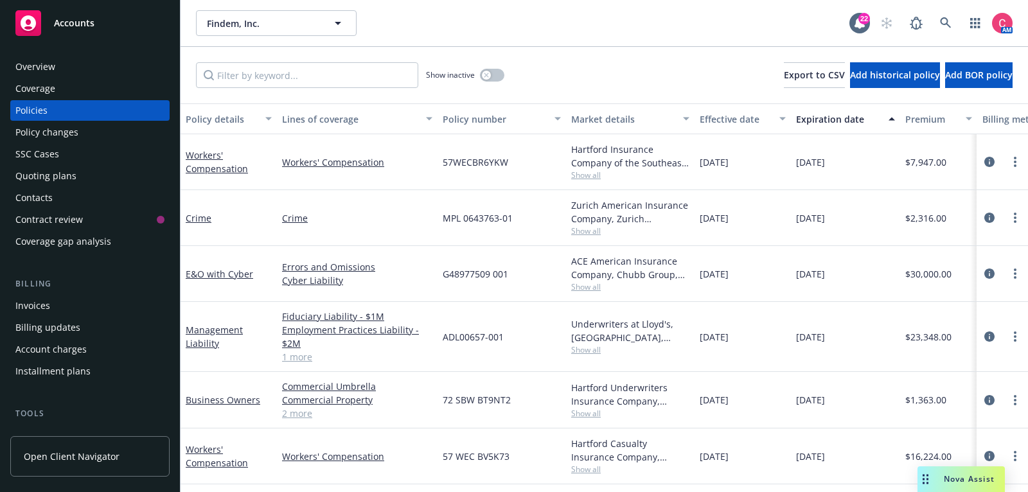
click at [76, 184] on div "Quoting plans" at bounding box center [89, 176] width 149 height 21
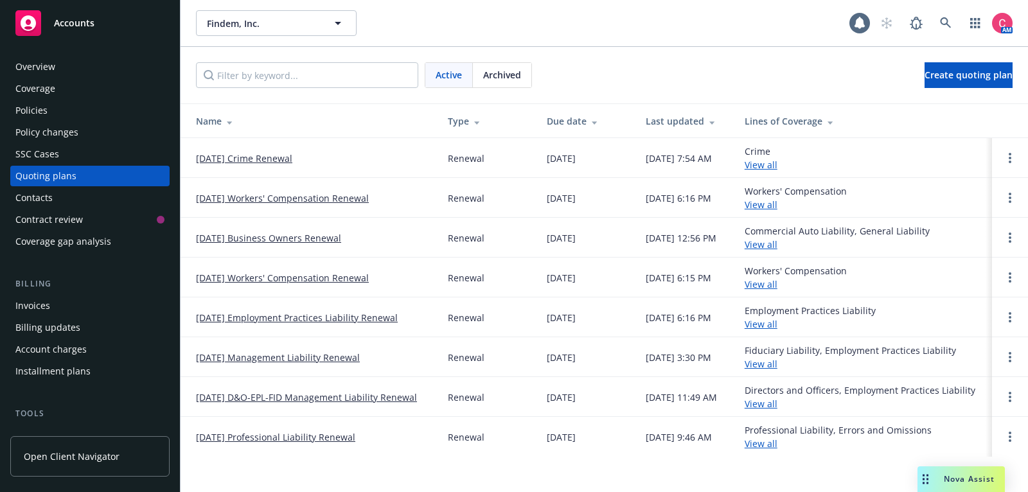
click at [255, 152] on link "[DATE] Crime Renewal" at bounding box center [244, 158] width 96 height 13
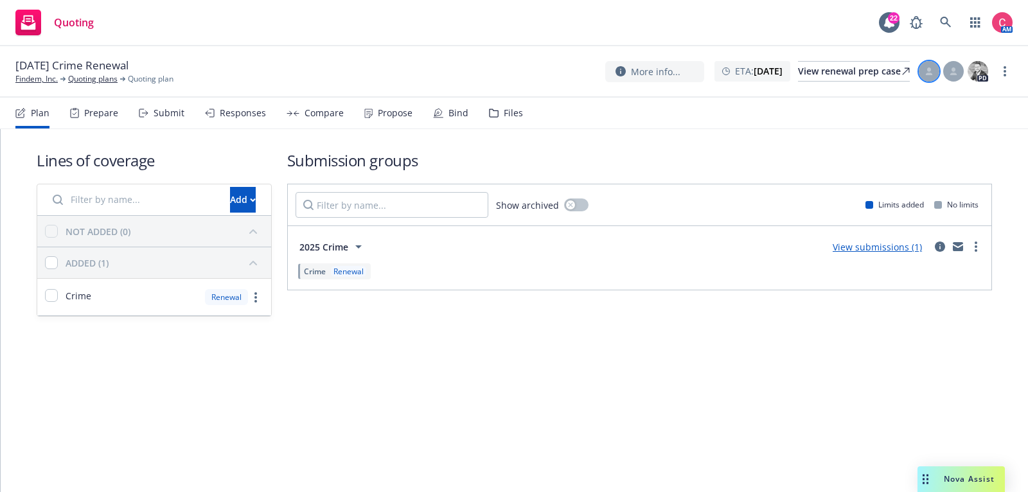
click at [932, 71] on icon at bounding box center [929, 71] width 8 height 8
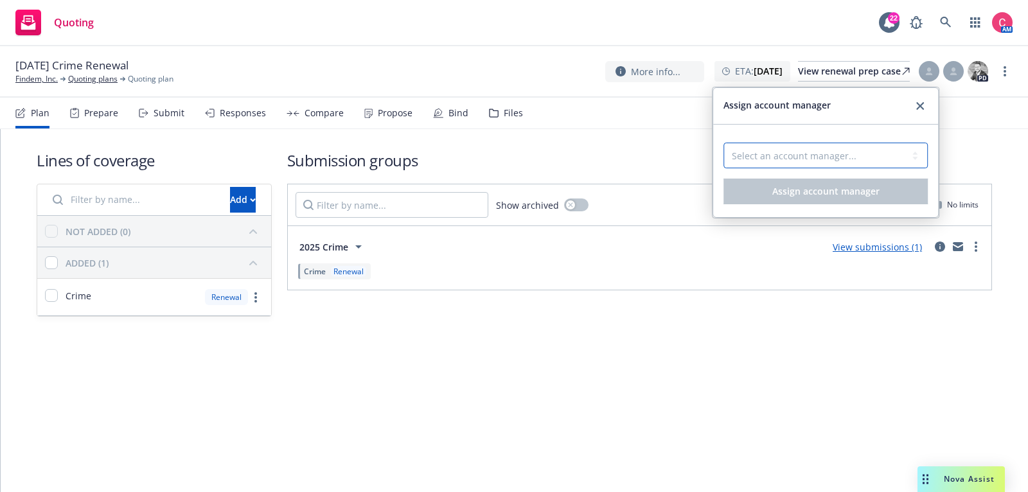
click at [861, 158] on select "Select an account manager... Chase Smith" at bounding box center [825, 156] width 204 height 26
select select "8d59109c-2a81-4b59-9bab-052912eee8ec"
click at [723, 143] on select "Select an account manager... Chase Smith" at bounding box center [825, 156] width 204 height 26
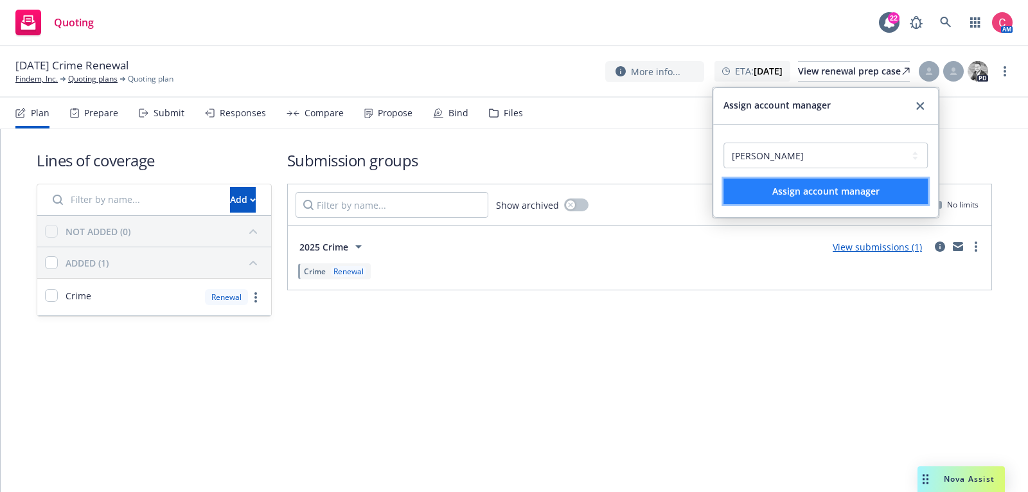
click at [859, 188] on span "Assign account manager" at bounding box center [825, 191] width 107 height 12
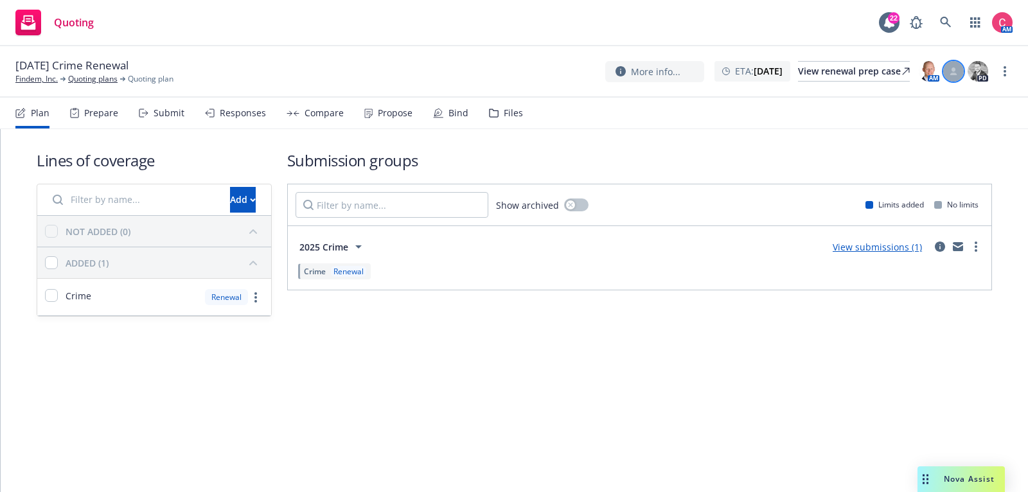
click at [956, 75] on div at bounding box center [953, 71] width 21 height 21
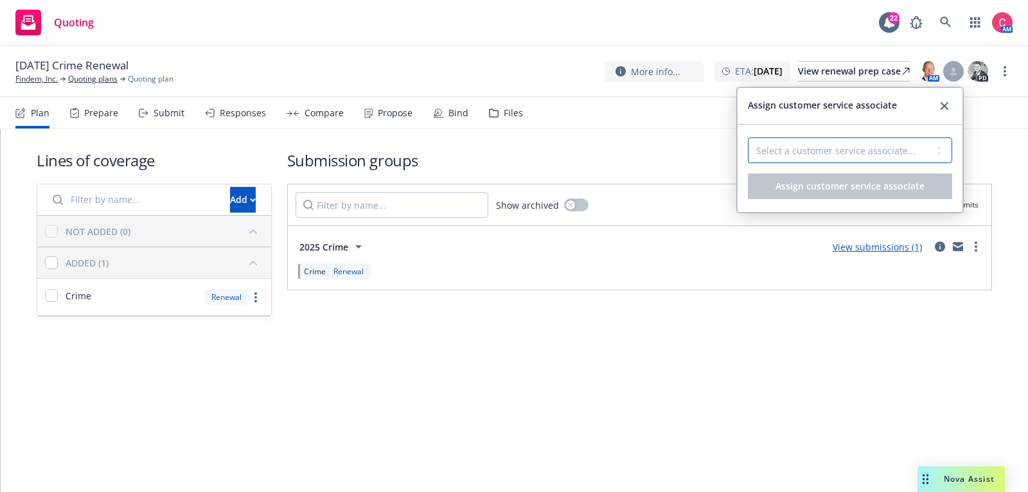
click at [906, 146] on select "Select a customer service associate... Chelsea Chalhoub" at bounding box center [850, 150] width 204 height 26
select select "f6eb31a2-04da-465a-ad32-2c3b91d05d58"
click at [748, 137] on select "Select a customer service associate... Chelsea Chalhoub" at bounding box center [850, 150] width 204 height 26
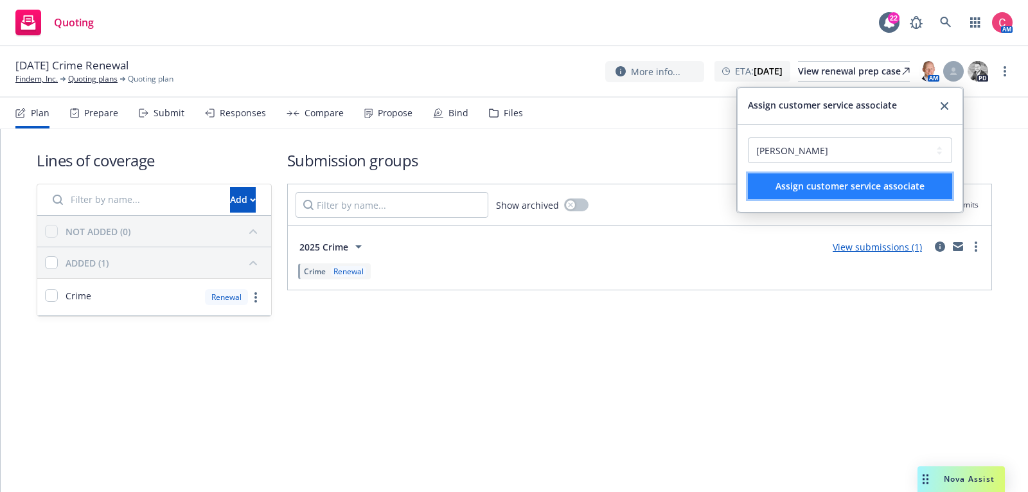
click at [900, 181] on span "Assign customer service associate" at bounding box center [849, 186] width 149 height 12
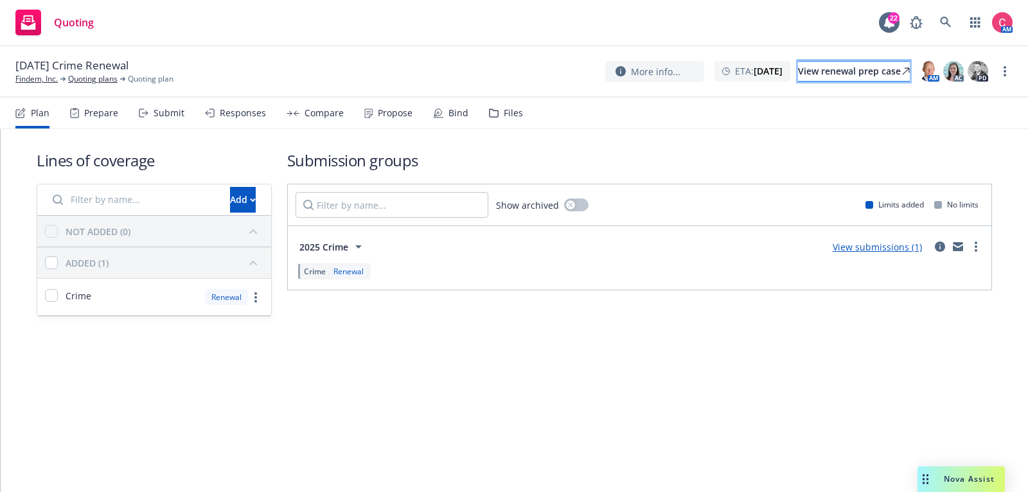
click at [876, 76] on div "View renewal prep case" at bounding box center [854, 71] width 112 height 19
